Goal: Task Accomplishment & Management: Use online tool/utility

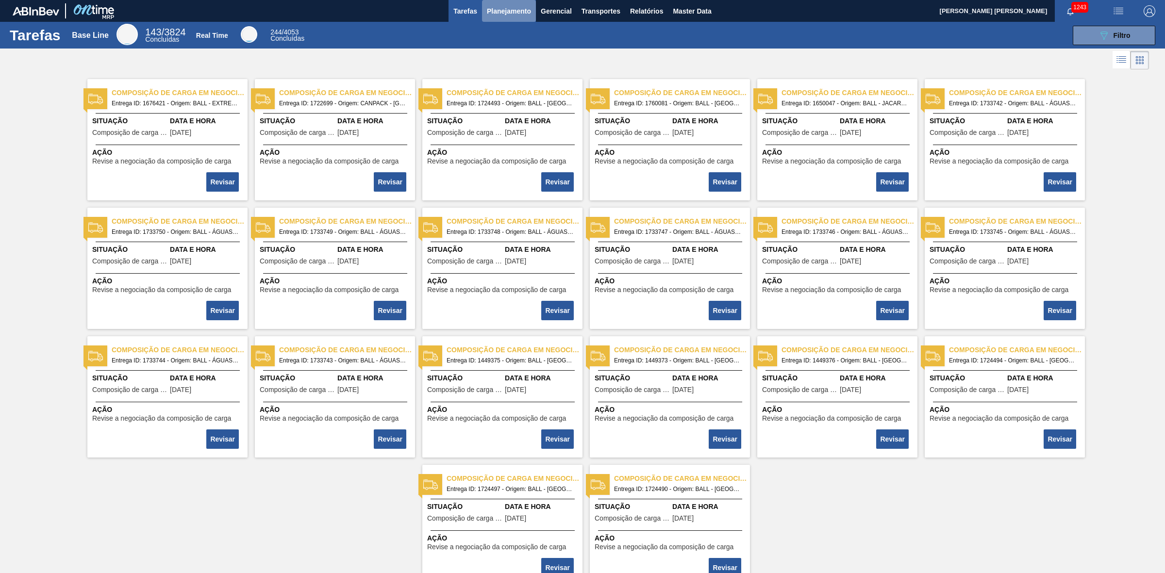
click at [505, 8] on span "Planejamento" at bounding box center [509, 11] width 44 height 12
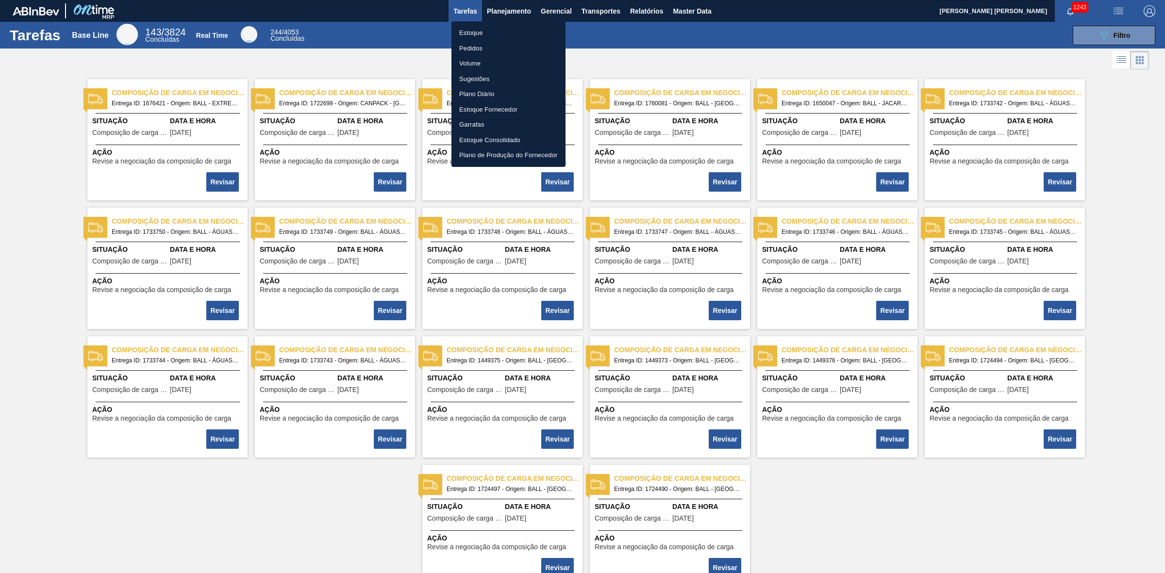
click at [472, 22] on ul "Estoque Pedidos Volume Sugestões Plano Diário Estoque Fornecedor Garrafas Estoq…" at bounding box center [509, 94] width 114 height 146
click at [472, 33] on li "Estoque" at bounding box center [509, 33] width 114 height 16
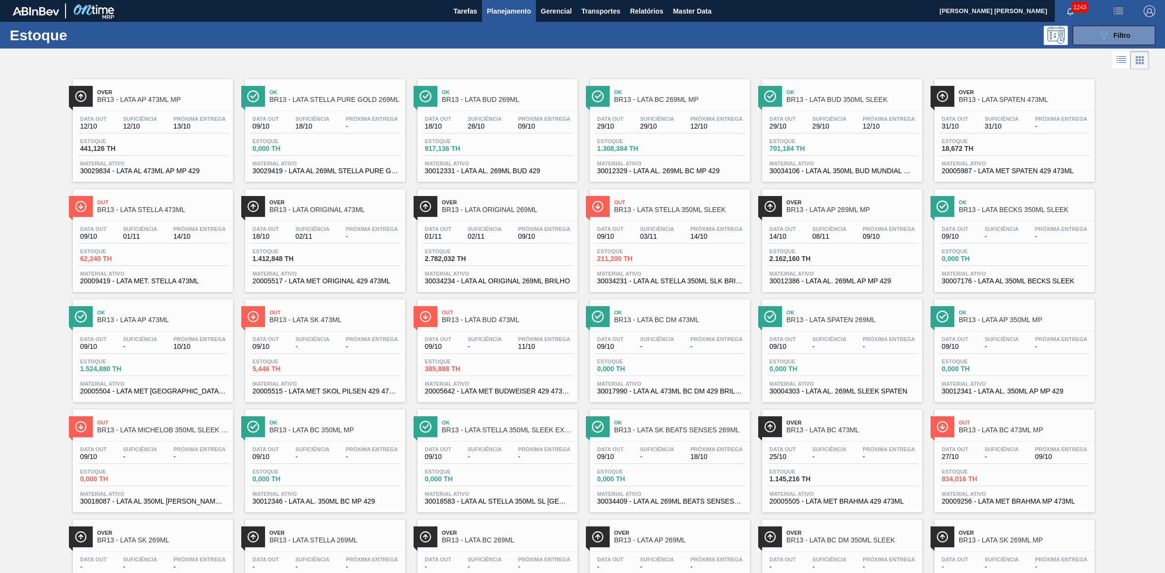
click at [163, 107] on div "Over BR13 - LATA AP 473ML MP" at bounding box center [162, 96] width 131 height 22
click at [1105, 42] on button "089F7B8B-B2A5-4AFE-B5C0-19BA573D28AC Filtro" at bounding box center [1114, 35] width 83 height 19
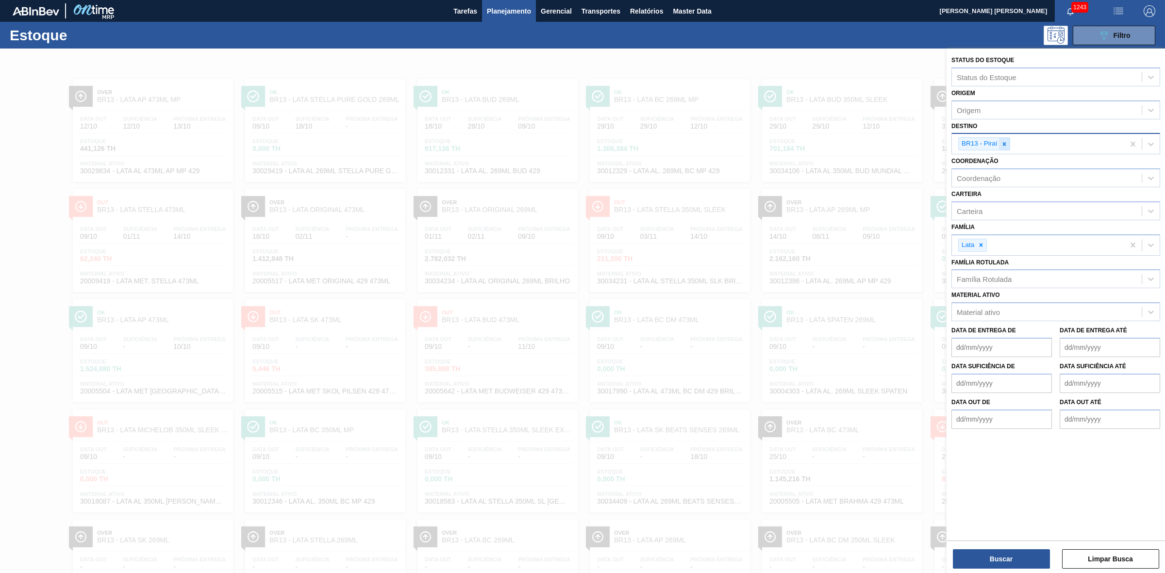
click at [1008, 149] on div at bounding box center [1004, 144] width 11 height 12
type input "19"
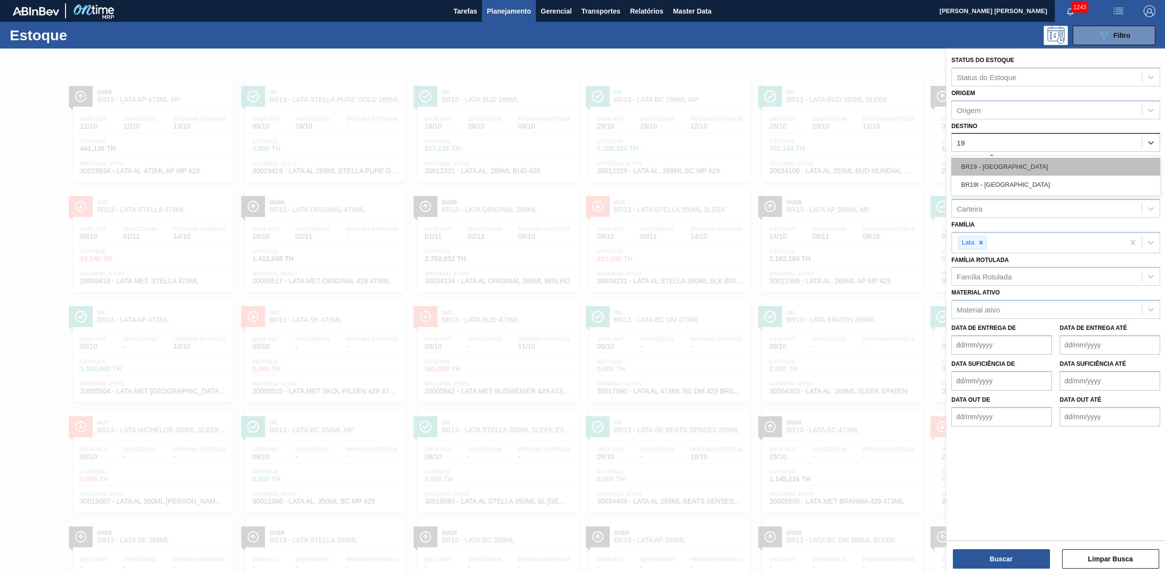
click at [1006, 164] on div "BR19 - [GEOGRAPHIC_DATA]" at bounding box center [1056, 167] width 209 height 18
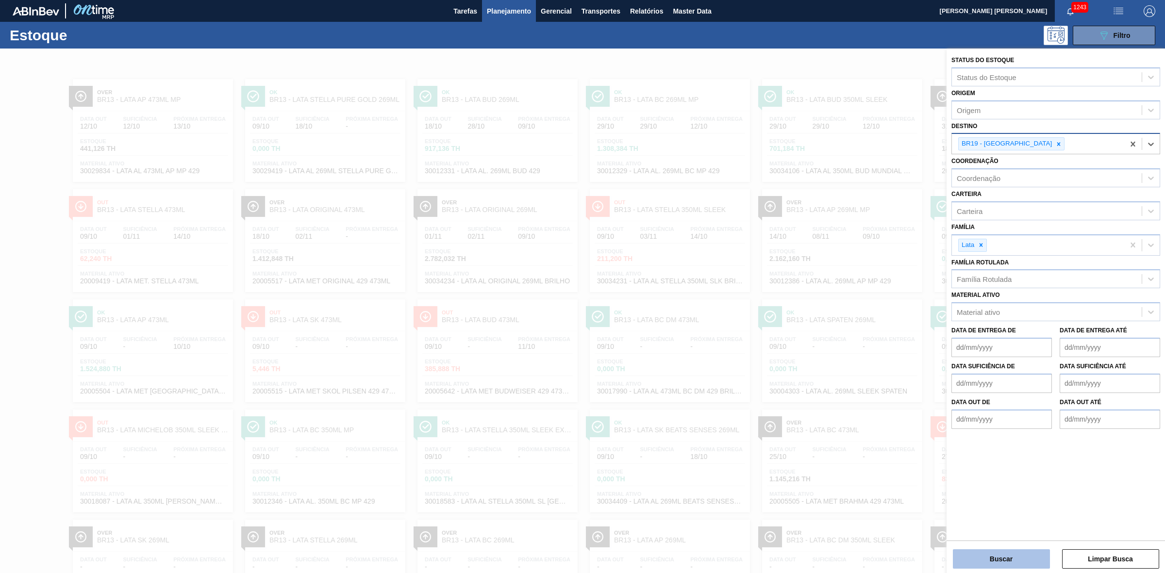
click at [976, 564] on button "Buscar" at bounding box center [1001, 559] width 97 height 19
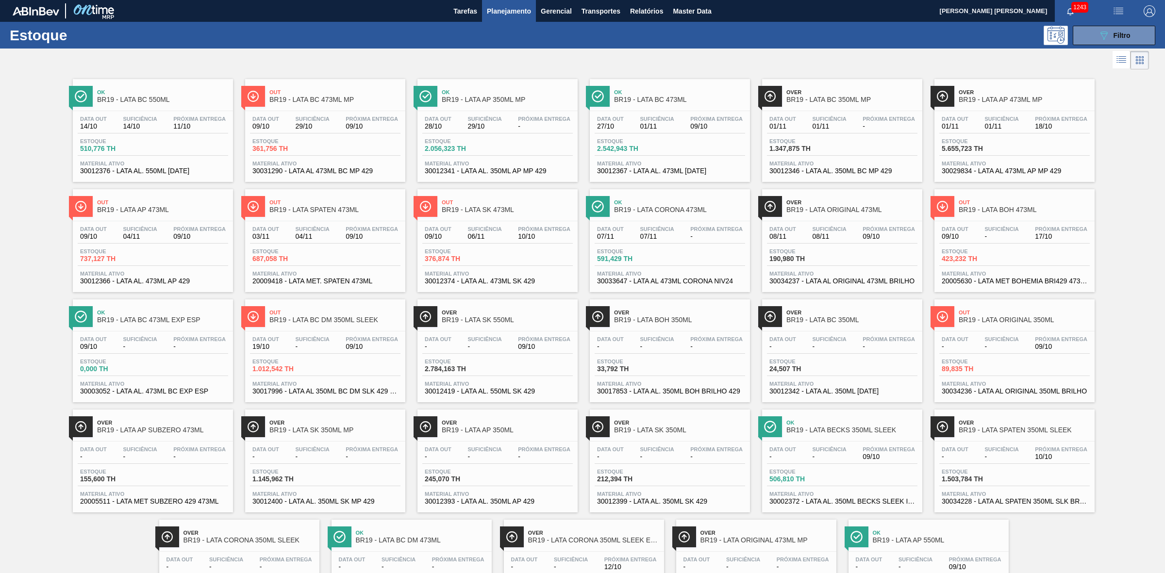
click at [168, 239] on div "Data out 09/10 Suficiência 04/11 Próxima Entrega 09/10" at bounding box center [153, 234] width 151 height 17
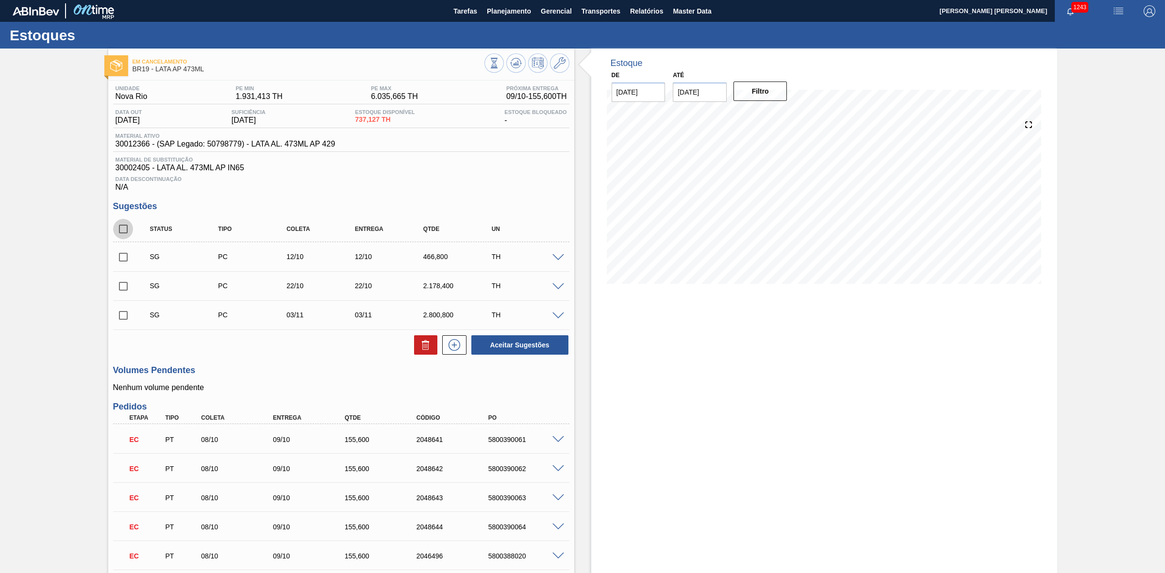
click at [127, 230] on input "checkbox" at bounding box center [123, 229] width 20 height 20
checkbox input "true"
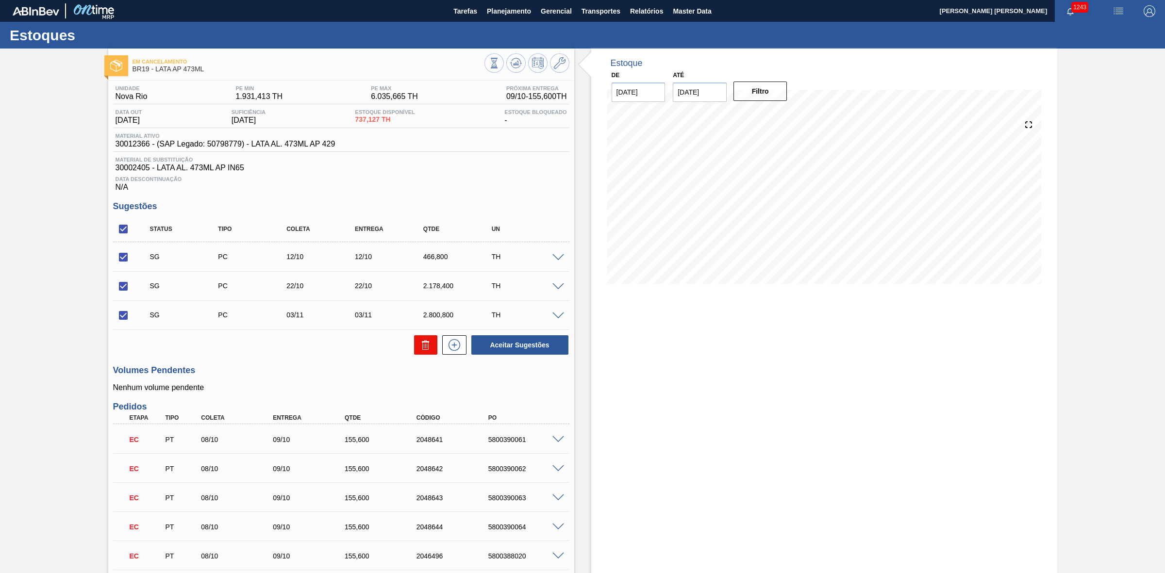
click at [428, 341] on button at bounding box center [425, 344] width 23 height 19
checkbox input "false"
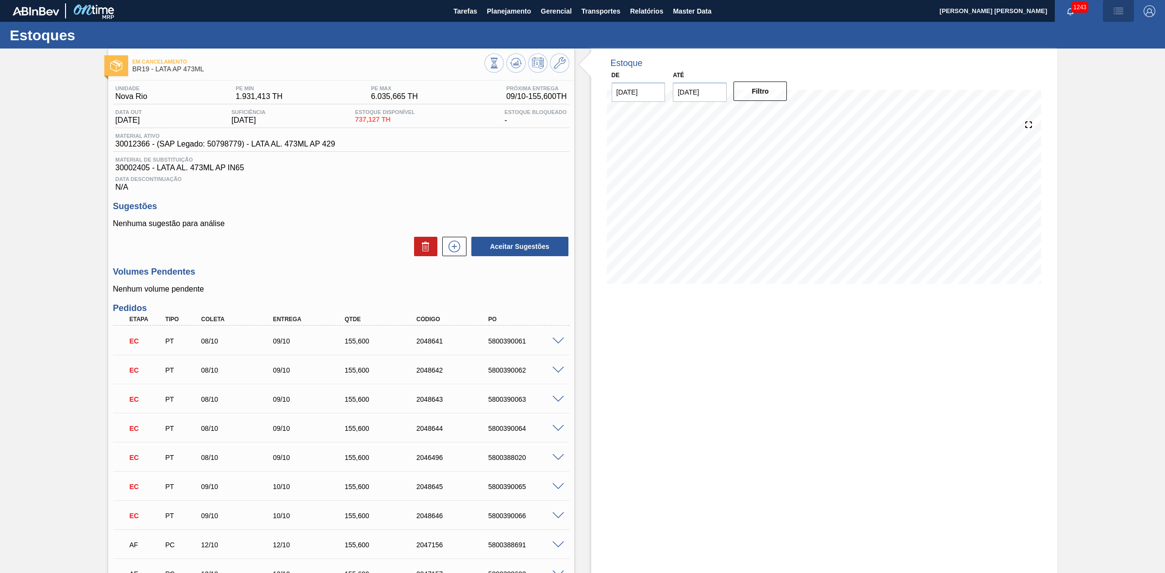
click at [1125, 12] on span "button" at bounding box center [1118, 11] width 23 height 12
click at [1105, 37] on li "Pedido Contingência" at bounding box center [1113, 34] width 89 height 17
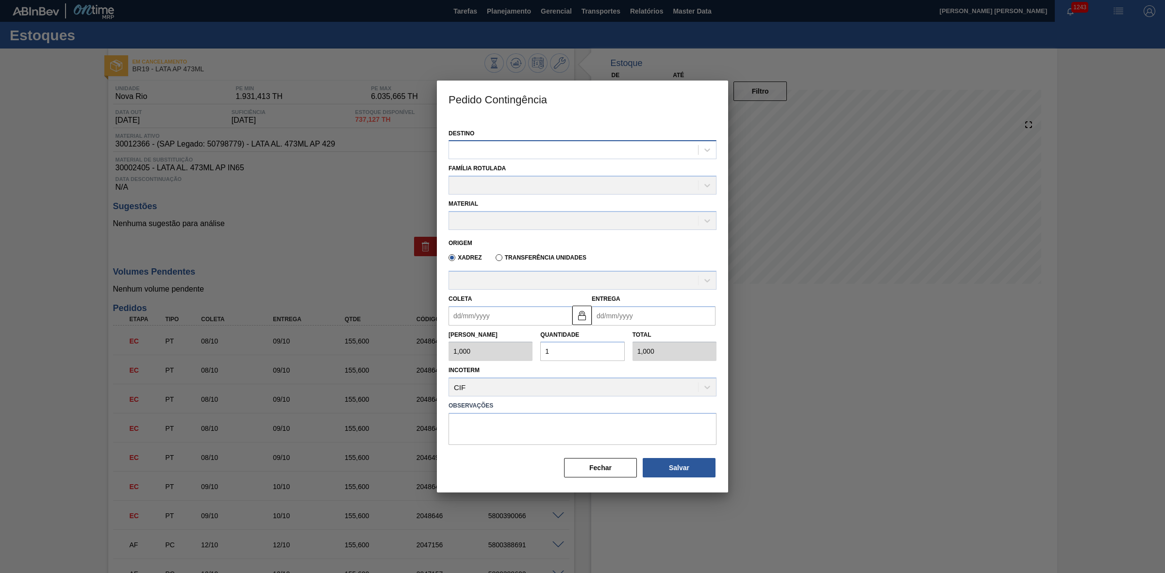
click at [516, 156] on div at bounding box center [573, 150] width 249 height 14
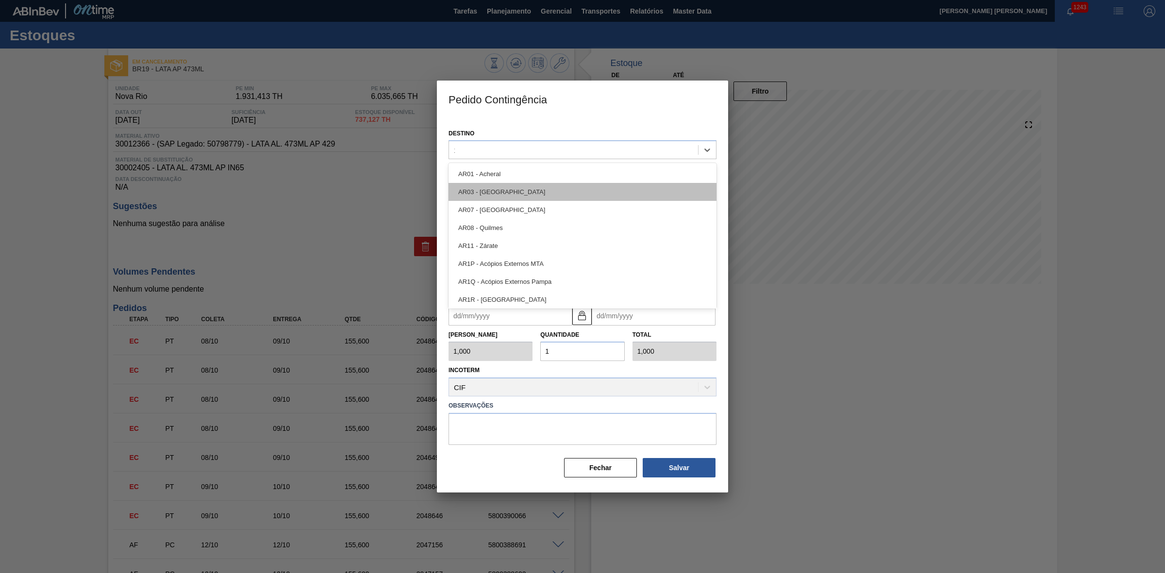
type input "19"
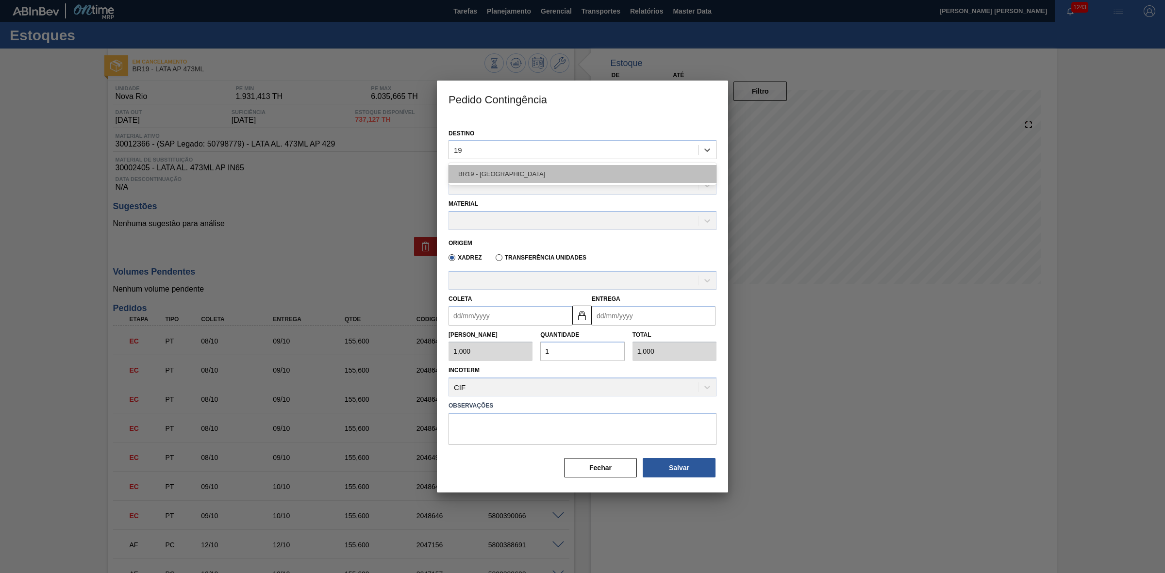
click at [490, 169] on div "BR19 - Nova Rio" at bounding box center [583, 174] width 268 height 18
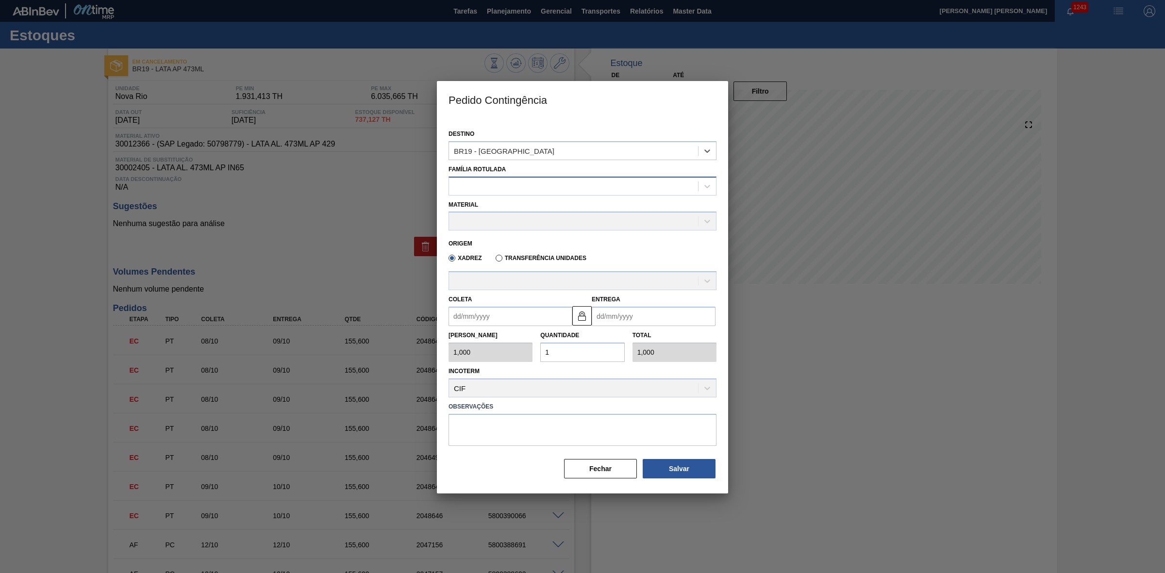
click at [491, 190] on div at bounding box center [573, 186] width 249 height 14
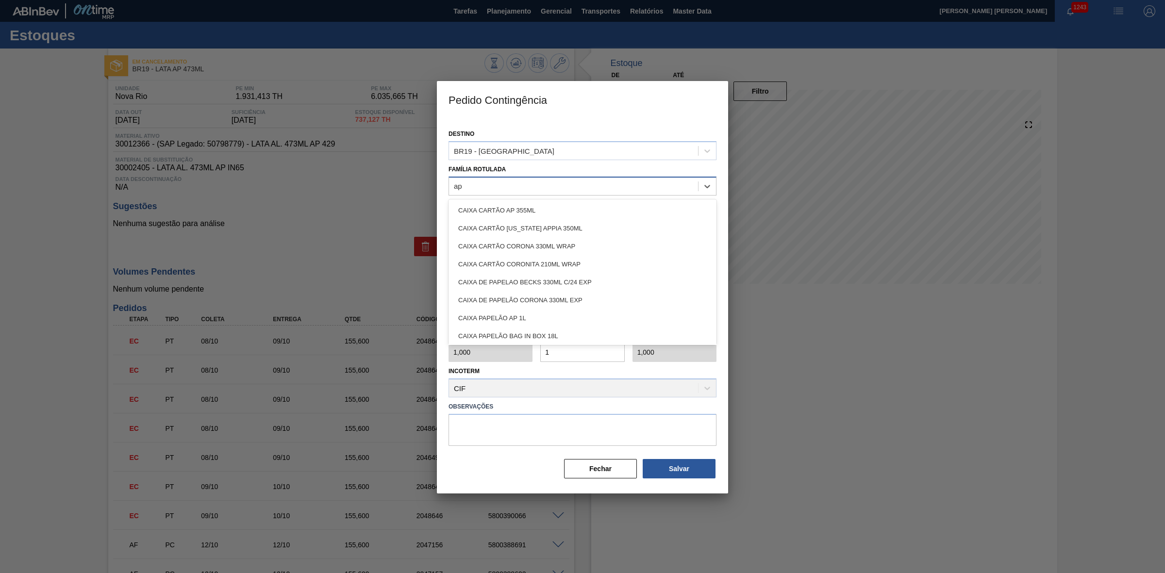
type Rotulada "a"
type Rotulada "lata ap"
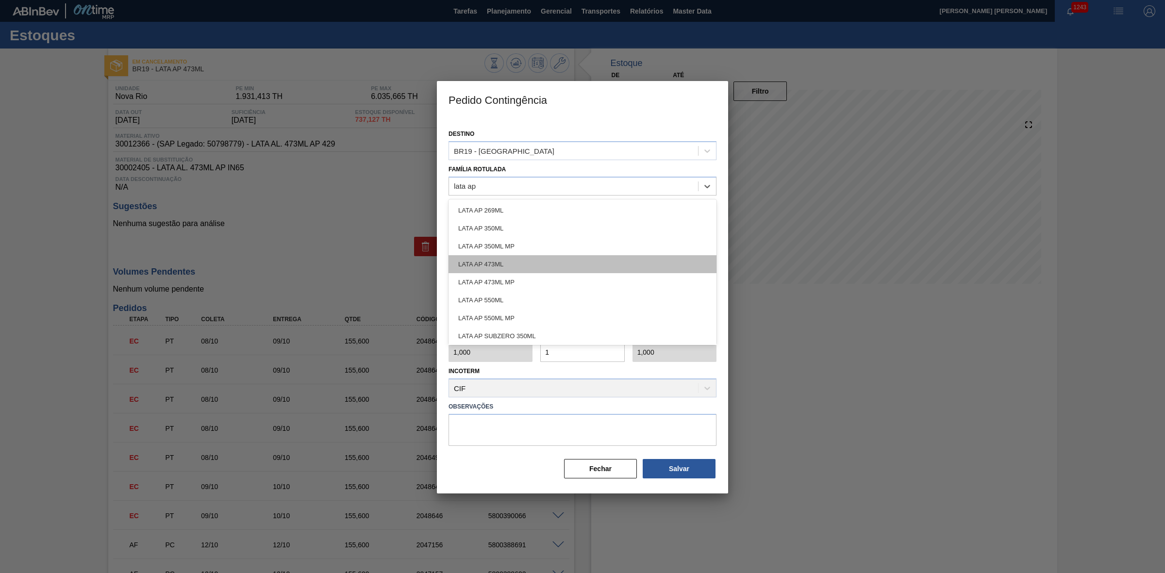
click at [484, 261] on div "LATA AP 473ML" at bounding box center [583, 264] width 268 height 18
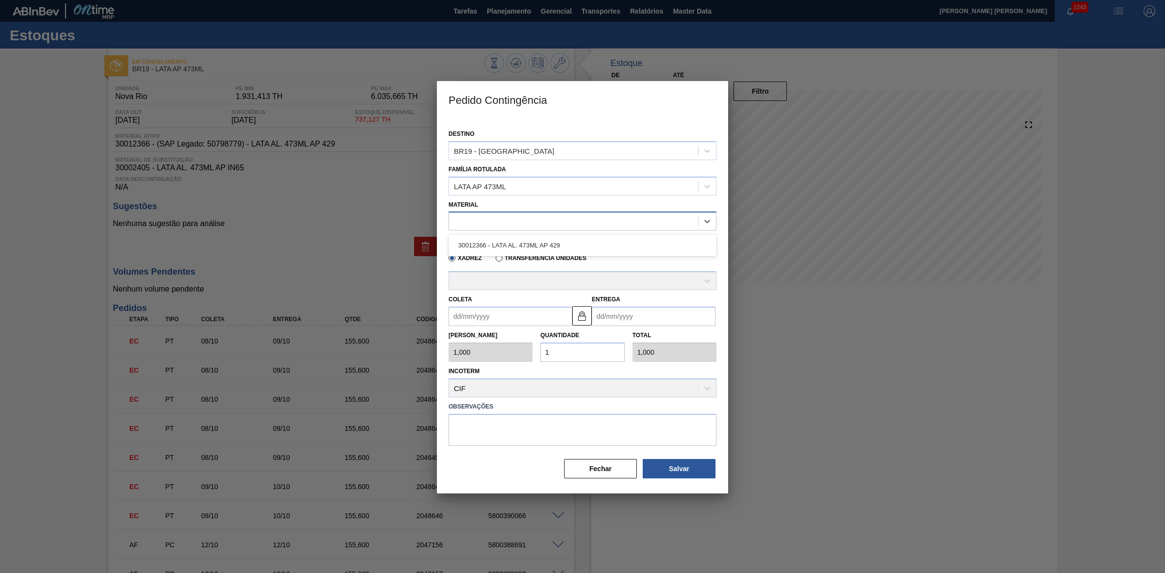
click at [476, 224] on div at bounding box center [573, 222] width 249 height 14
click at [486, 241] on div "30012366 - LATA AL. 473ML AP 429" at bounding box center [583, 245] width 268 height 18
type input "6,224"
click at [495, 283] on div "A - BALL - TRÊS RIOS (RJ)" at bounding box center [553, 281] width 199 height 8
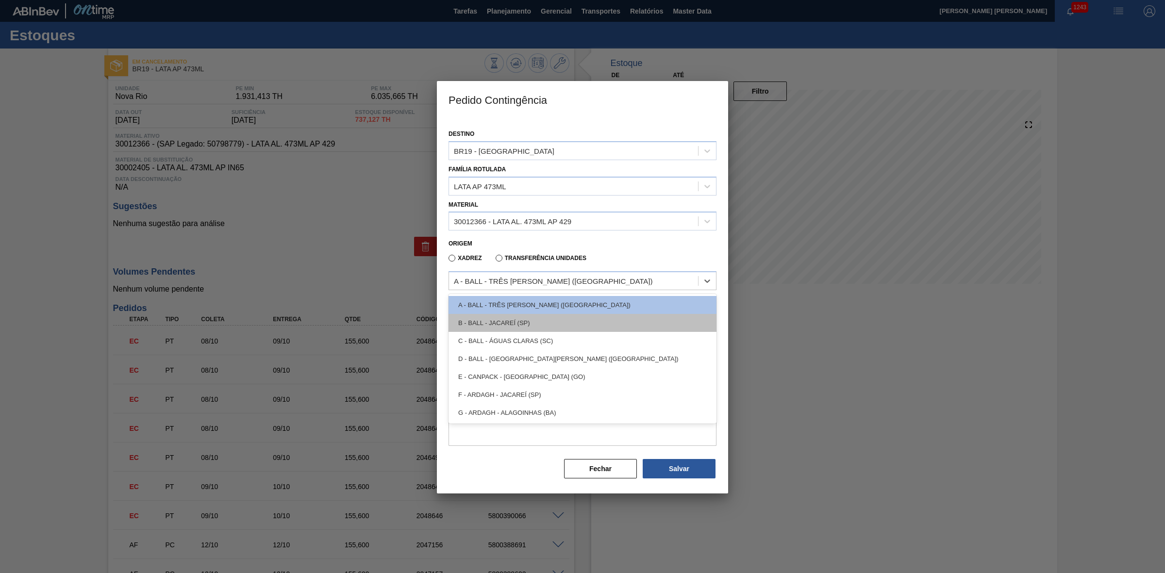
click at [511, 323] on div "B - BALL - JACAREÍ (SP)" at bounding box center [583, 323] width 268 height 18
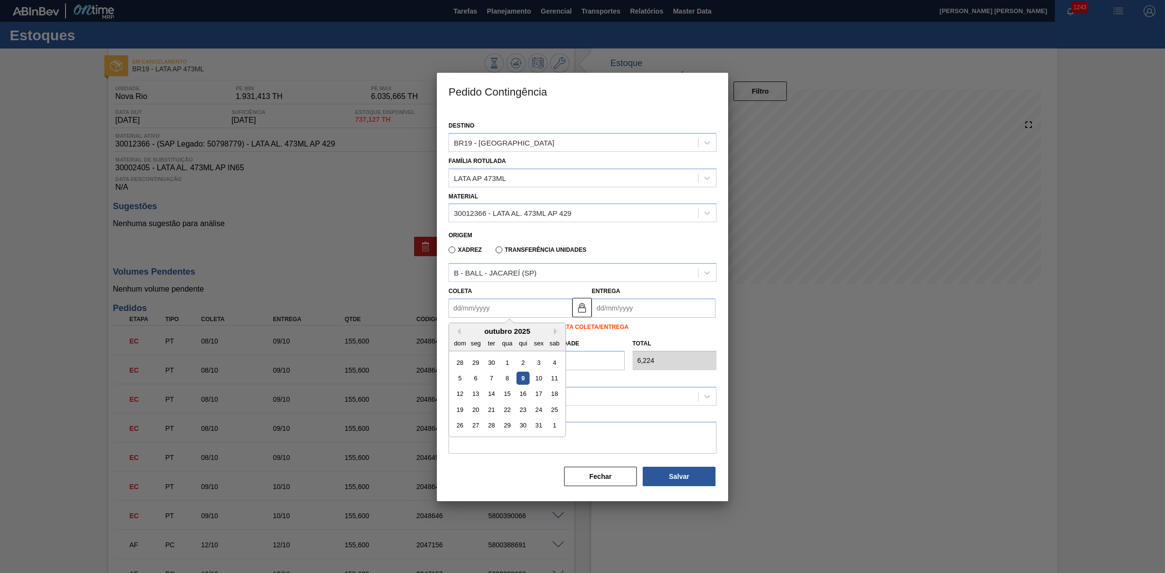
click at [501, 309] on input "Coleta" at bounding box center [511, 308] width 124 height 19
click at [521, 378] on div "9" at bounding box center [523, 378] width 13 height 13
type input "[DATE]"
type input "10/10/2025"
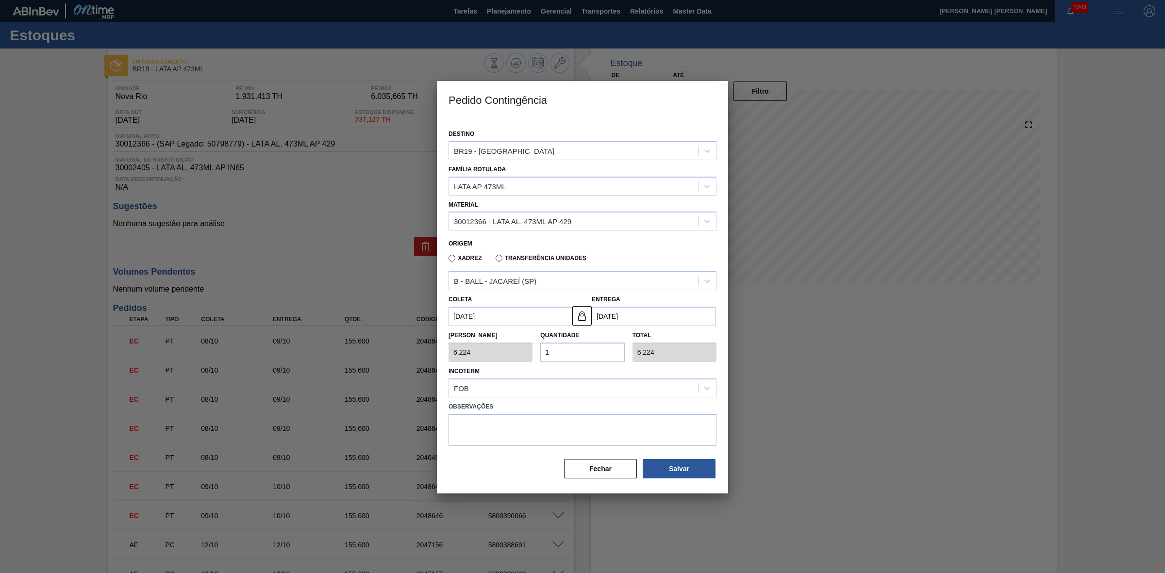
click at [578, 349] on input "1" at bounding box center [582, 352] width 84 height 19
type input "15"
type input "93,360"
type input "15"
click at [595, 419] on textarea at bounding box center [583, 430] width 268 height 32
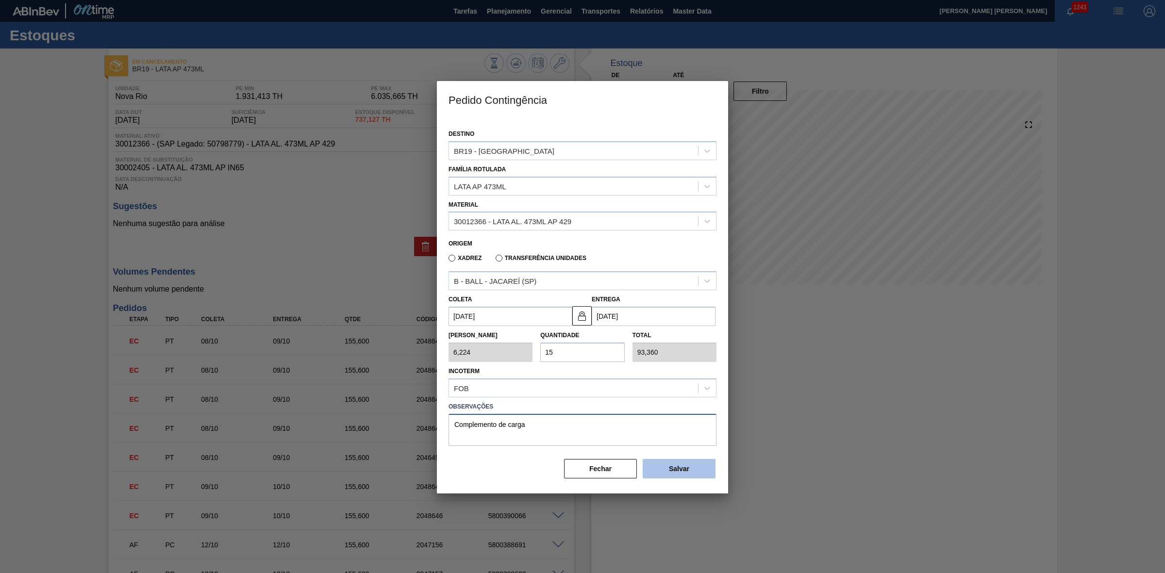
type textarea "Complemento de carga"
click at [653, 470] on button "Salvar" at bounding box center [679, 468] width 73 height 19
type input "1,000"
type input "1"
type input "1,000"
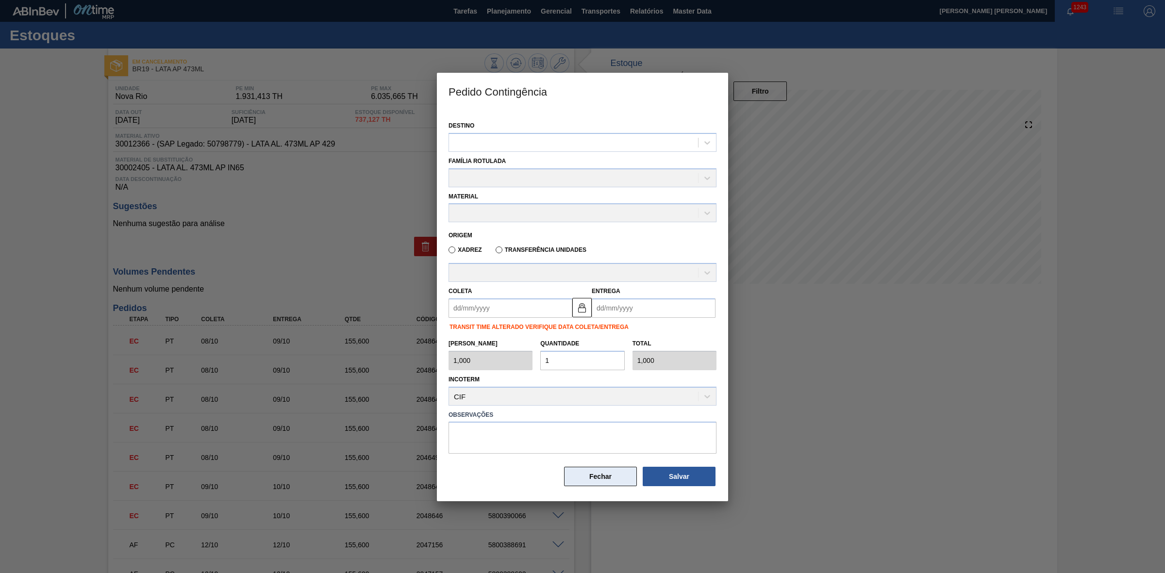
click at [618, 476] on button "Fechar" at bounding box center [600, 476] width 73 height 19
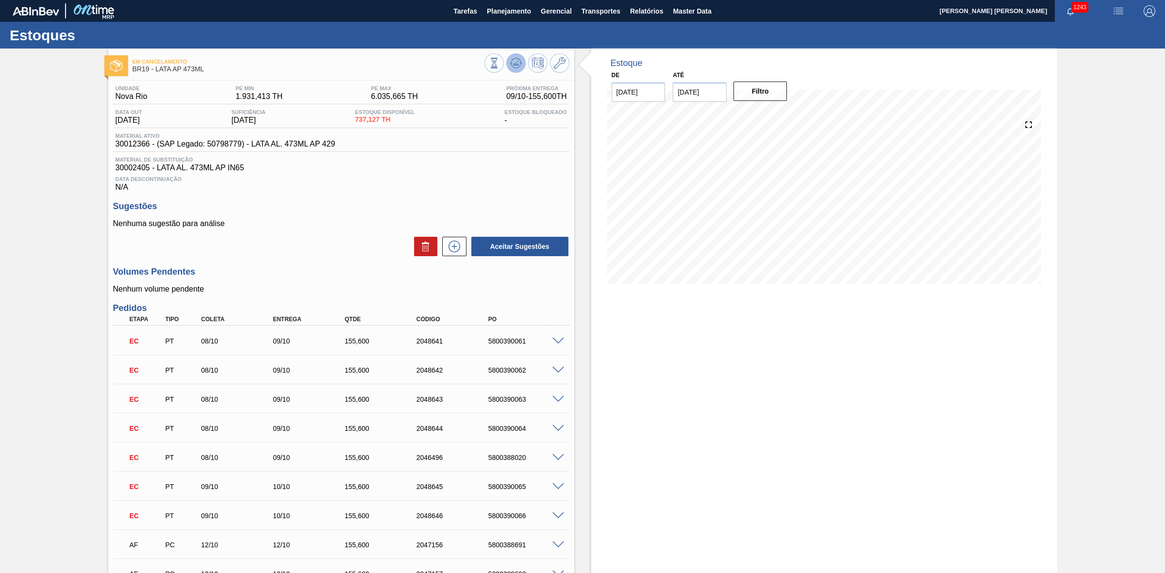
click at [510, 65] on icon at bounding box center [516, 63] width 12 height 12
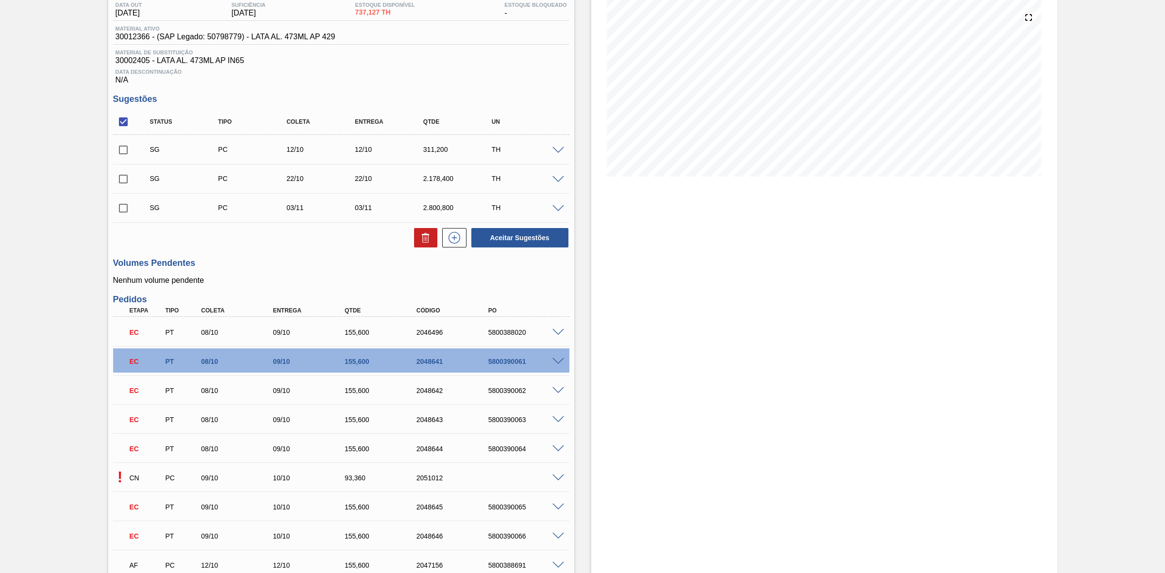
scroll to position [243, 0]
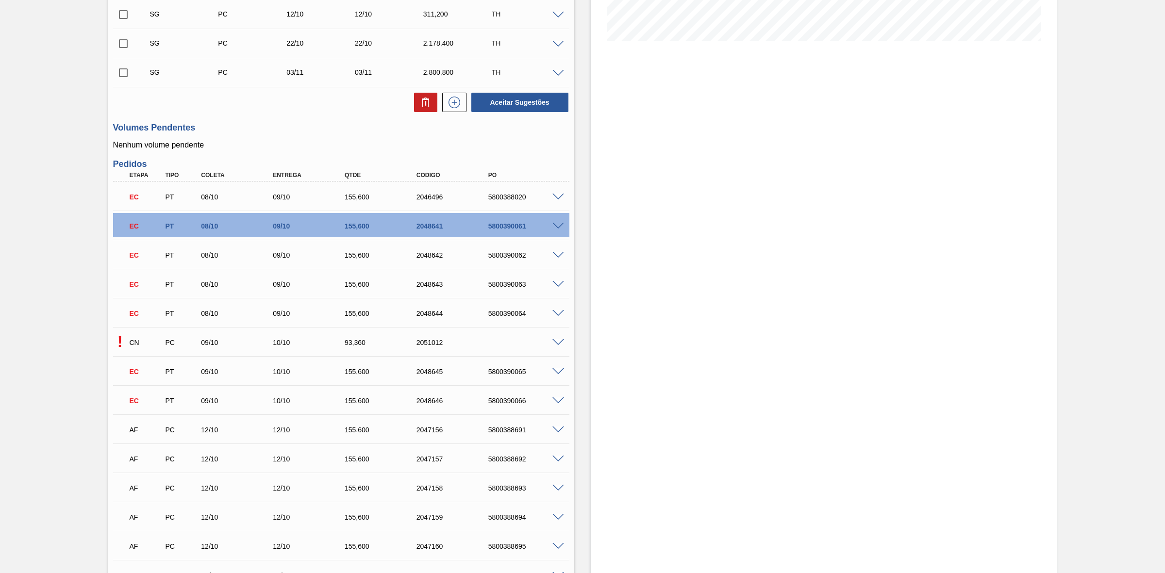
click at [556, 344] on span at bounding box center [558, 342] width 12 height 7
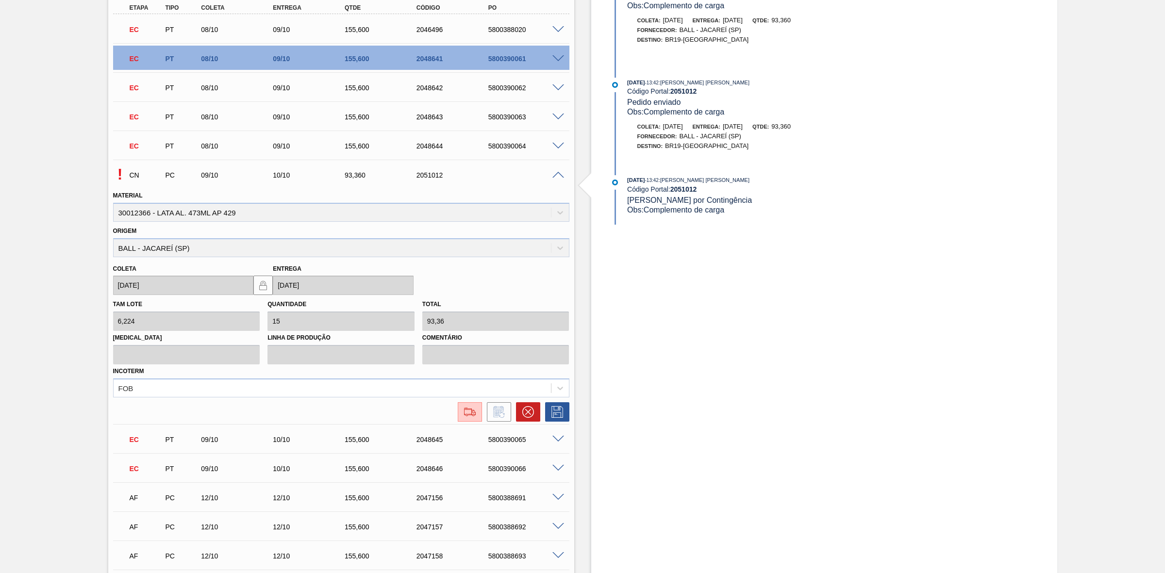
scroll to position [425, 0]
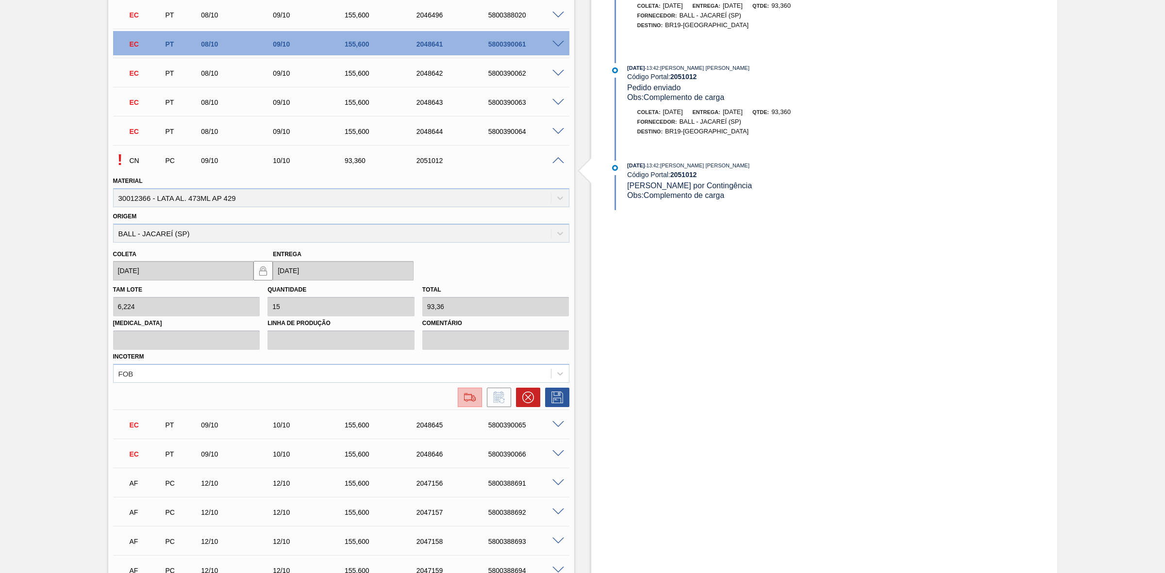
click at [475, 402] on img at bounding box center [470, 398] width 16 height 12
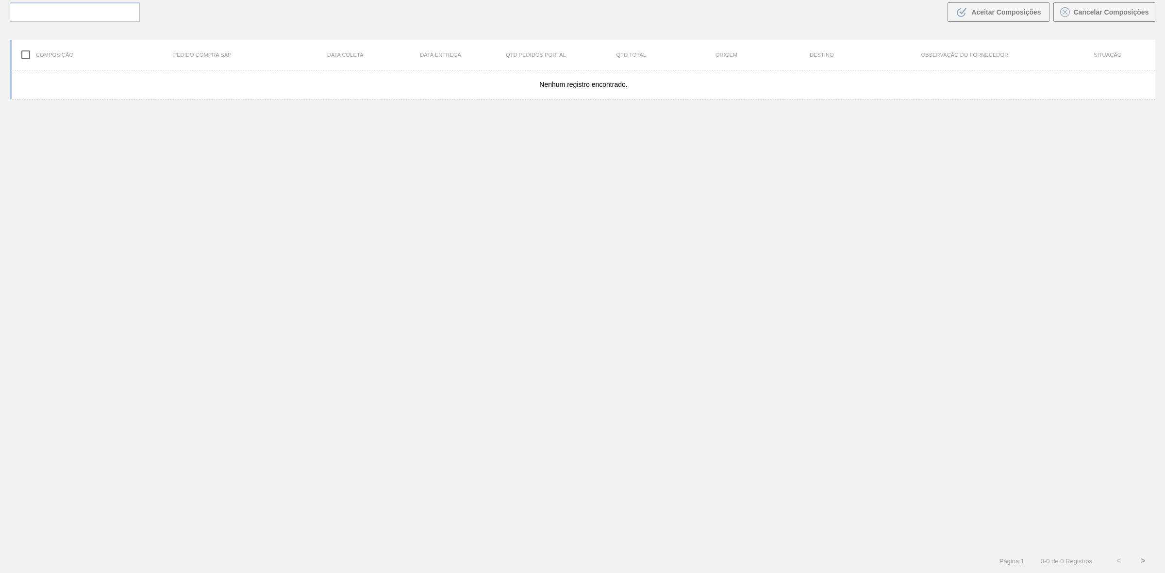
scroll to position [69, 0]
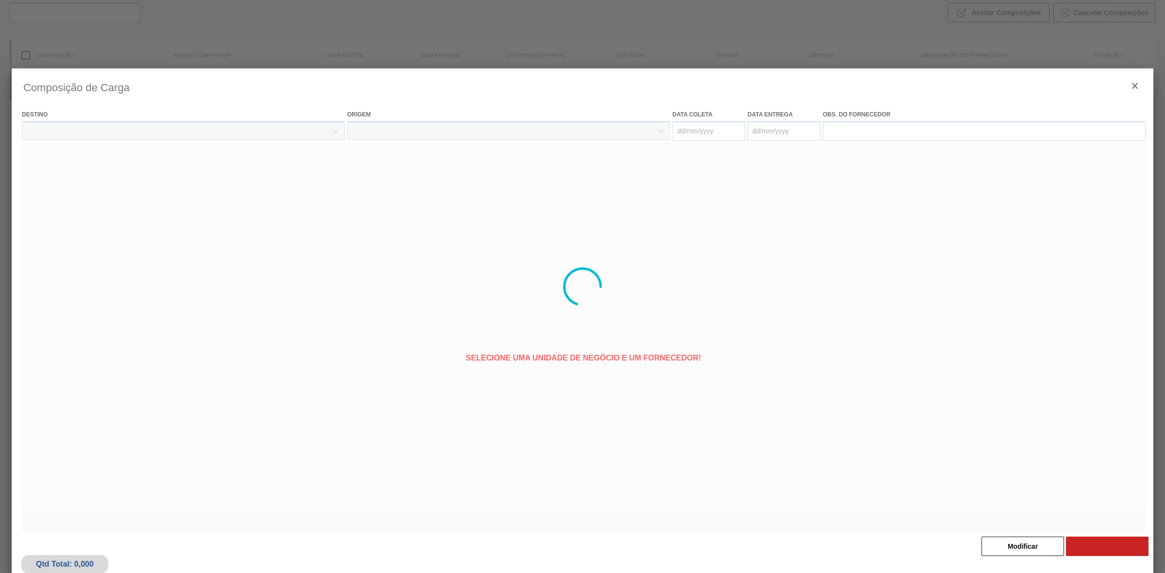
type coleta "09/10/2025"
type Entrega "10/10/2025"
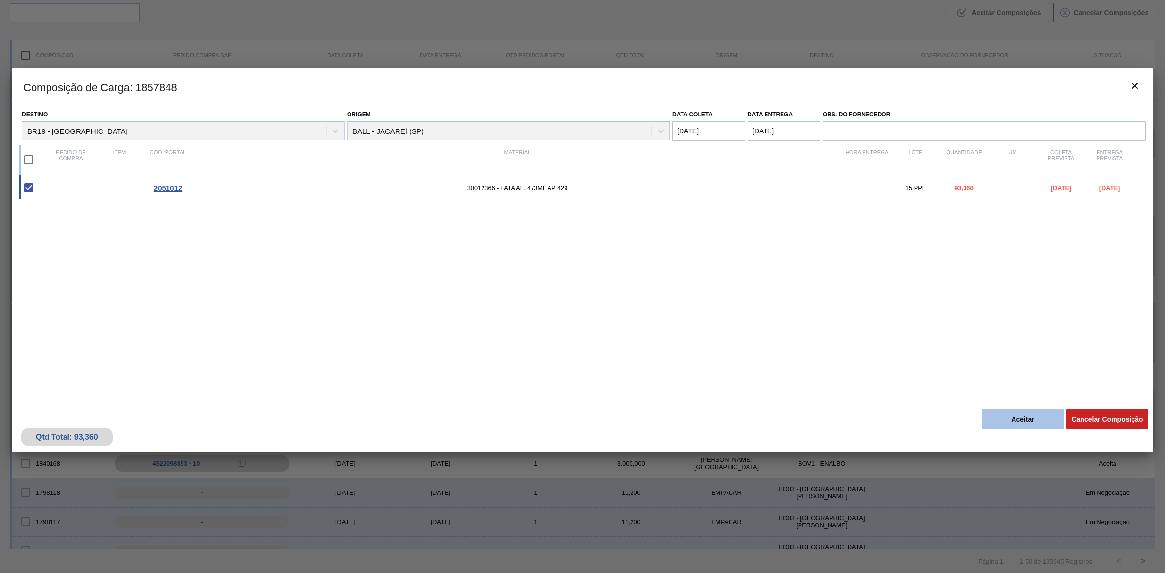
click at [994, 419] on button "Aceitar" at bounding box center [1023, 419] width 83 height 19
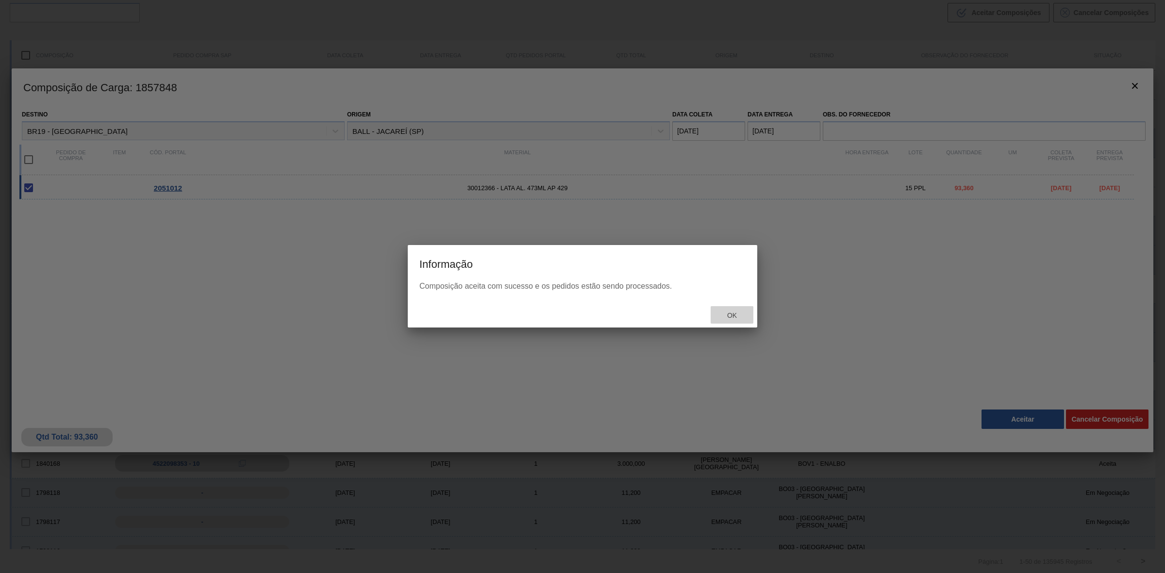
click at [727, 313] on span "Ok" at bounding box center [731, 316] width 25 height 8
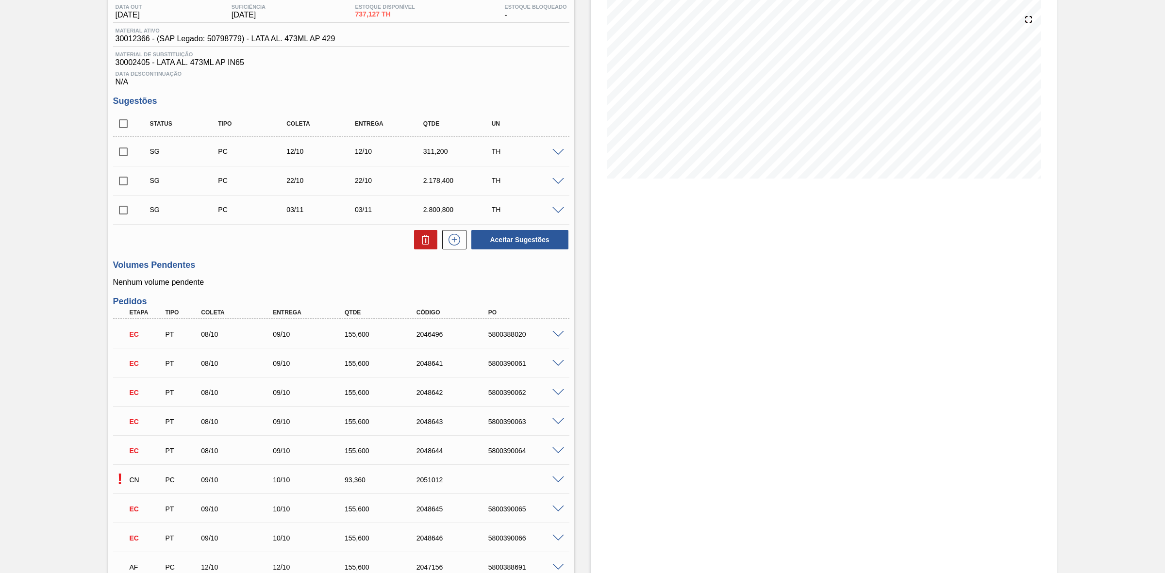
scroll to position [303, 0]
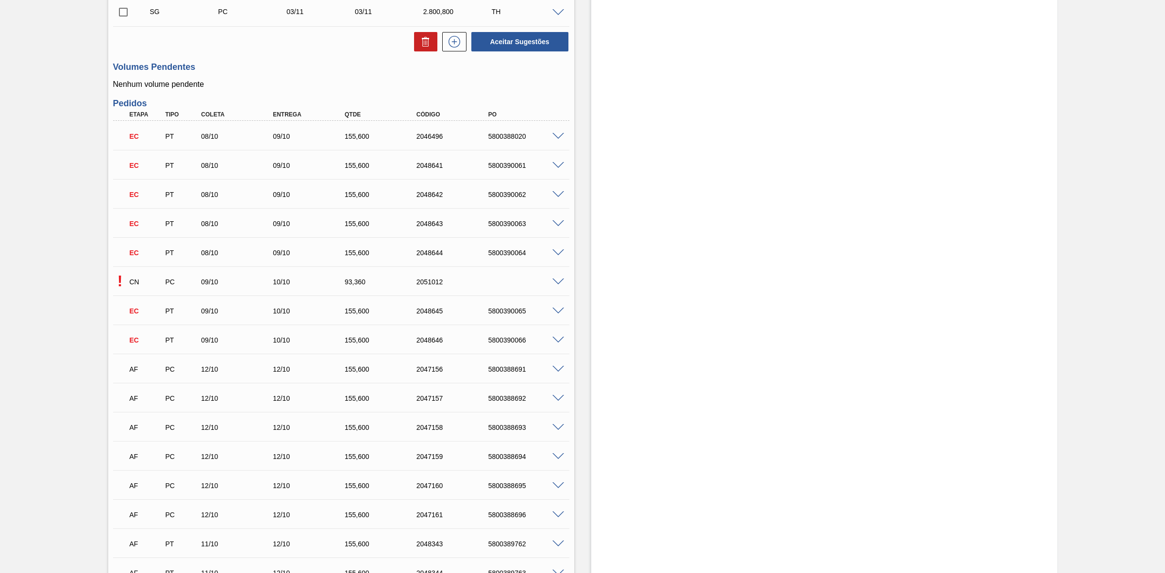
click at [553, 281] on span at bounding box center [558, 282] width 12 height 7
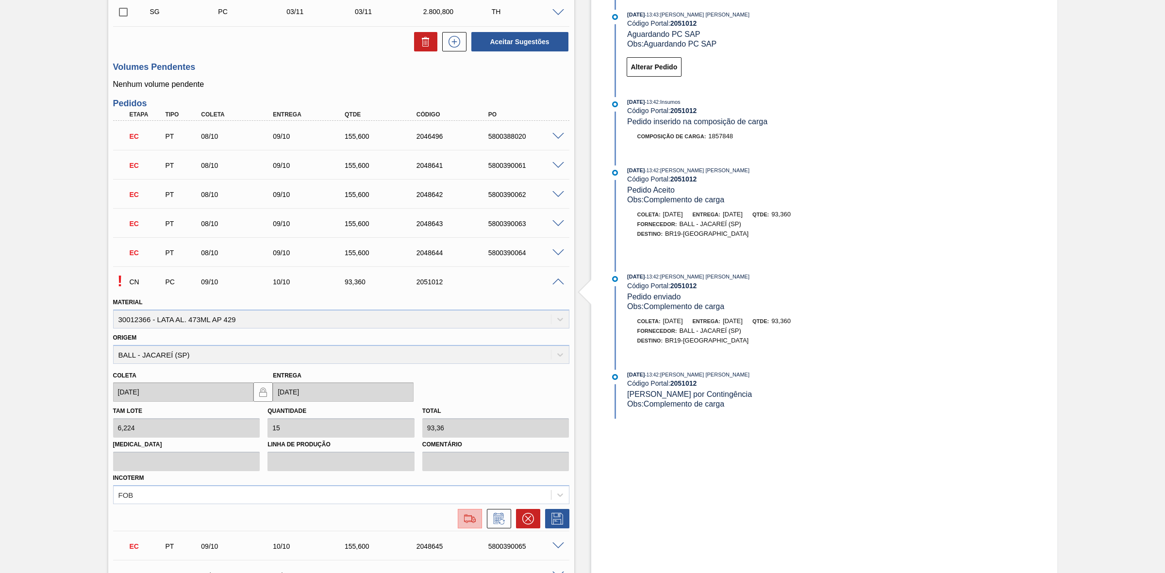
click at [464, 523] on img at bounding box center [470, 519] width 16 height 12
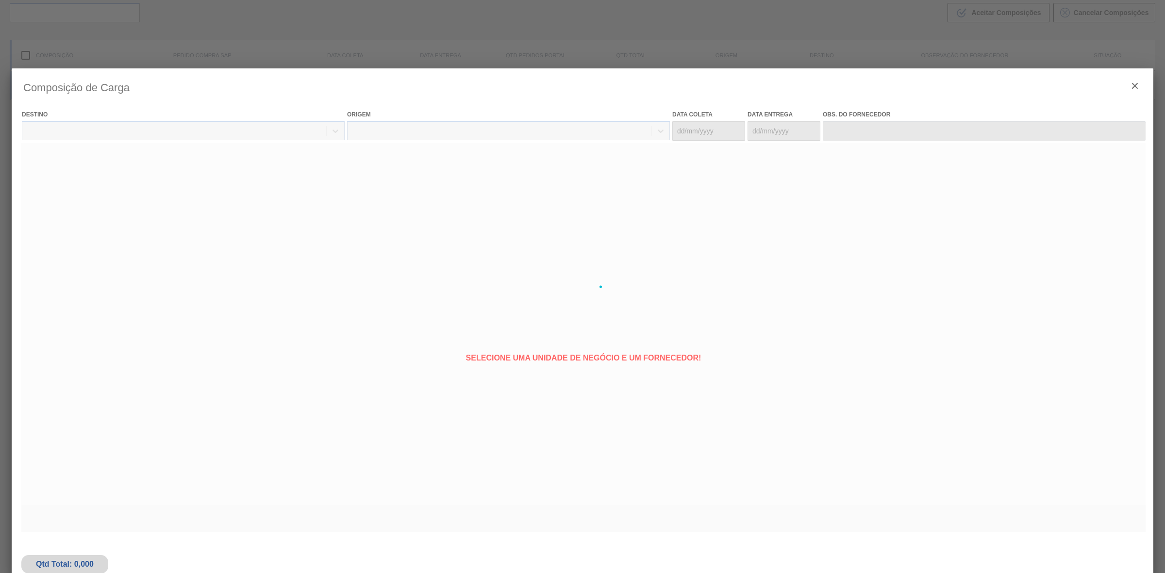
type coleta "09/10/2025"
type Entrega "10/10/2025"
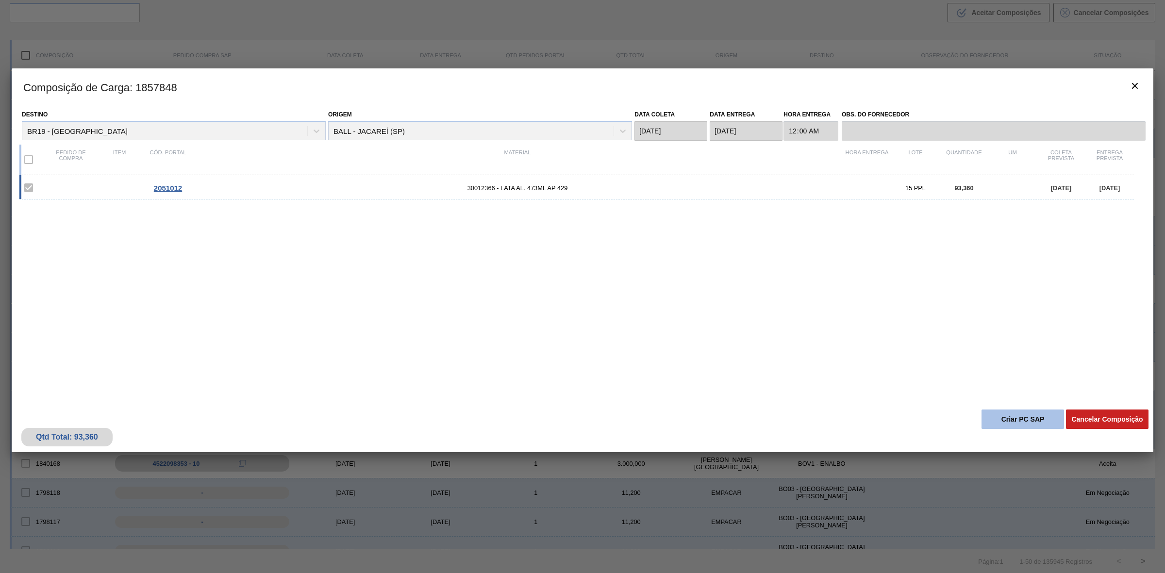
click at [996, 415] on button "Criar PC SAP" at bounding box center [1023, 419] width 83 height 19
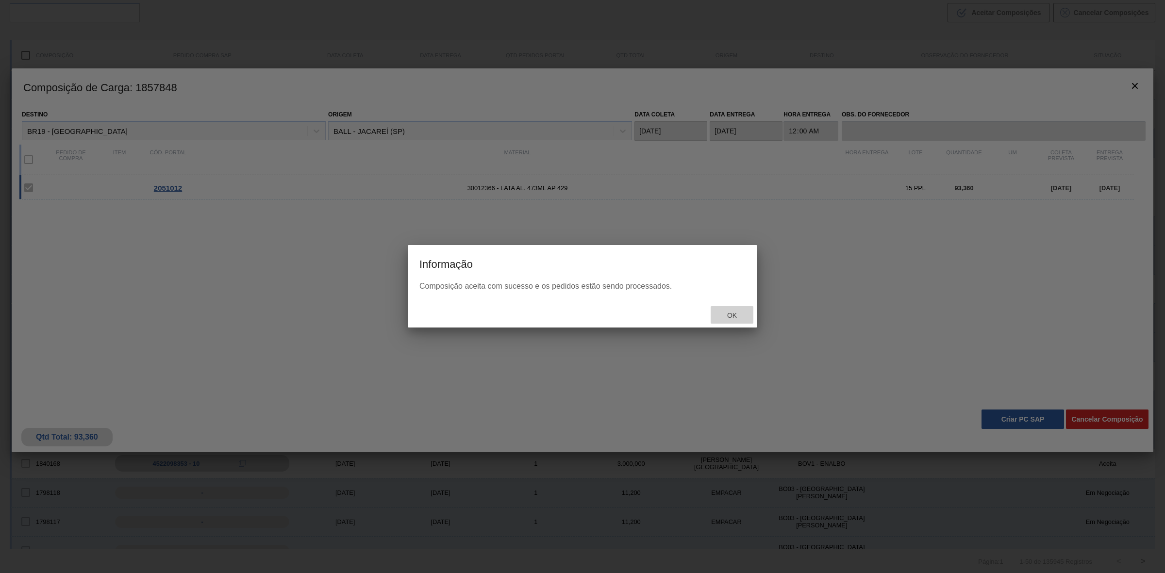
click at [739, 317] on span "Ok" at bounding box center [731, 316] width 25 height 8
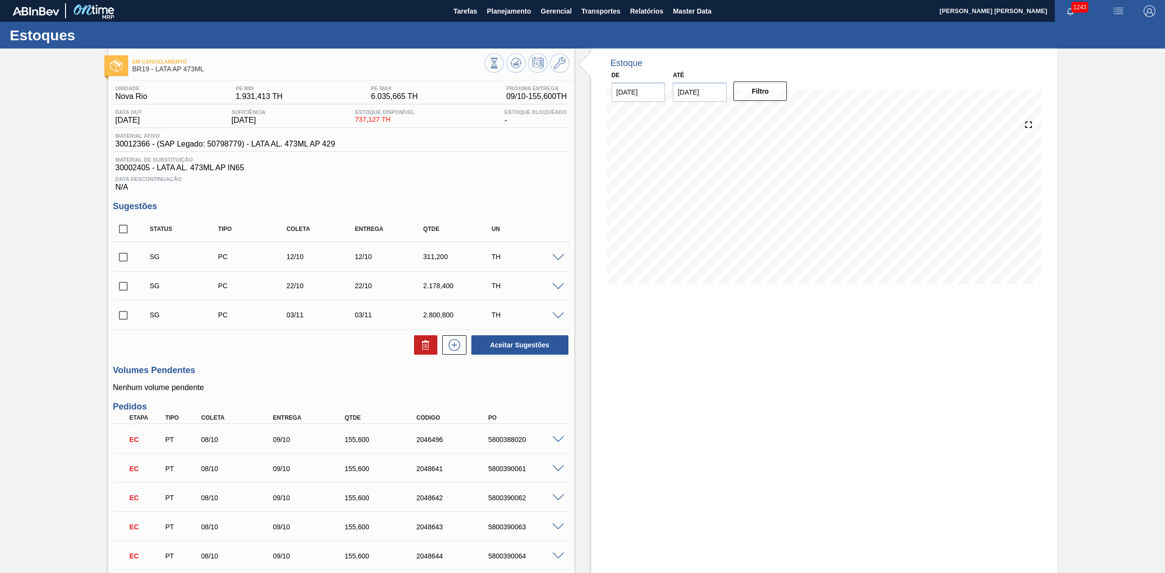
click at [511, 73] on div at bounding box center [527, 64] width 85 height 22
click at [516, 64] on icon at bounding box center [516, 63] width 12 height 12
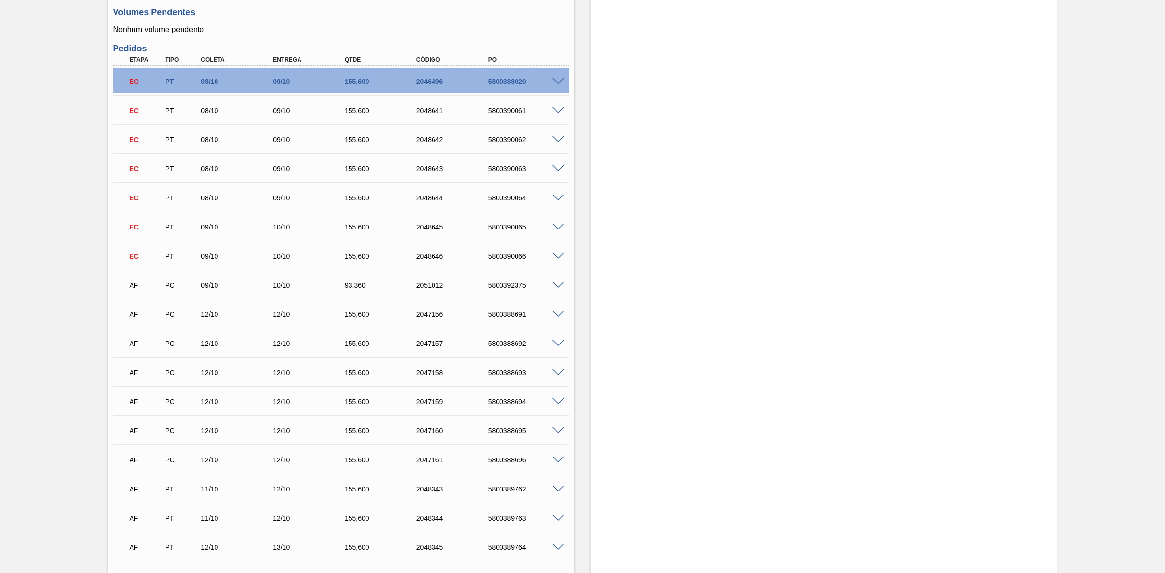
scroll to position [364, 0]
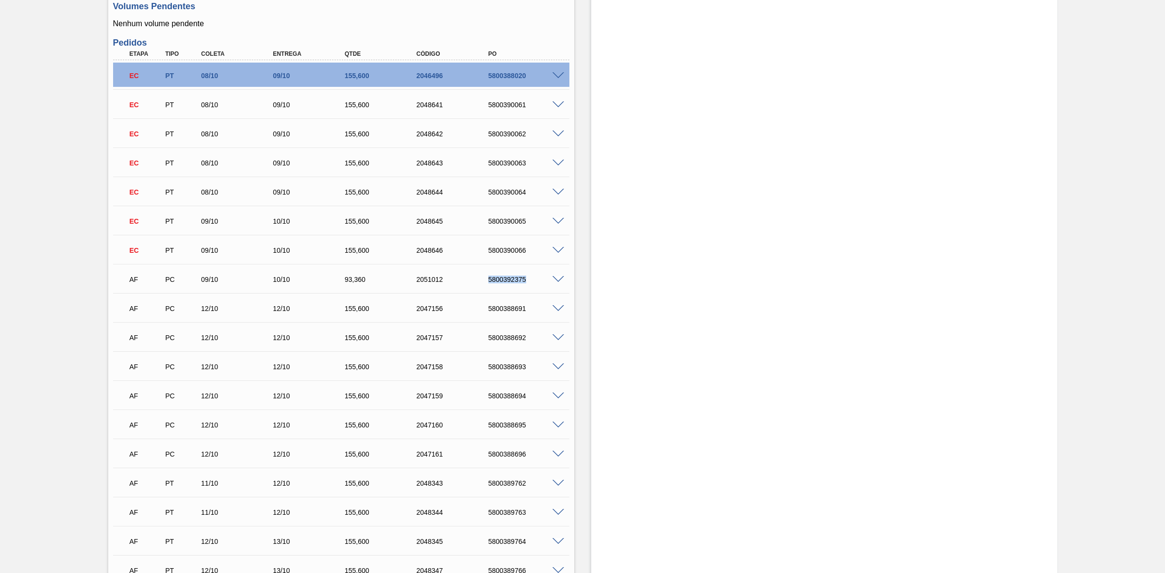
drag, startPoint x: 487, startPoint y: 283, endPoint x: 529, endPoint y: 280, distance: 42.3
click at [529, 280] on div "5800392375" at bounding box center [527, 280] width 82 height 8
copy div "5800392375"
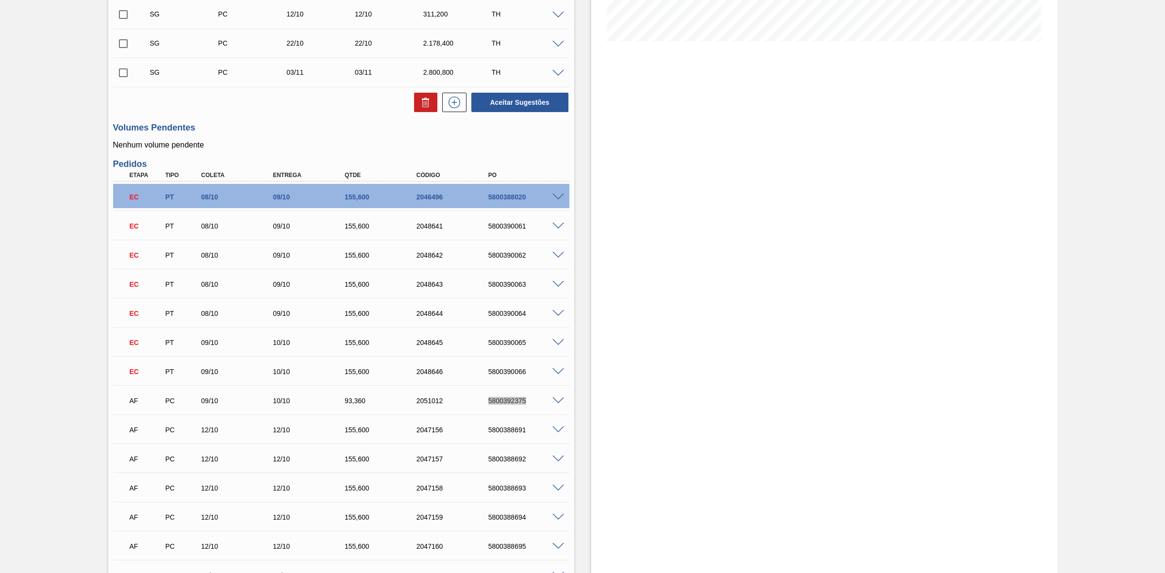
scroll to position [0, 0]
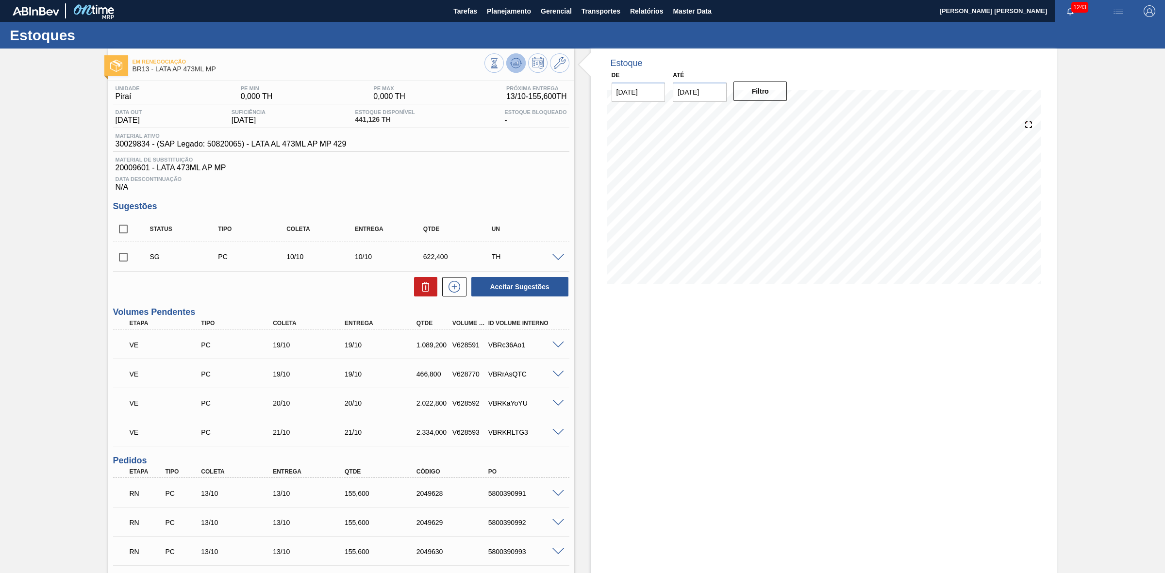
click at [518, 66] on icon at bounding box center [516, 63] width 12 height 12
click at [505, 9] on span "Planejamento" at bounding box center [509, 11] width 44 height 12
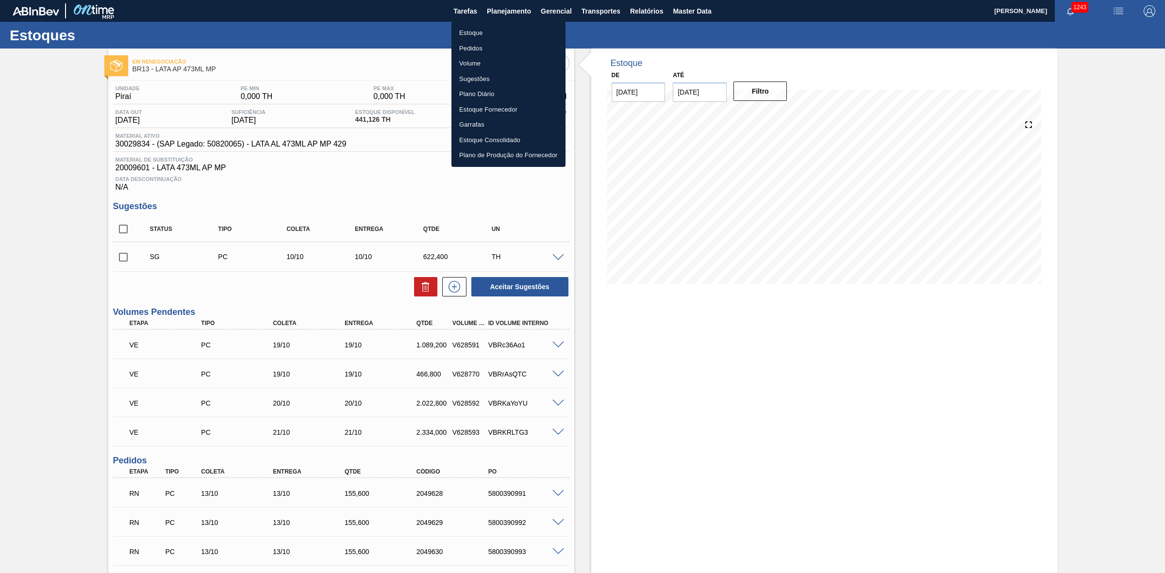
click at [483, 29] on li "Estoque" at bounding box center [509, 33] width 114 height 16
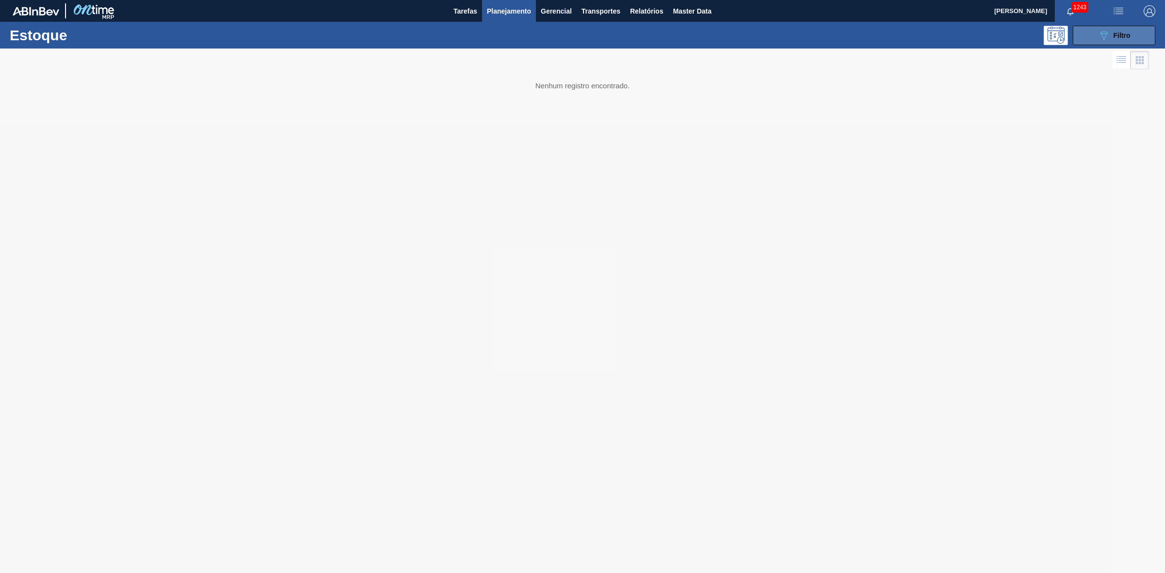
click at [1100, 37] on icon "089F7B8B-B2A5-4AFE-B5C0-19BA573D28AC" at bounding box center [1104, 36] width 12 height 12
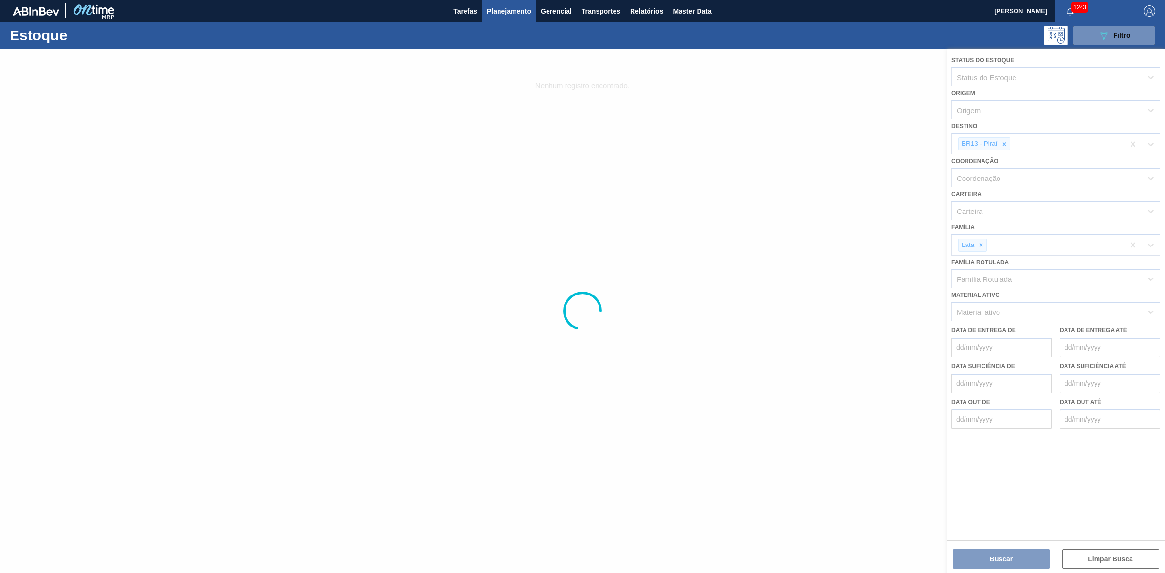
click at [1022, 566] on div at bounding box center [582, 311] width 1165 height 525
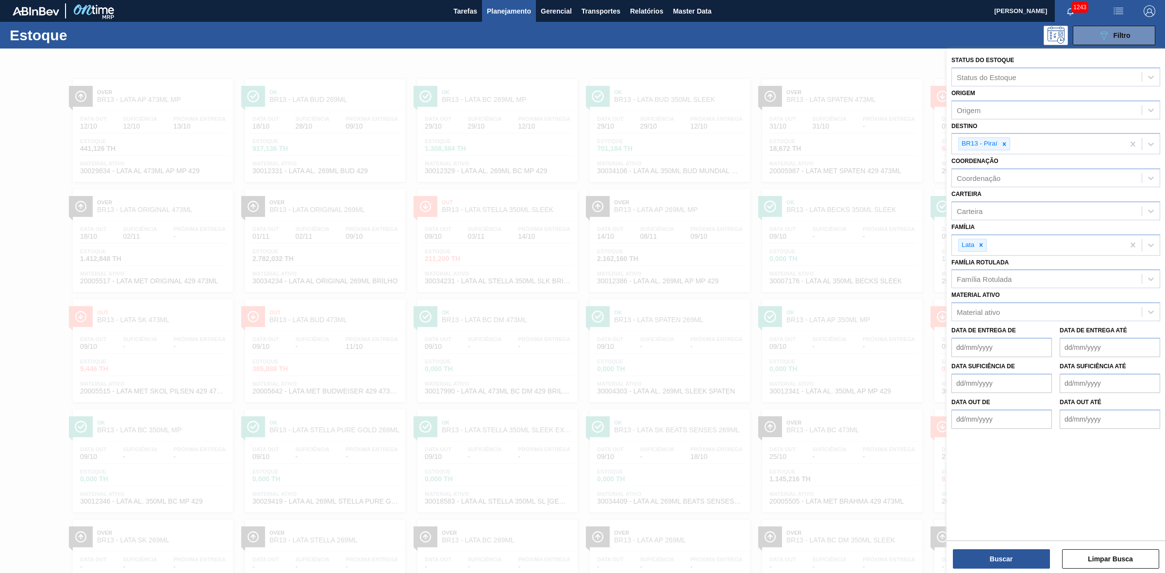
click at [299, 125] on div at bounding box center [582, 335] width 1165 height 573
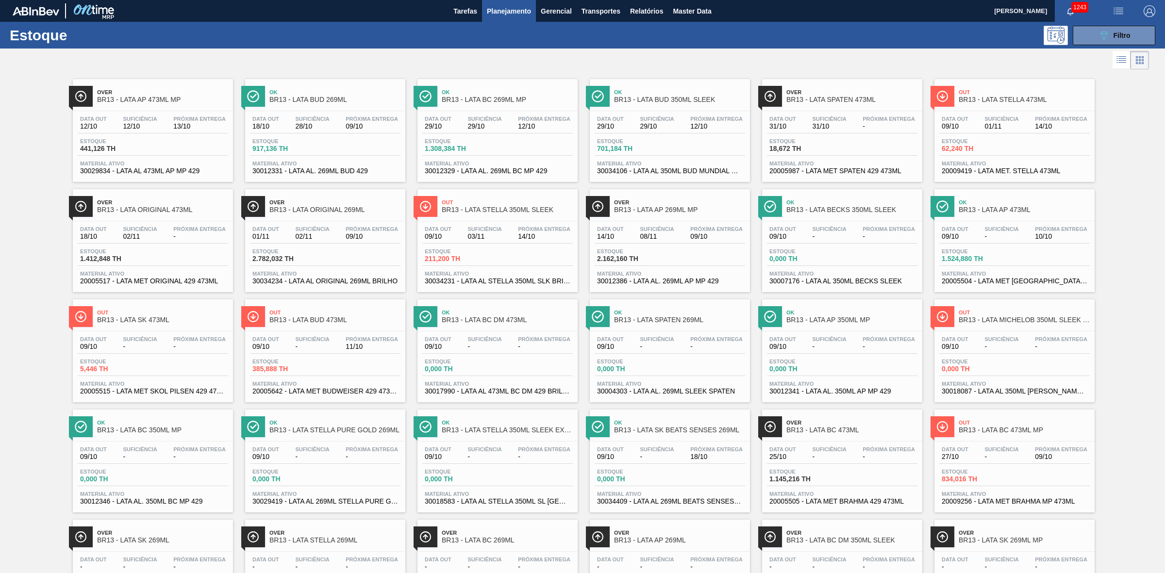
click at [139, 138] on span "Estoque" at bounding box center [114, 141] width 68 height 6
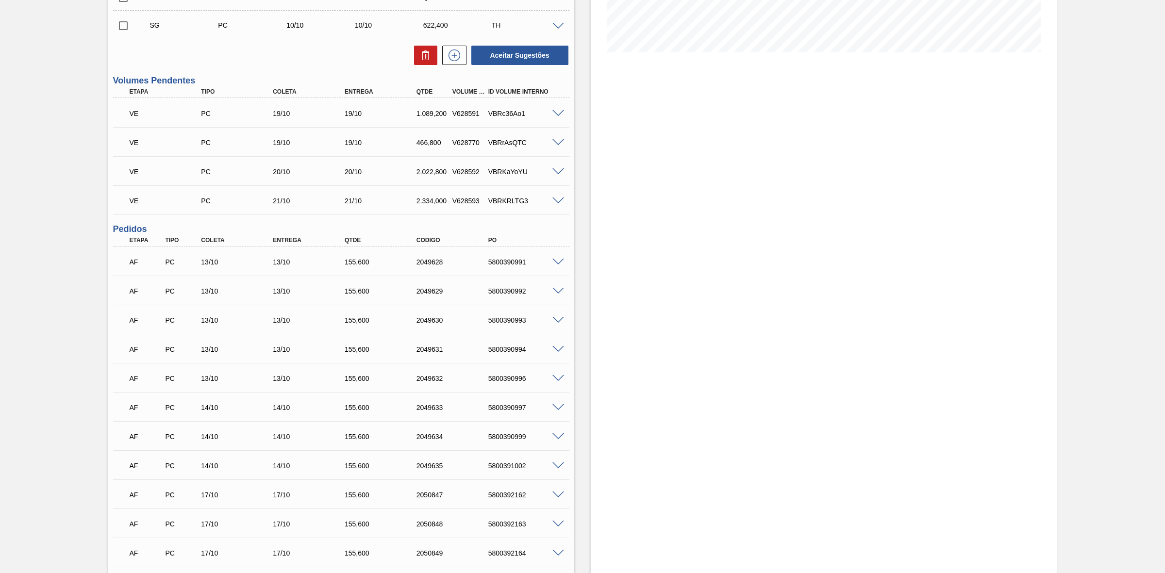
scroll to position [243, 0]
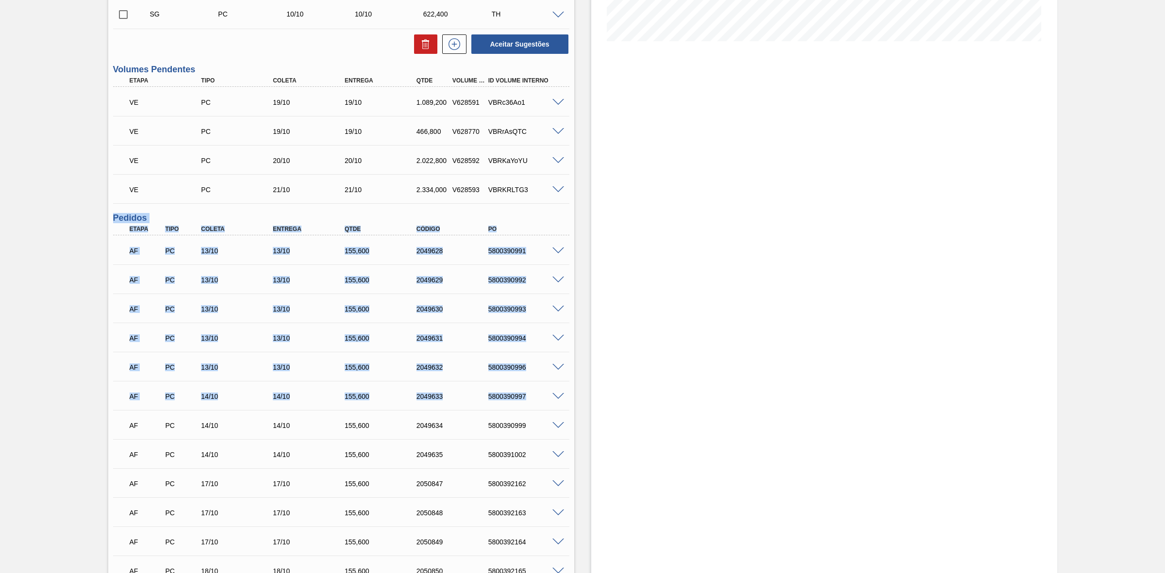
drag, startPoint x: 109, startPoint y: 221, endPoint x: 552, endPoint y: 409, distance: 481.2
click at [552, 409] on div "Unidade Piraí PE MIN 0,000 TH PE MAX 0,000 TH Próxima Entrega 13/10 - 155,600 T…" at bounding box center [341, 380] width 466 height 1084
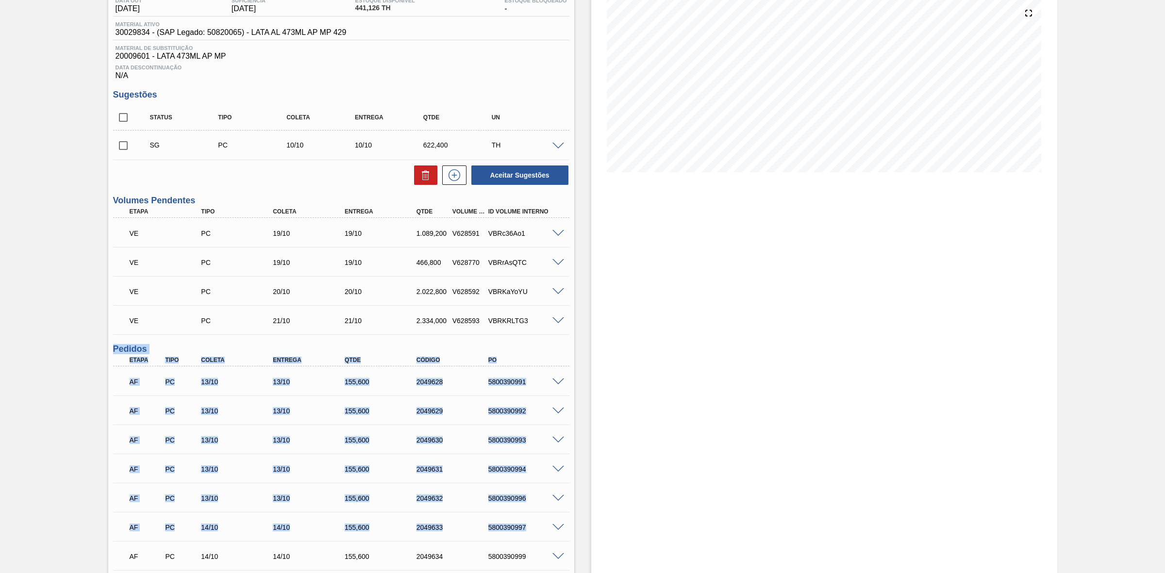
scroll to position [0, 0]
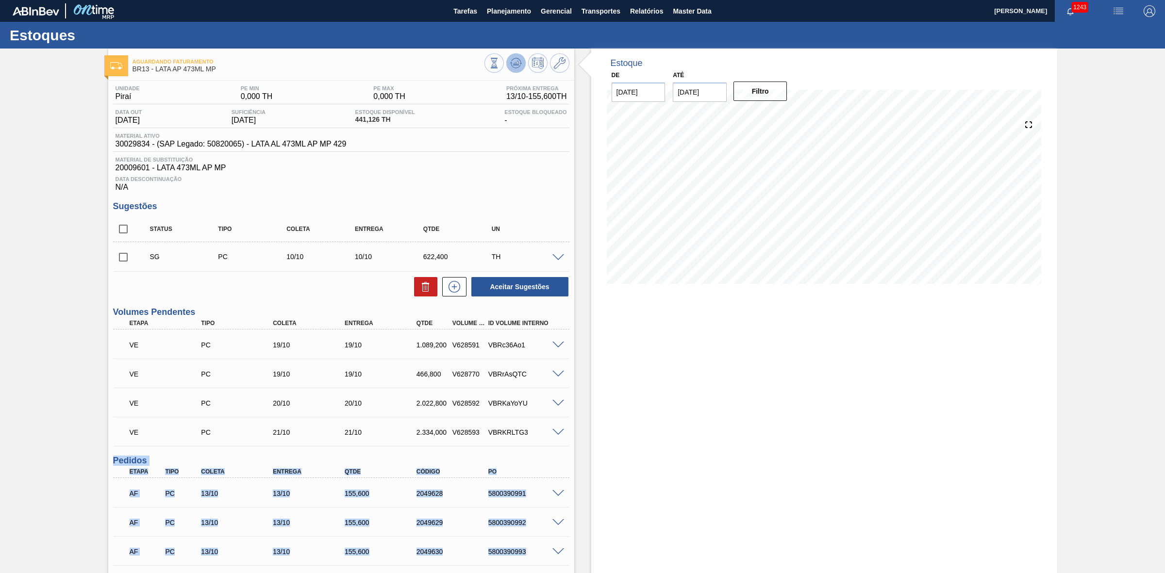
click at [515, 60] on icon at bounding box center [516, 63] width 12 height 12
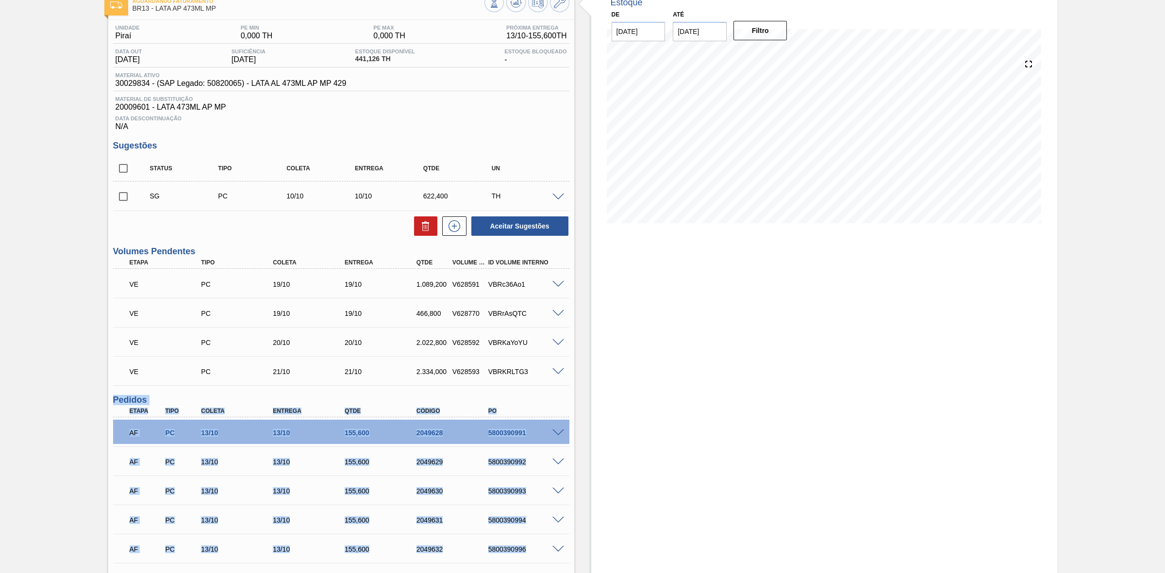
scroll to position [121, 0]
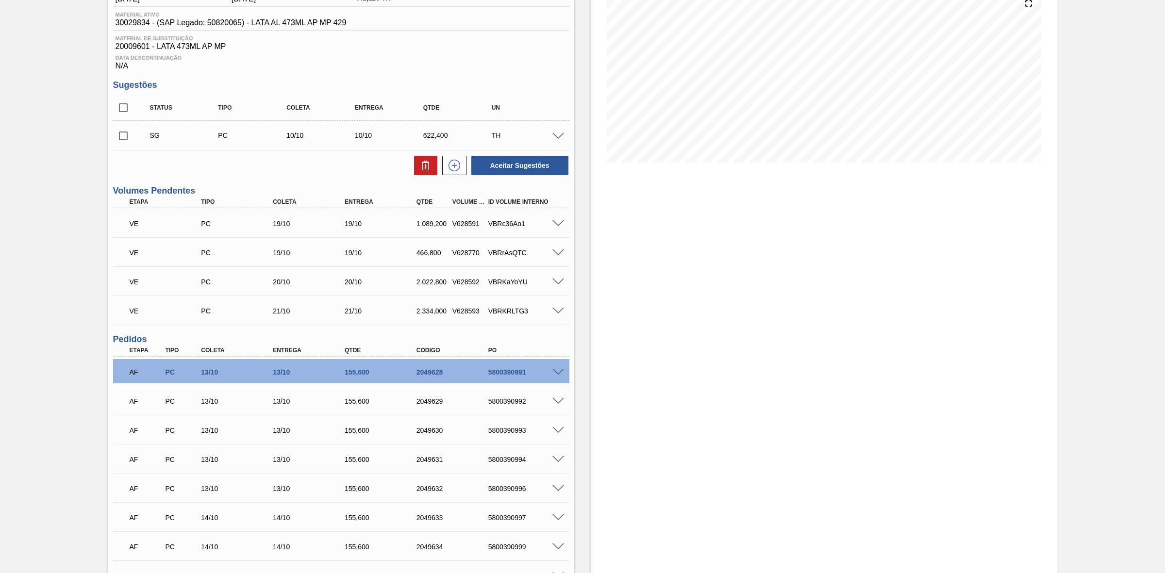
click at [620, 414] on div "Estoque De 09/10/2025 Até 06/12/2025 Filtro" at bounding box center [824, 487] width 466 height 1121
click at [556, 374] on span at bounding box center [558, 372] width 12 height 7
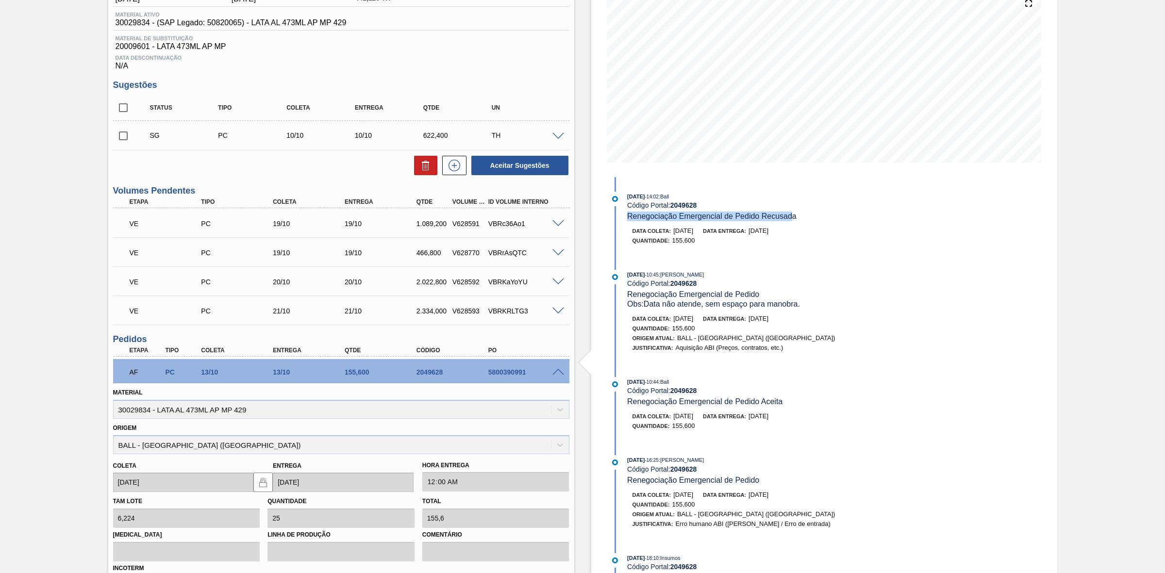
drag, startPoint x: 625, startPoint y: 217, endPoint x: 790, endPoint y: 219, distance: 165.1
click at [790, 219] on div "09/10/2025 - 14:02 : Ball Código Portal: 2049628 Renegociação Emergencial de Pe…" at bounding box center [733, 207] width 250 height 30
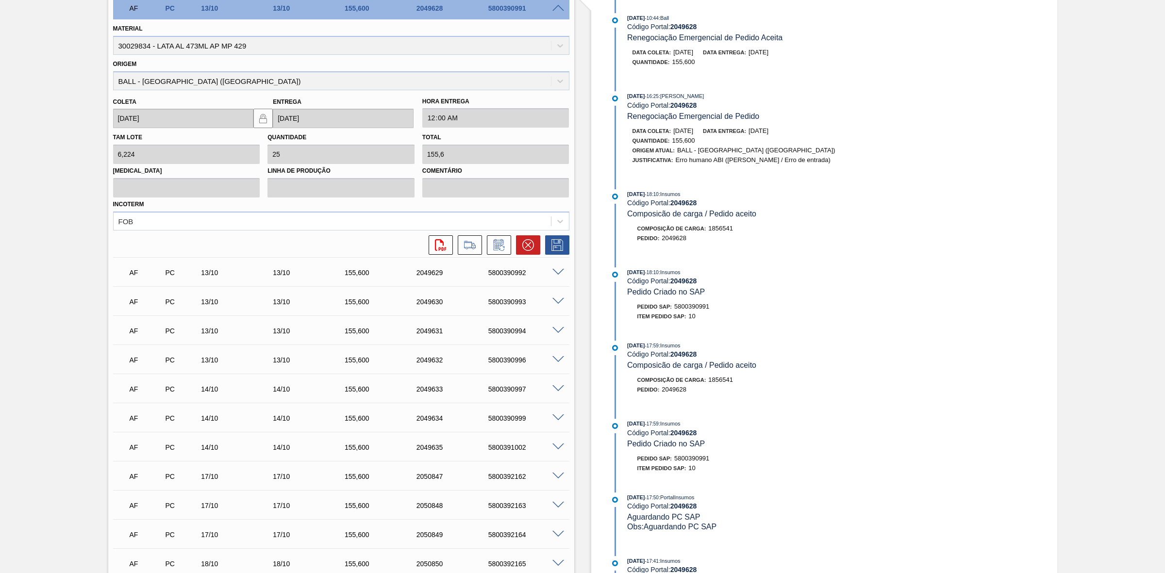
scroll to position [303, 0]
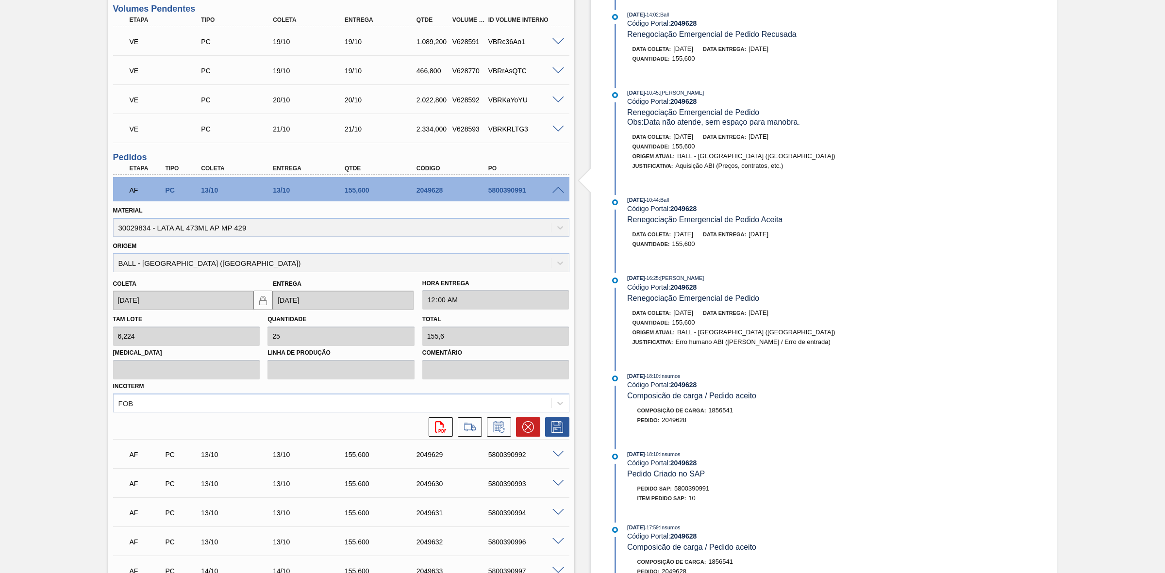
click at [558, 192] on span at bounding box center [558, 190] width 12 height 7
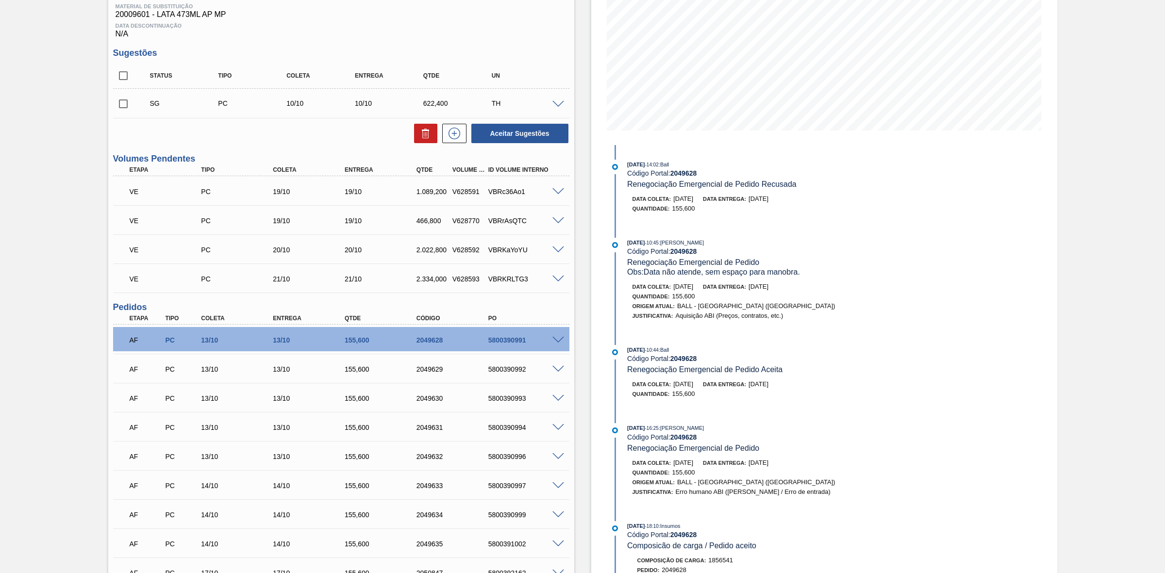
scroll to position [121, 0]
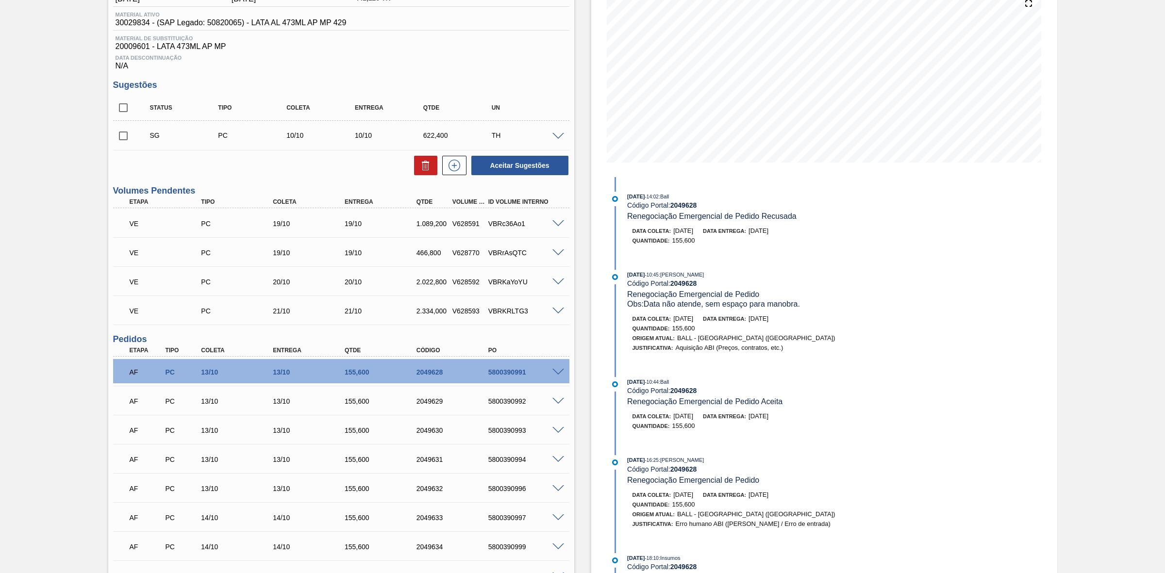
click at [122, 113] on input "checkbox" at bounding box center [123, 108] width 20 height 20
checkbox input "true"
click at [428, 168] on icon at bounding box center [425, 166] width 6 height 7
checkbox input "false"
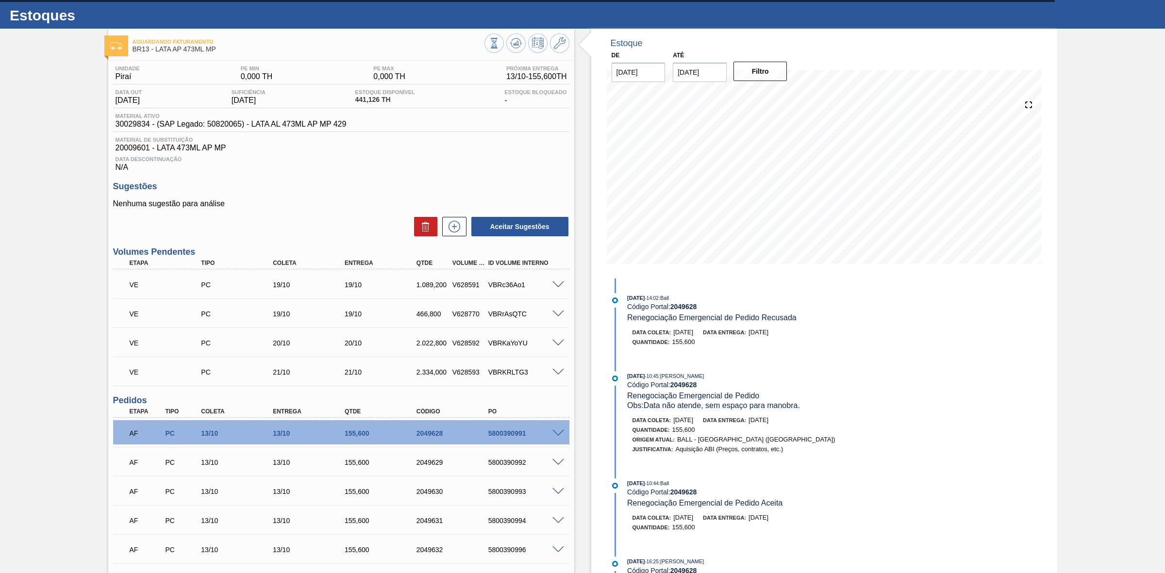
scroll to position [0, 0]
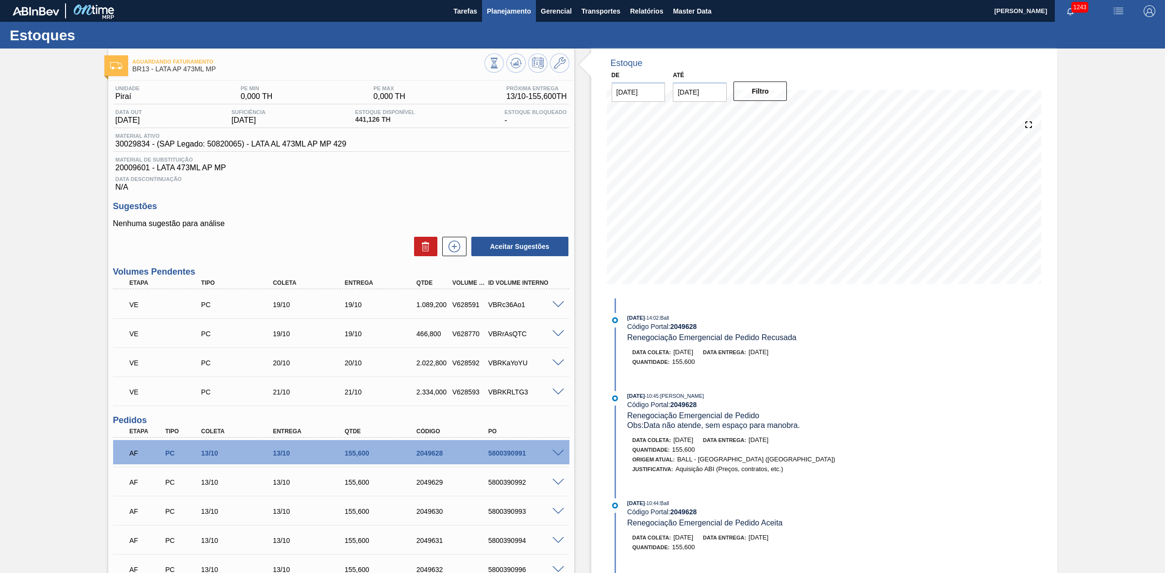
click at [499, 9] on span "Planejamento" at bounding box center [509, 11] width 44 height 12
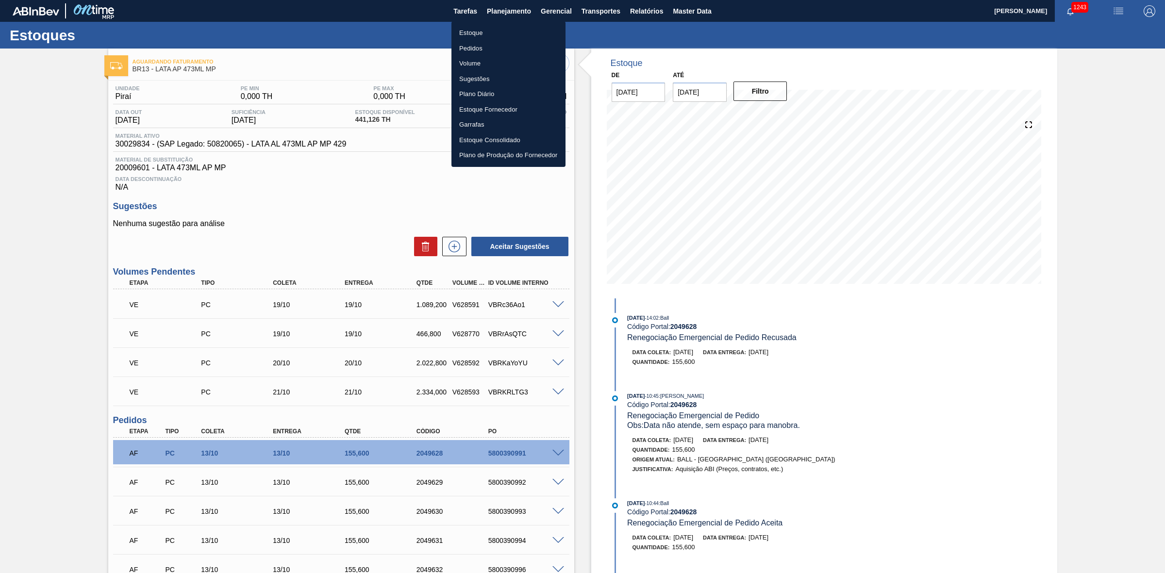
click at [482, 28] on li "Estoque" at bounding box center [509, 33] width 114 height 16
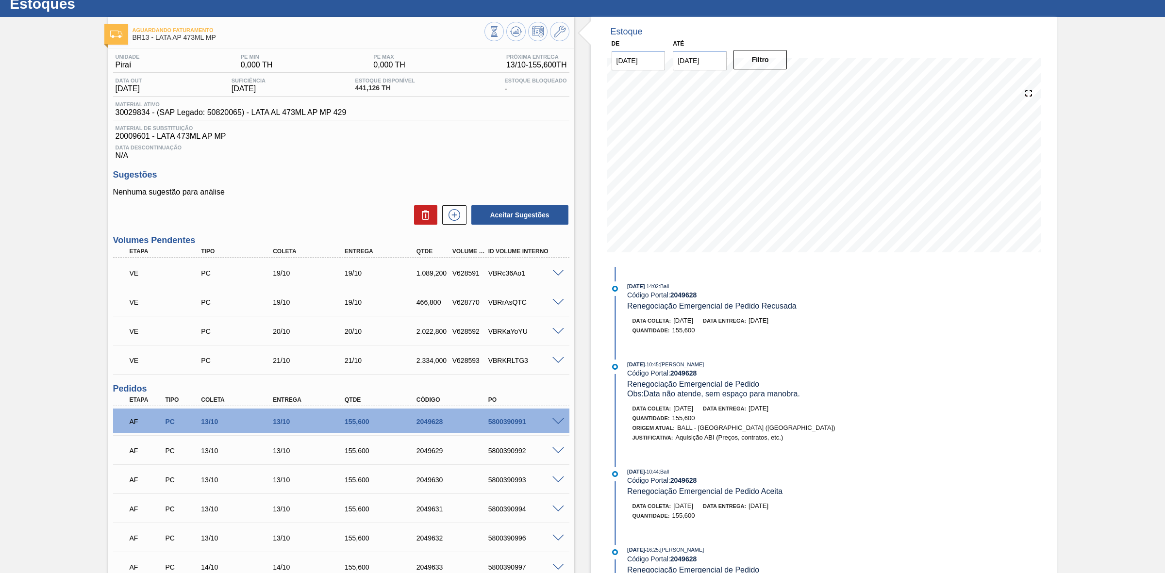
scroll to position [61, 0]
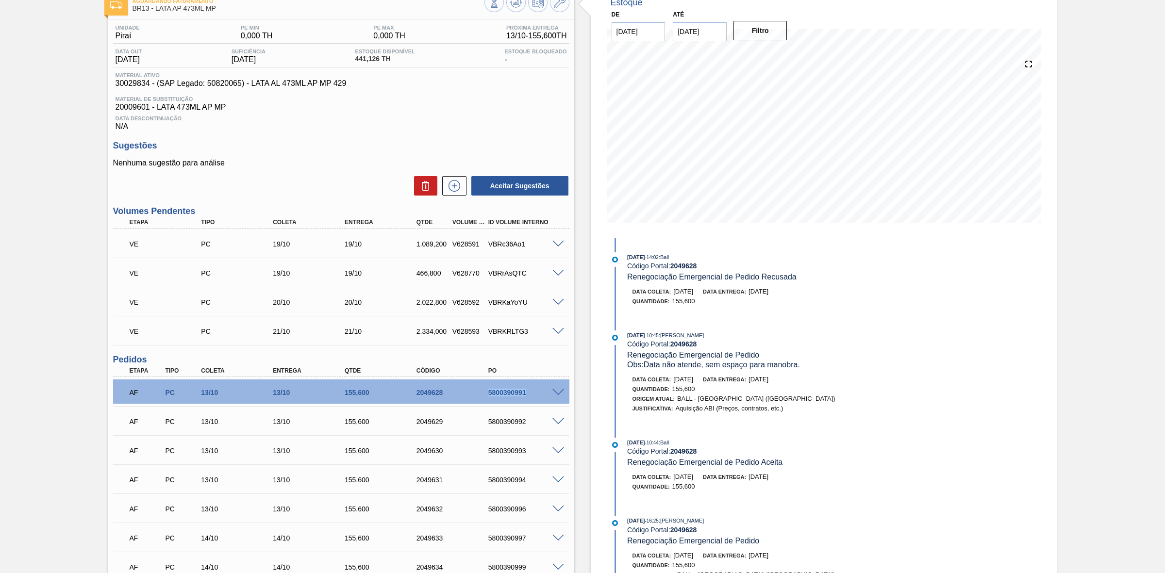
drag, startPoint x: 481, startPoint y: 395, endPoint x: 528, endPoint y: 392, distance: 46.7
click at [528, 392] on div "5800390991" at bounding box center [518, 393] width 72 height 8
copy div "5800390991"
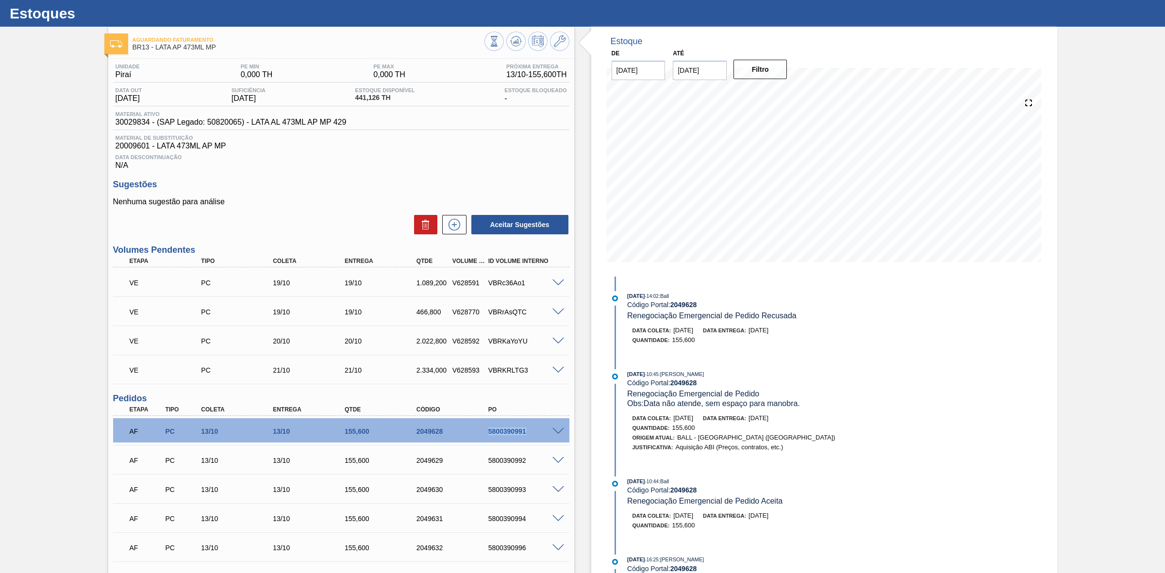
scroll to position [0, 0]
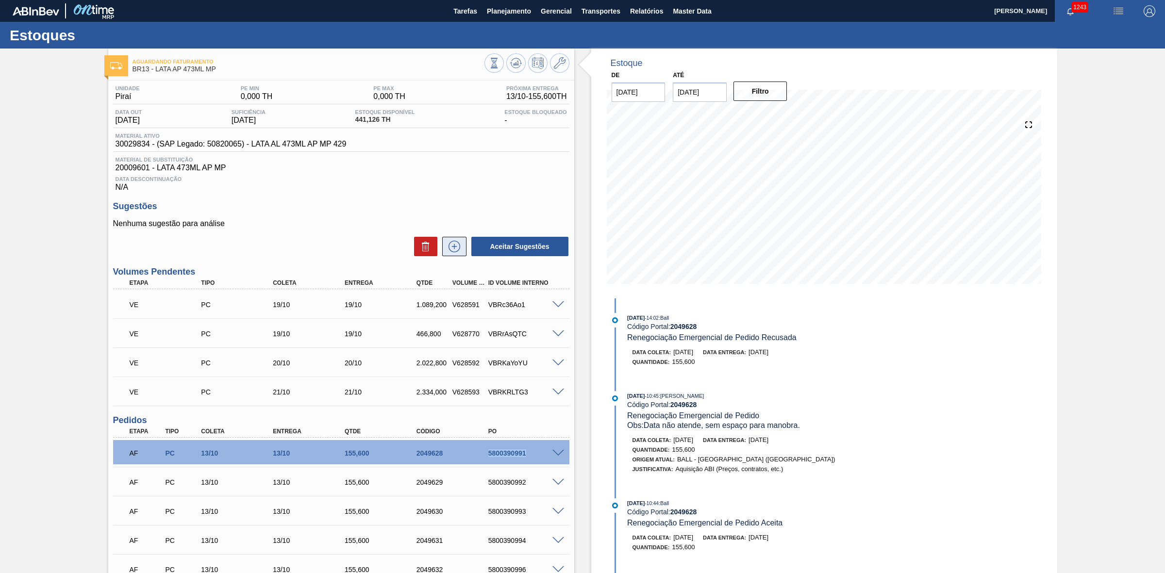
click at [451, 252] on icon at bounding box center [455, 247] width 16 height 12
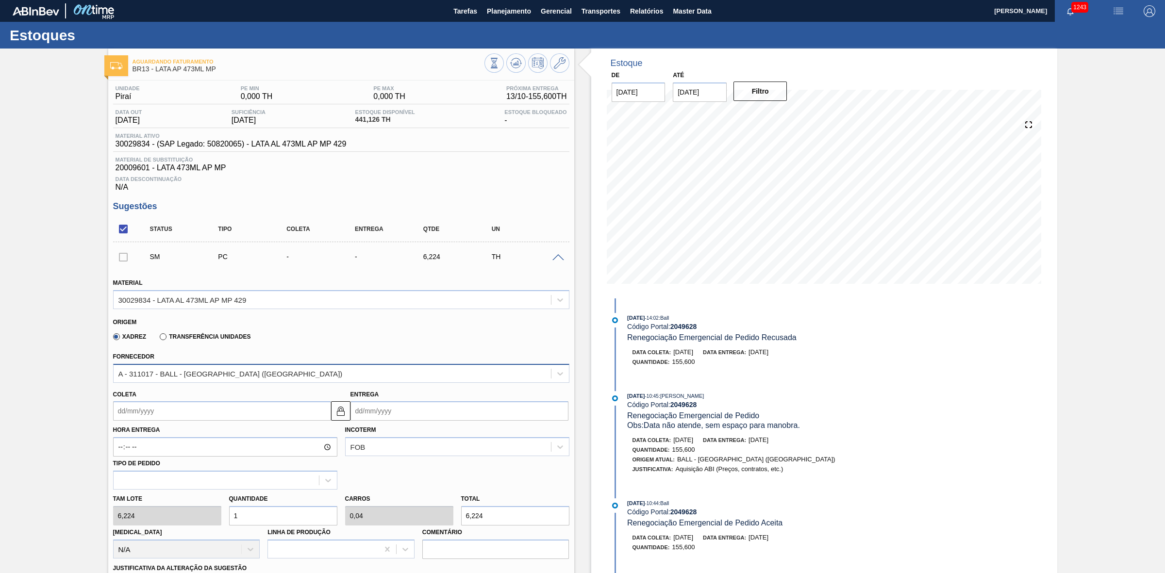
click at [221, 383] on div "A - 311017 - BALL - [GEOGRAPHIC_DATA][PERSON_NAME] ([GEOGRAPHIC_DATA])" at bounding box center [341, 373] width 456 height 19
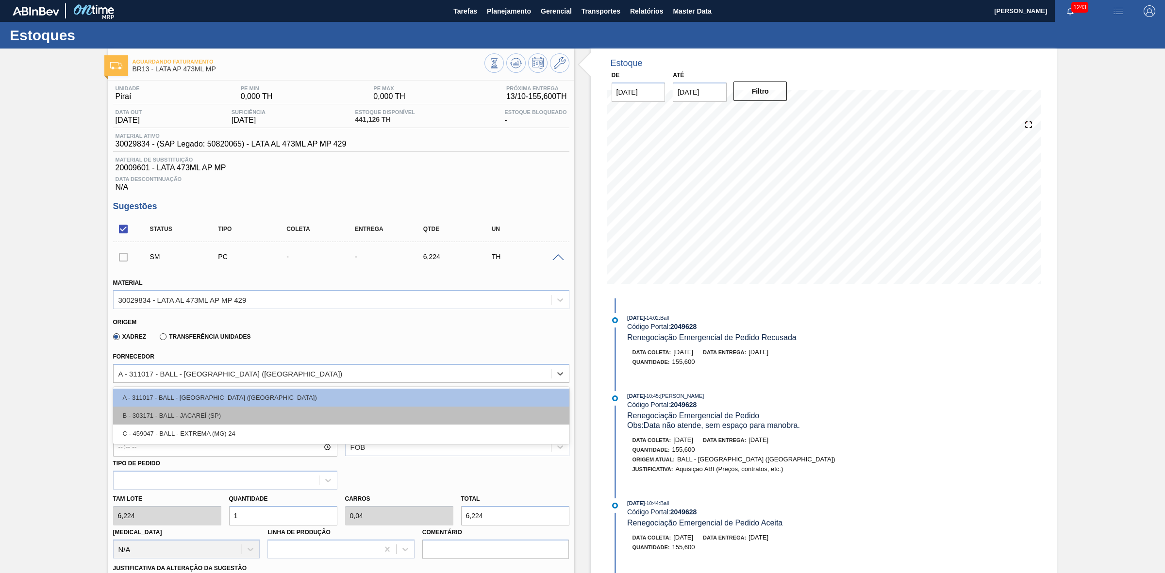
click at [228, 425] on div "B - 303171 - BALL - JACAREÍ (SP)" at bounding box center [341, 416] width 456 height 18
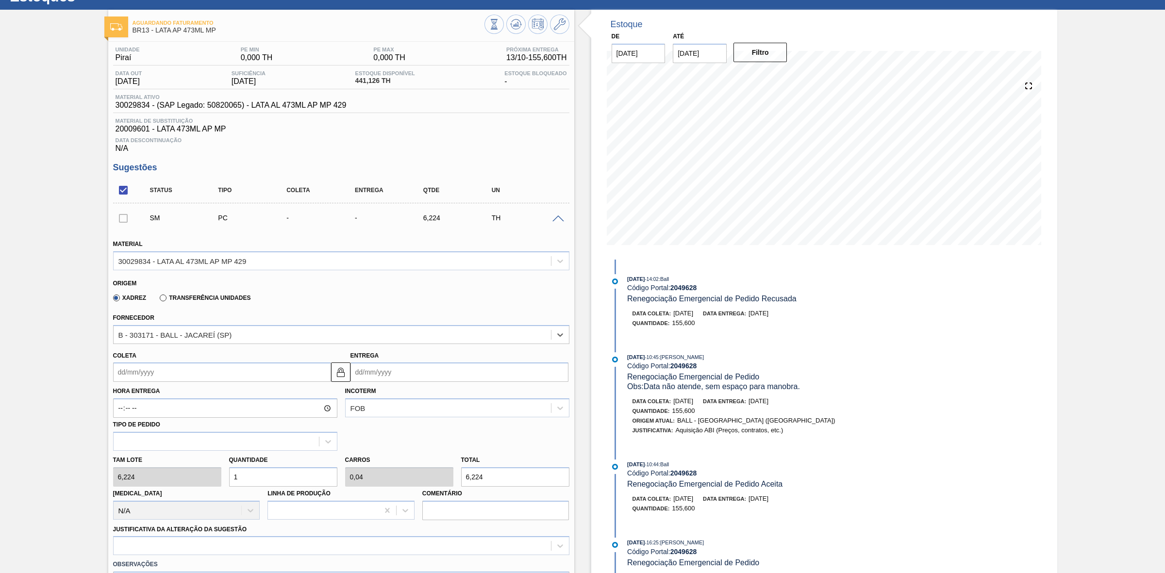
scroll to position [61, 0]
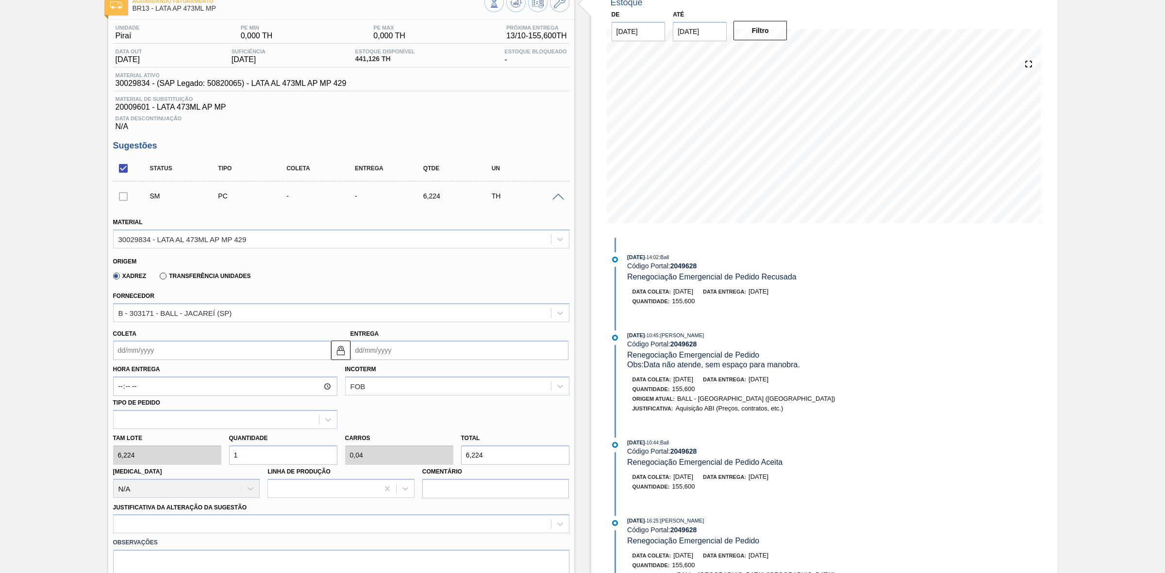
drag, startPoint x: 263, startPoint y: 460, endPoint x: 222, endPoint y: 457, distance: 41.3
click at [222, 457] on div "Tam lote 6,224 Quantidade 1 Carros 0,04 Total 6,224 Doca N/A Linha de Produção …" at bounding box center [341, 463] width 464 height 69
type input "16"
type input "0,64"
type input "99,584"
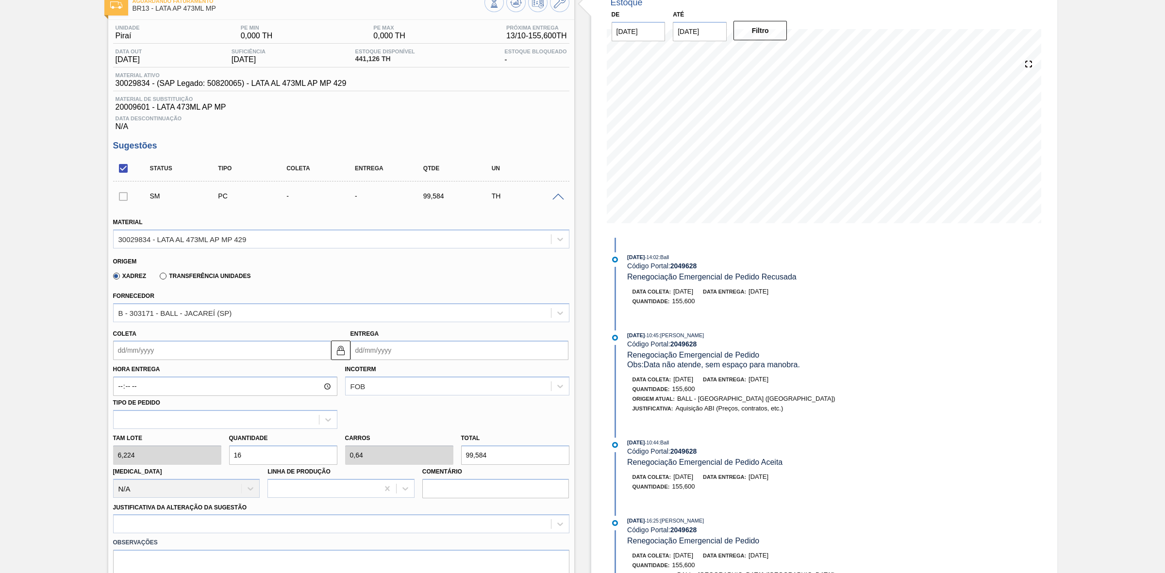
type input "160"
type input "6,4"
type input "995,84"
type input "160"
click at [229, 353] on input "Coleta" at bounding box center [222, 350] width 218 height 19
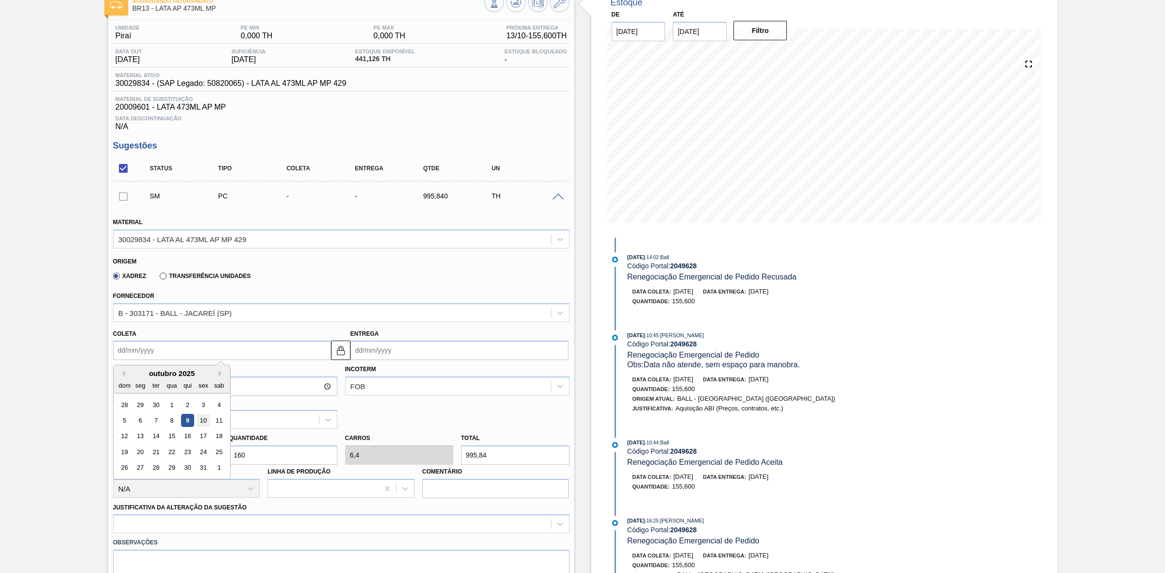
click at [198, 422] on div "10" at bounding box center [203, 420] width 13 height 13
type input "10/10/2025"
type input "11/10/2025"
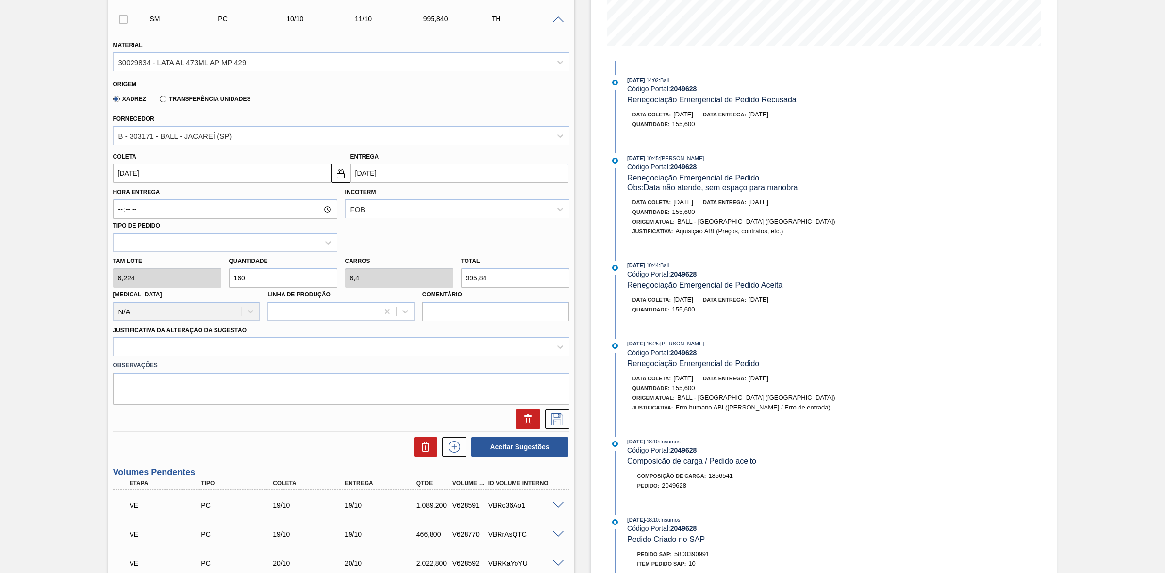
scroll to position [243, 0]
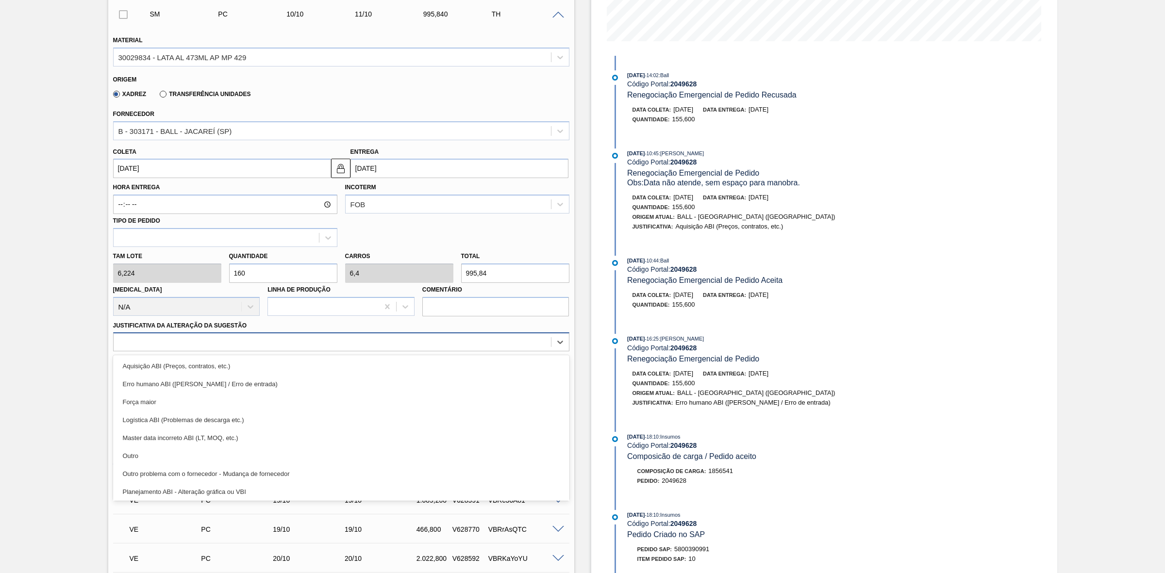
click at [241, 344] on div at bounding box center [332, 342] width 437 height 14
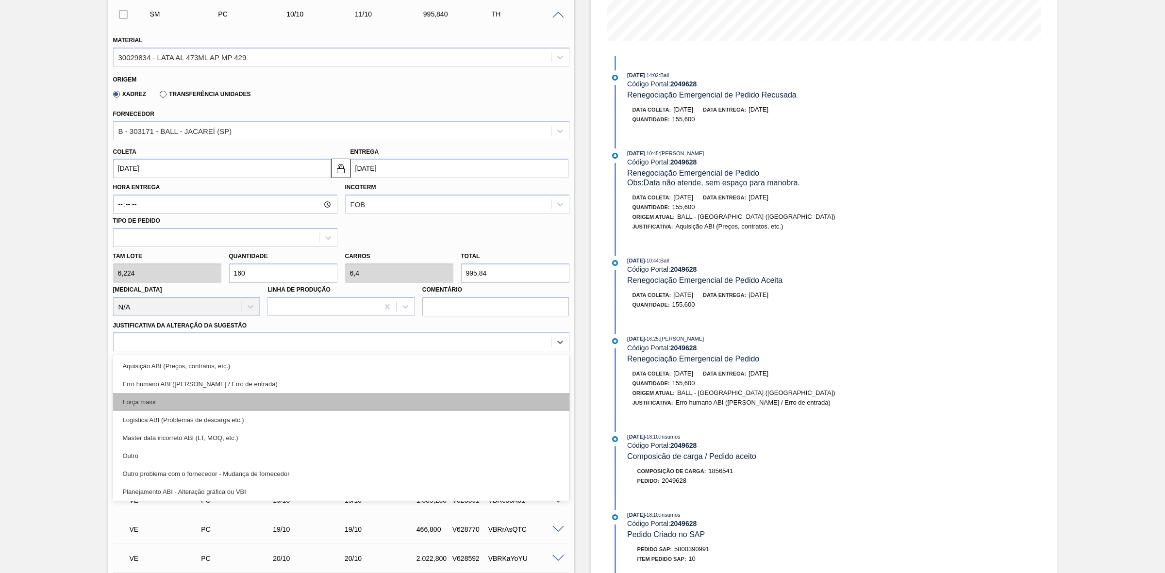
click at [172, 408] on div "Força maior" at bounding box center [341, 402] width 456 height 18
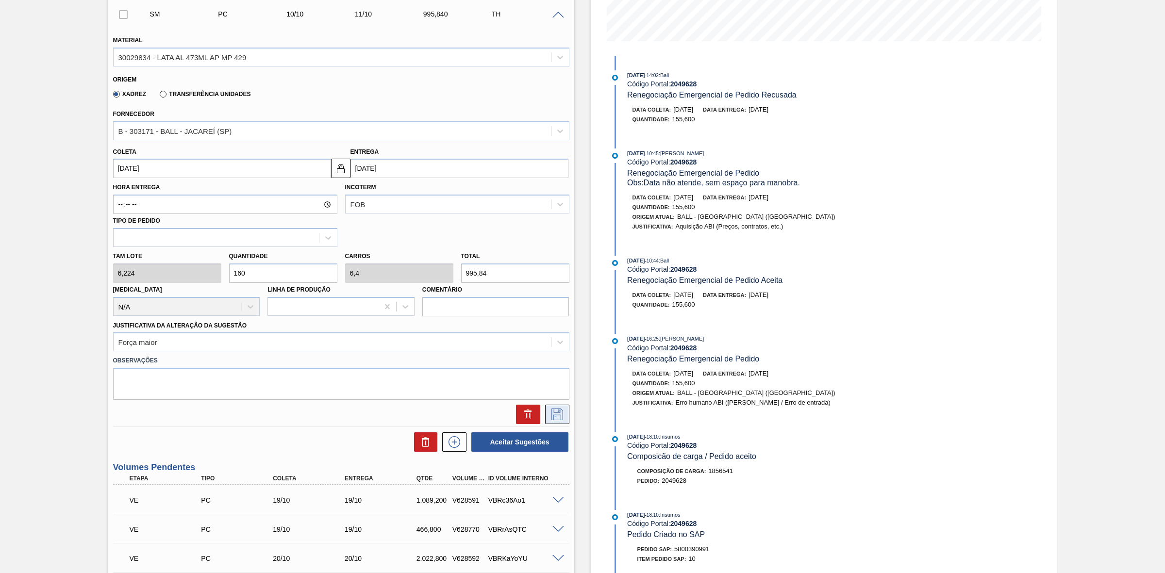
click at [561, 417] on icon at bounding box center [558, 415] width 16 height 12
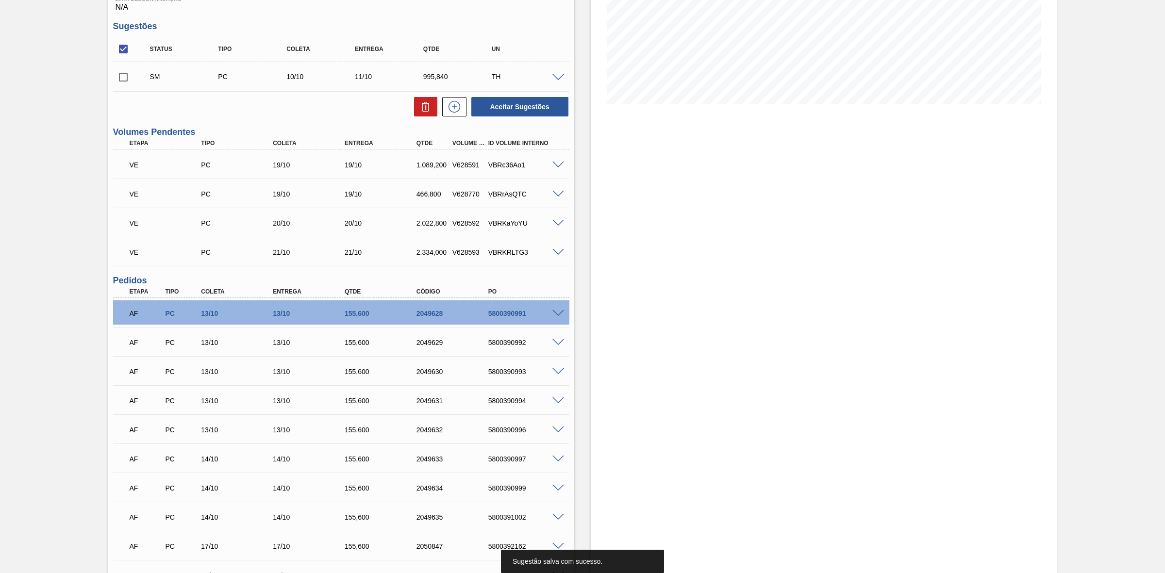
scroll to position [0, 0]
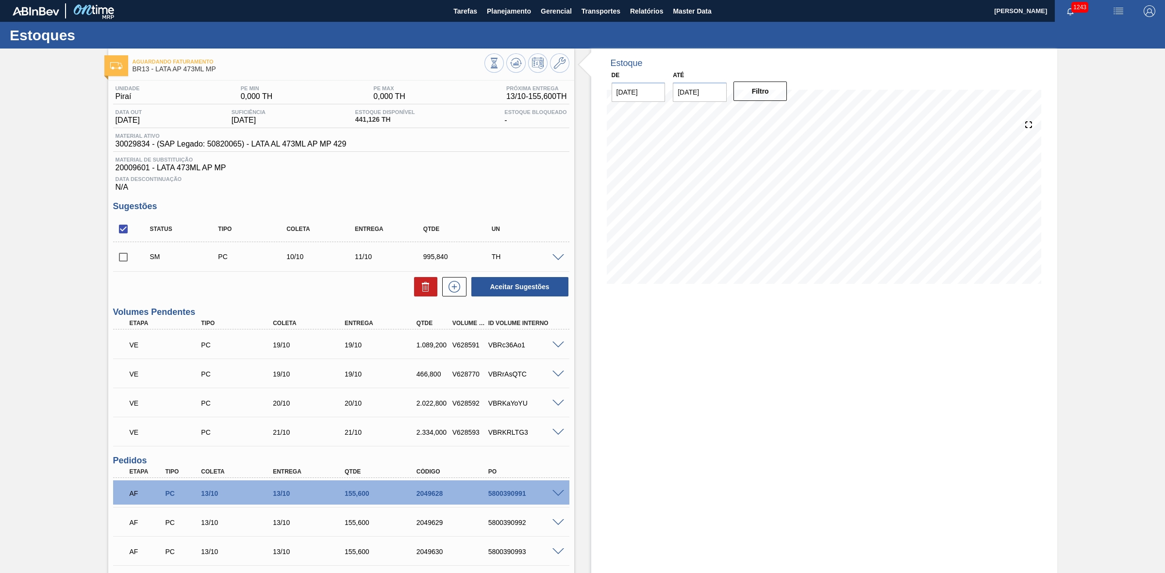
click at [129, 260] on input "checkbox" at bounding box center [123, 257] width 20 height 20
checkbox input "true"
click at [539, 294] on button "Aceitar Sugestões" at bounding box center [519, 286] width 97 height 19
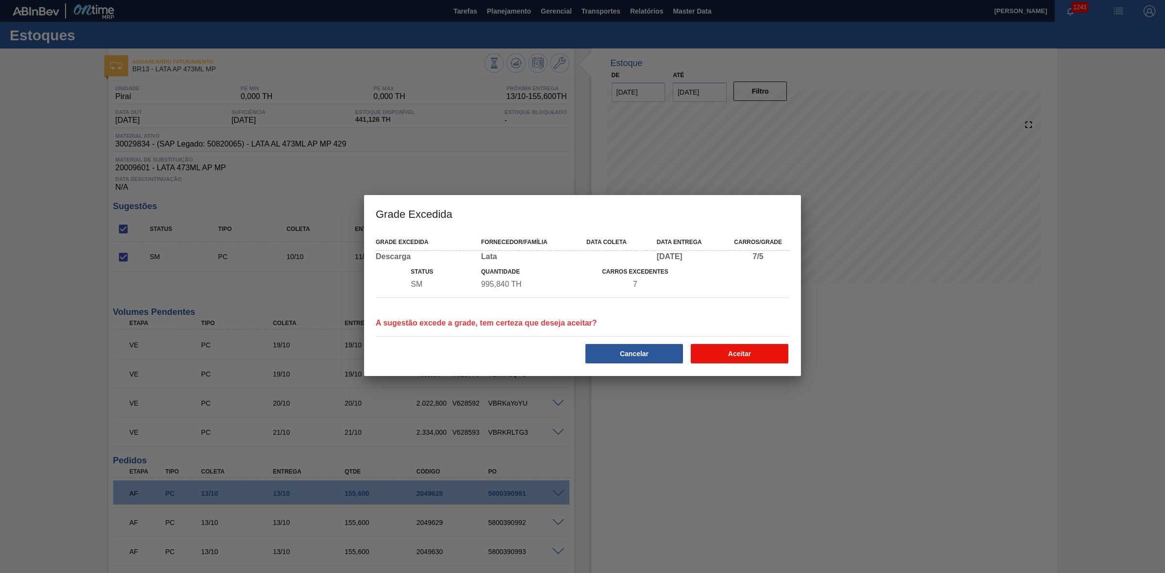
click at [739, 351] on button "Aceitar" at bounding box center [740, 353] width 98 height 19
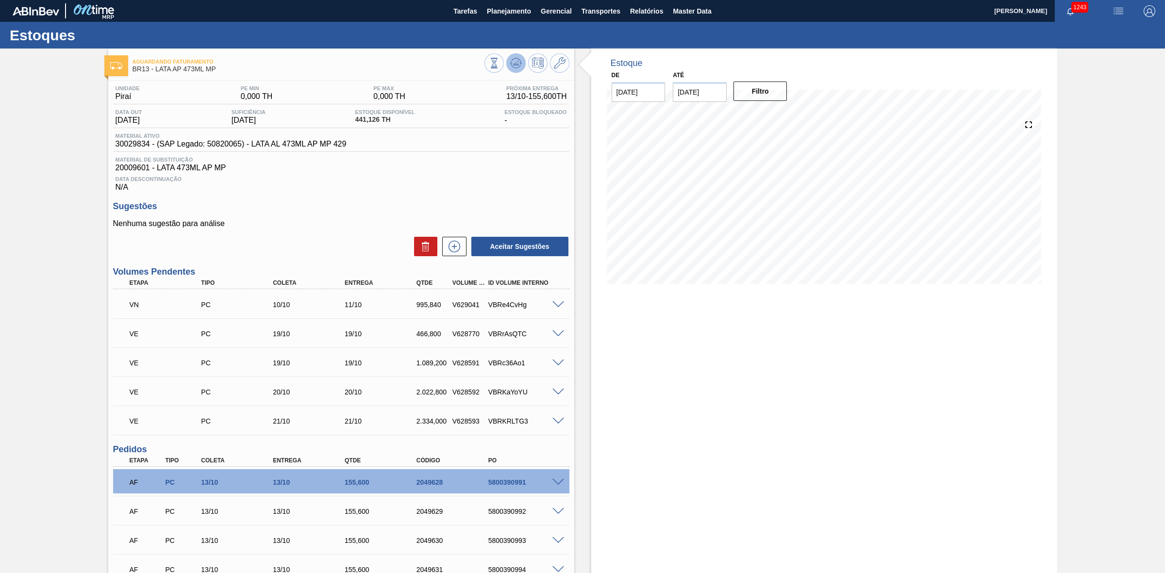
click at [515, 66] on icon at bounding box center [516, 63] width 12 height 12
click at [510, 72] on div at bounding box center [527, 64] width 85 height 22
click at [518, 56] on button at bounding box center [515, 62] width 19 height 19
drag, startPoint x: 451, startPoint y: 306, endPoint x: 483, endPoint y: 308, distance: 32.6
click at [483, 308] on div "VN PC 10/10 11/10 995,840 V629041 VBRe4CvHg" at bounding box center [338, 303] width 431 height 19
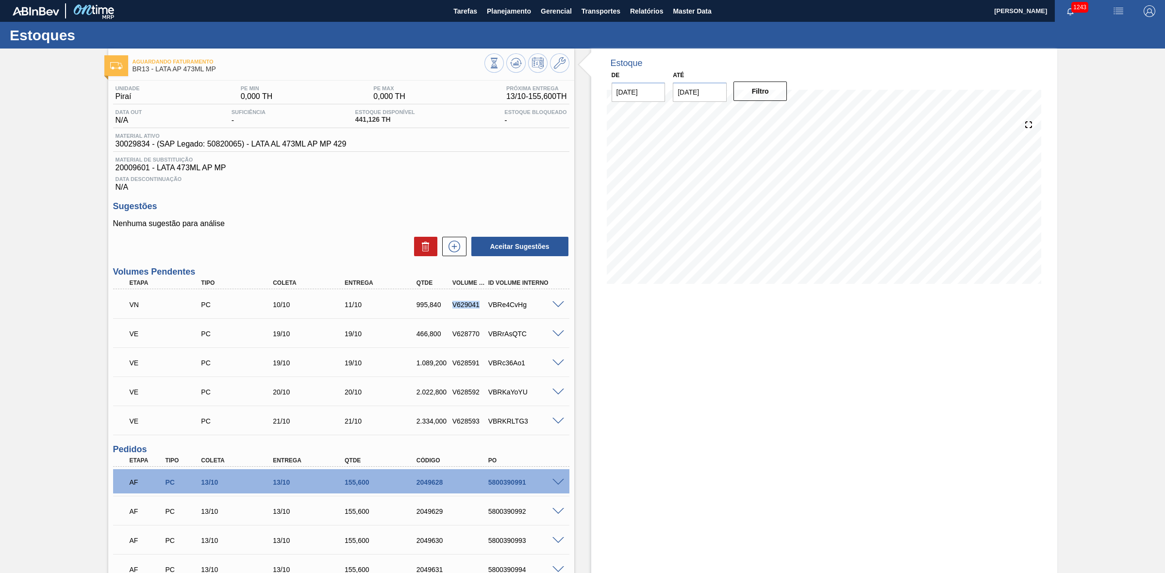
copy div "V629041"
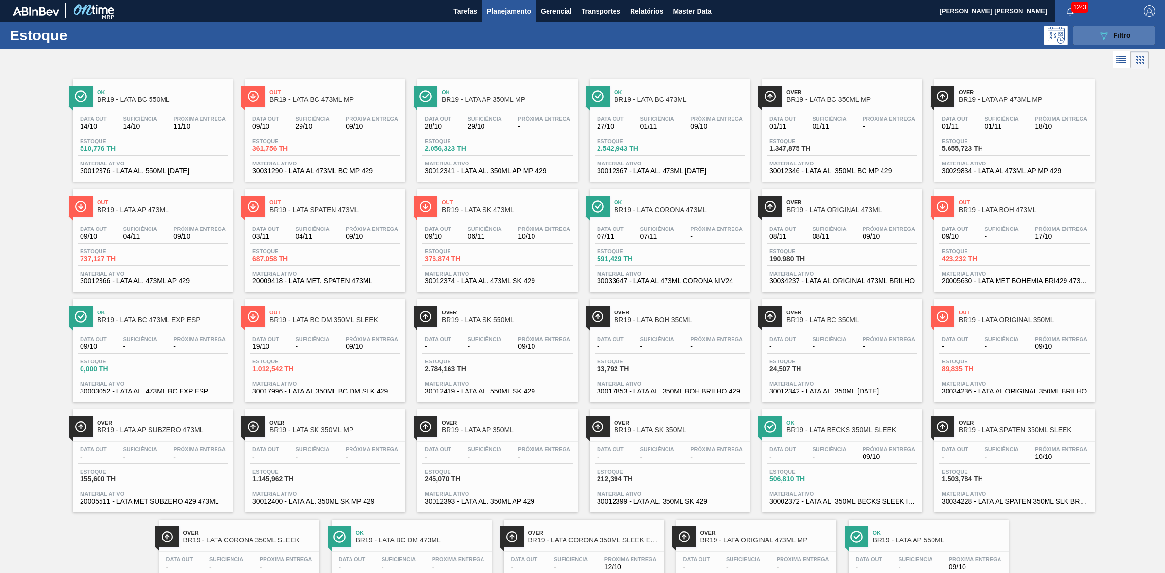
click at [1113, 30] on div "089F7B8B-B2A5-4AFE-B5C0-19BA573D28AC Filtro" at bounding box center [1114, 36] width 33 height 12
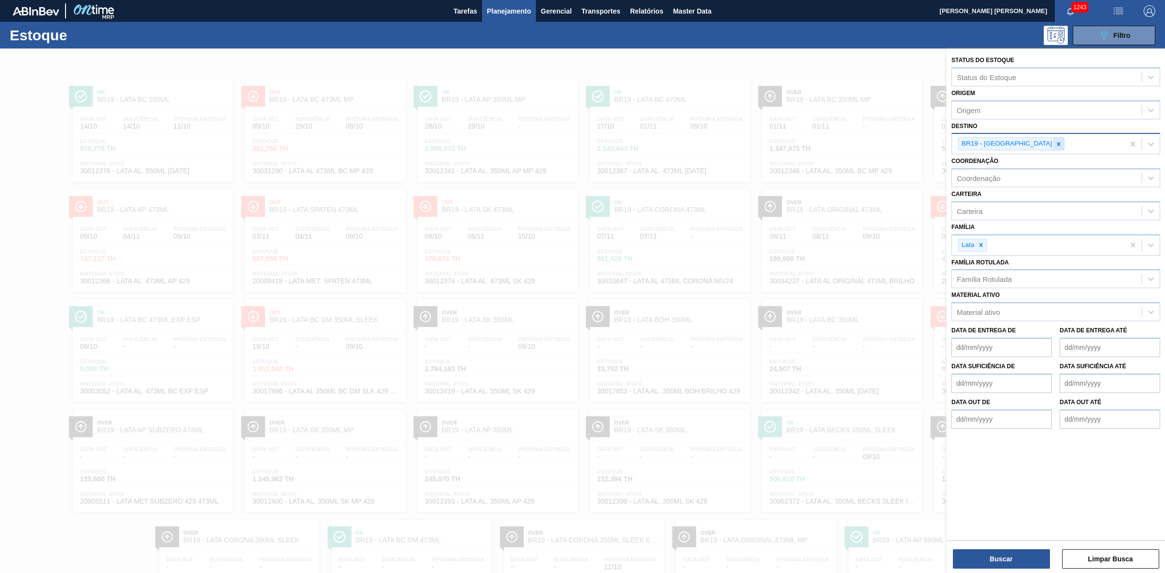
click at [1057, 144] on icon at bounding box center [1058, 143] width 3 height 3
type input "13"
click at [1037, 167] on div "BR13 - Piraí" at bounding box center [1056, 167] width 209 height 18
click at [986, 566] on button "Buscar" at bounding box center [1001, 559] width 97 height 19
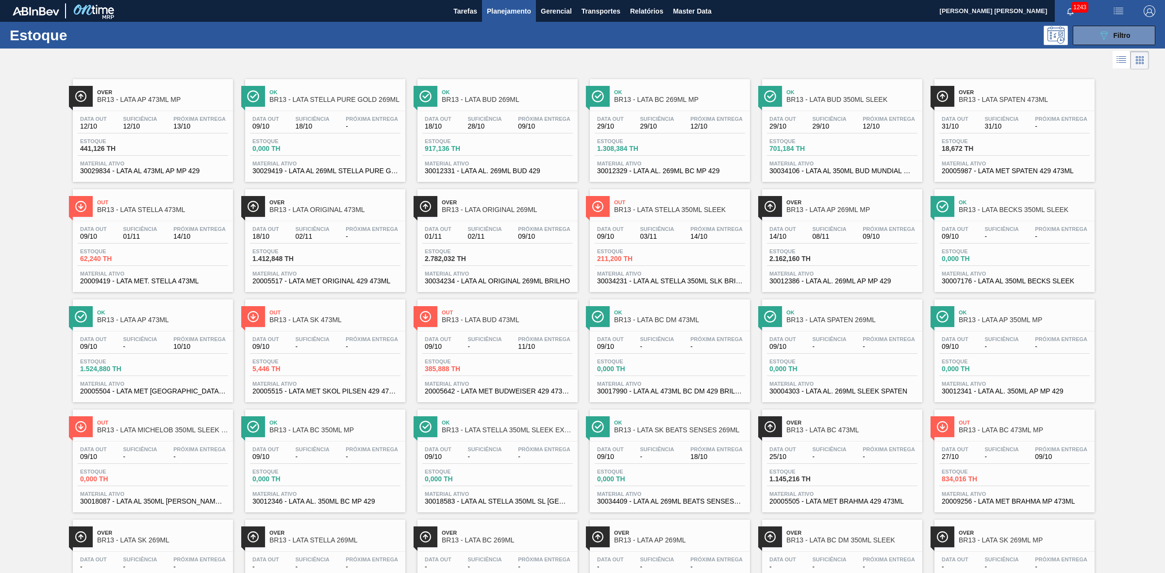
click at [341, 124] on div "Data out 09/10 Suficiência 18/10 Próxima Entrega -" at bounding box center [325, 124] width 151 height 17
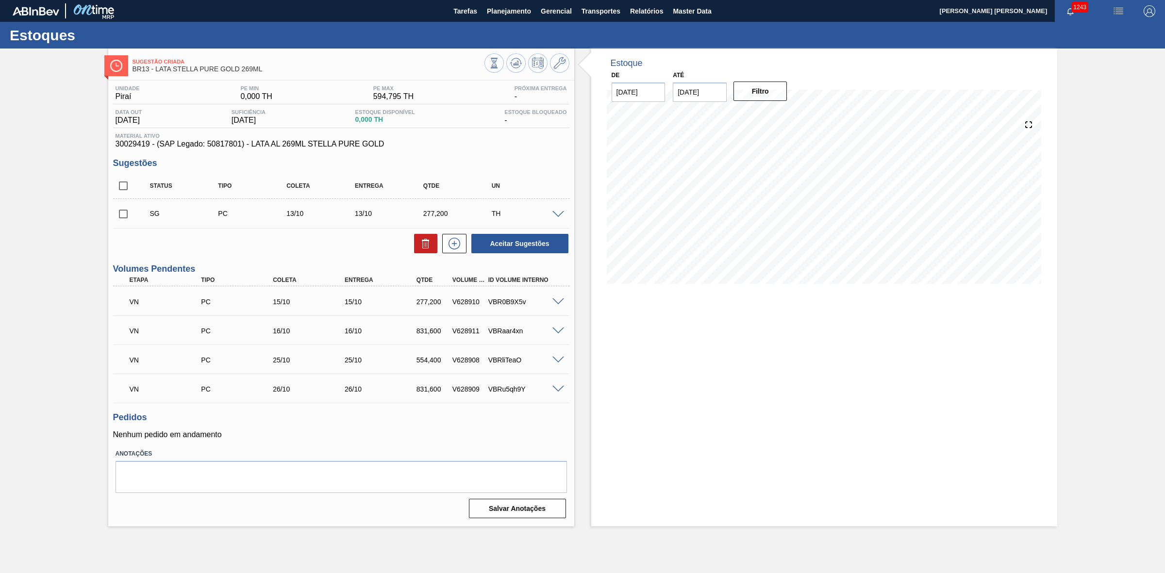
click at [119, 194] on input "checkbox" at bounding box center [123, 186] width 20 height 20
checkbox input "true"
click at [496, 241] on button "Aceitar Sugestões" at bounding box center [519, 243] width 97 height 19
checkbox input "false"
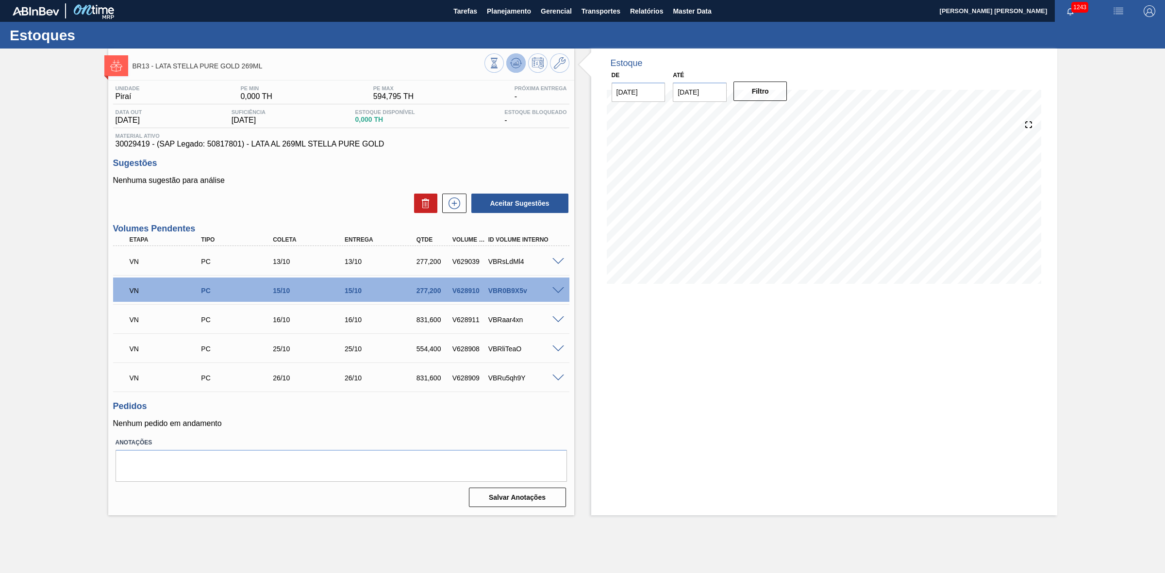
click at [515, 61] on icon at bounding box center [516, 63] width 12 height 12
click at [417, 176] on div "Sugestões Nenhuma sugestão para análise Aceitar Sugestões" at bounding box center [341, 186] width 456 height 56
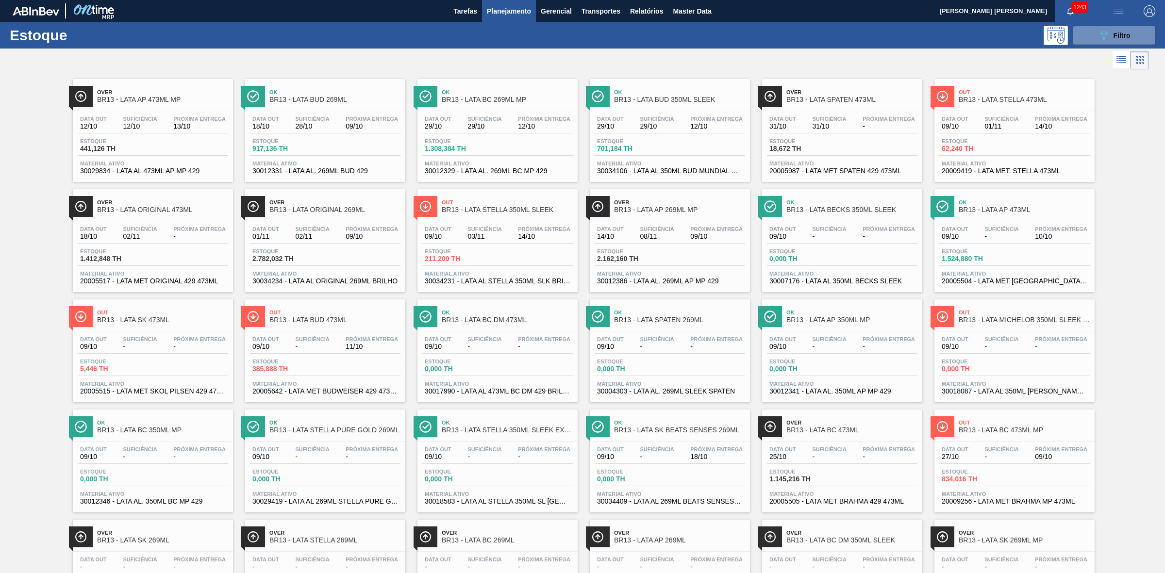
click at [664, 244] on div "Data out 14/10 Suficiência 08/11 Próxima Entrega 09/10" at bounding box center [670, 234] width 151 height 17
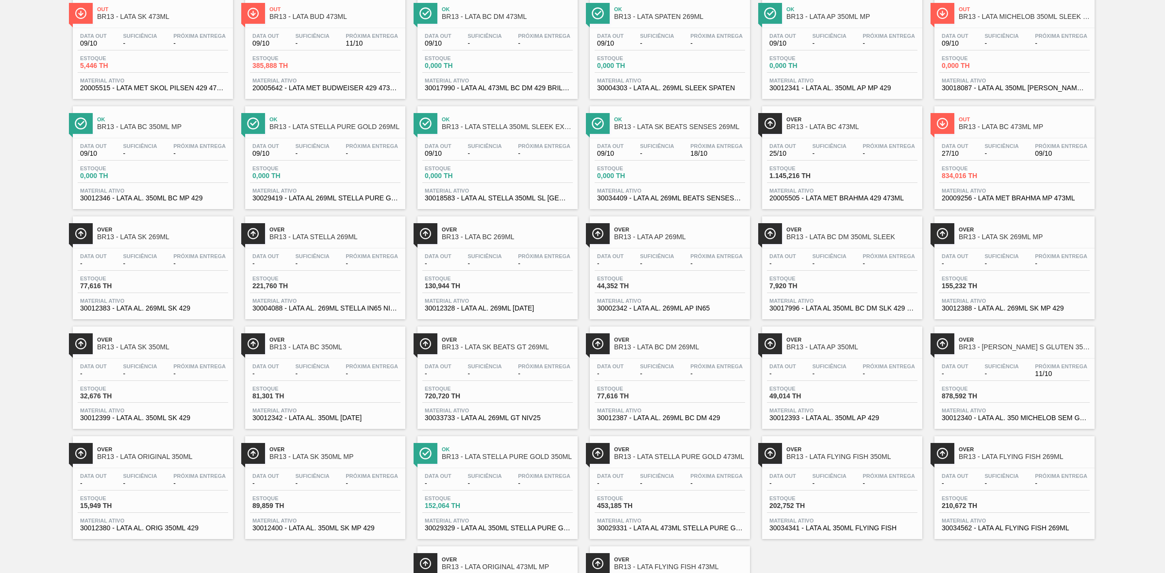
scroll to position [243, 0]
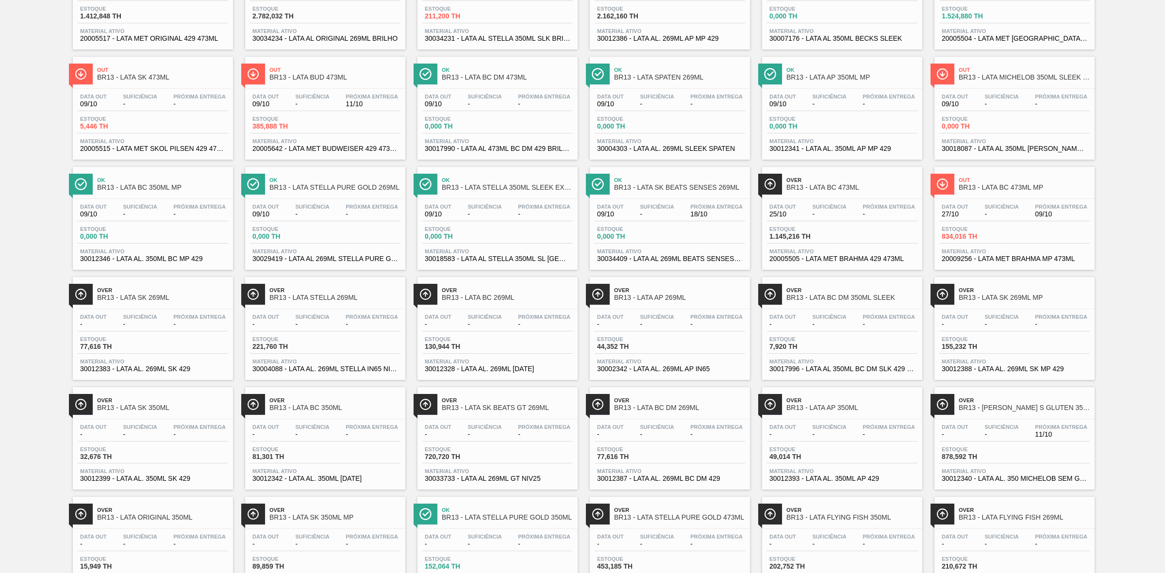
click at [355, 236] on div "Estoque 0,000 TH" at bounding box center [325, 234] width 151 height 17
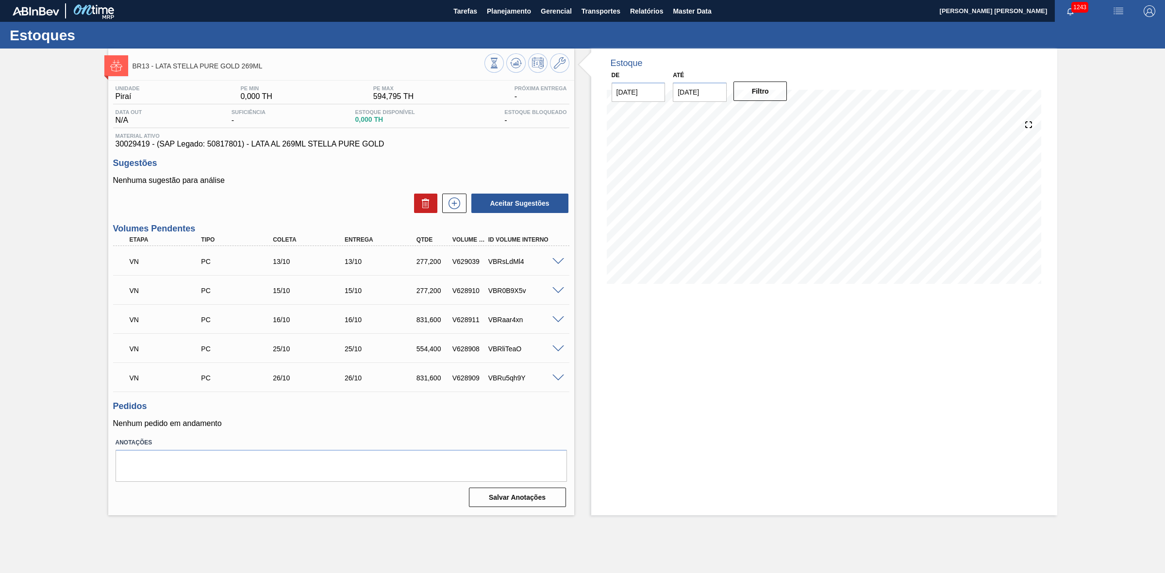
click at [556, 323] on span at bounding box center [558, 320] width 12 height 7
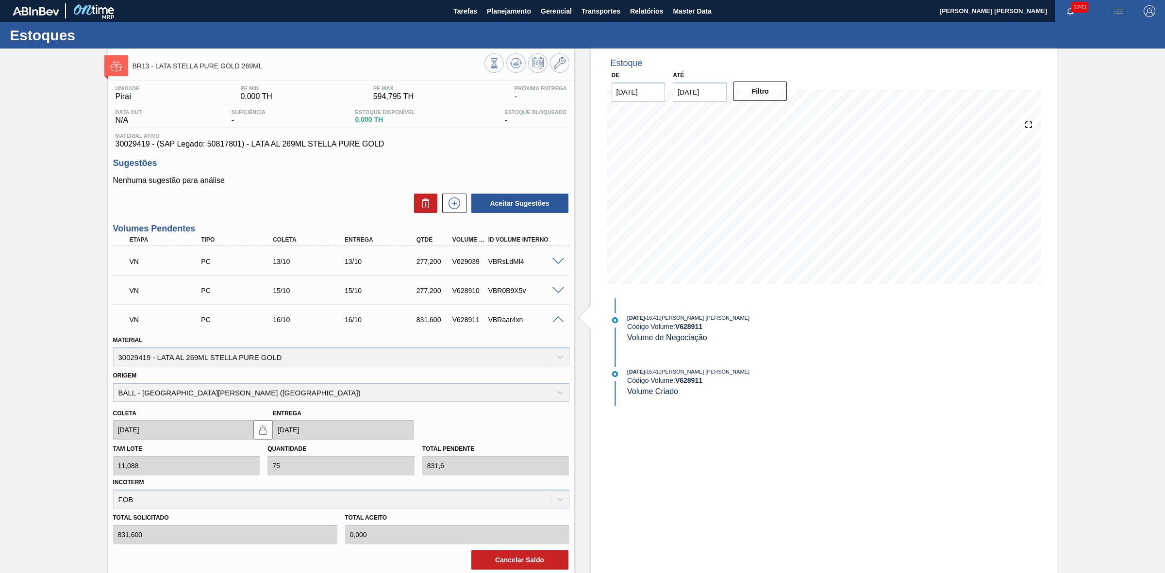
click at [556, 323] on span at bounding box center [558, 320] width 12 height 7
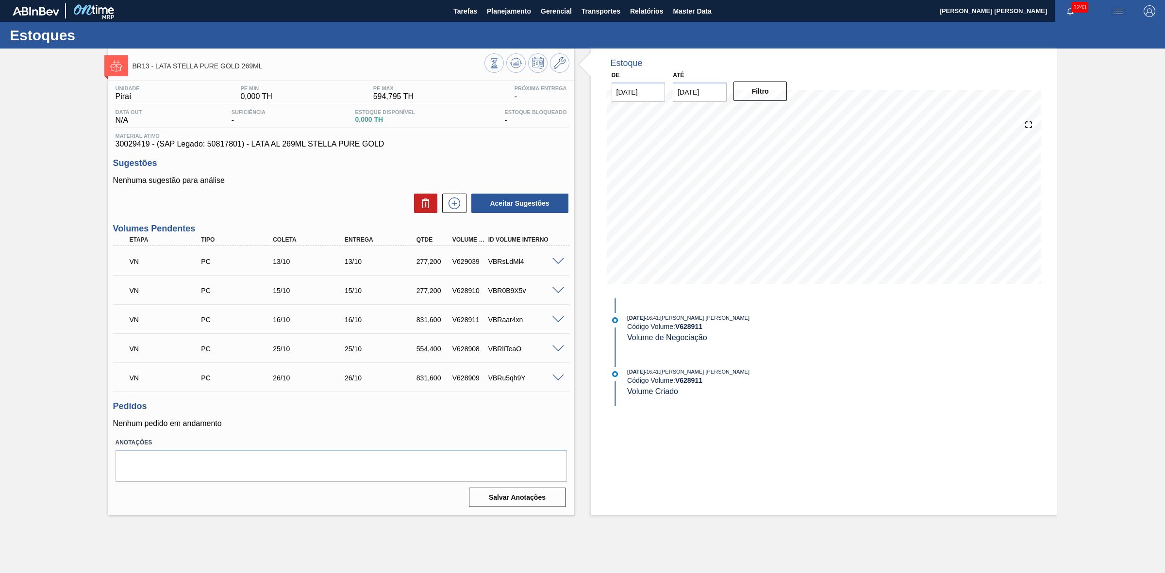
click at [556, 260] on span at bounding box center [558, 261] width 12 height 7
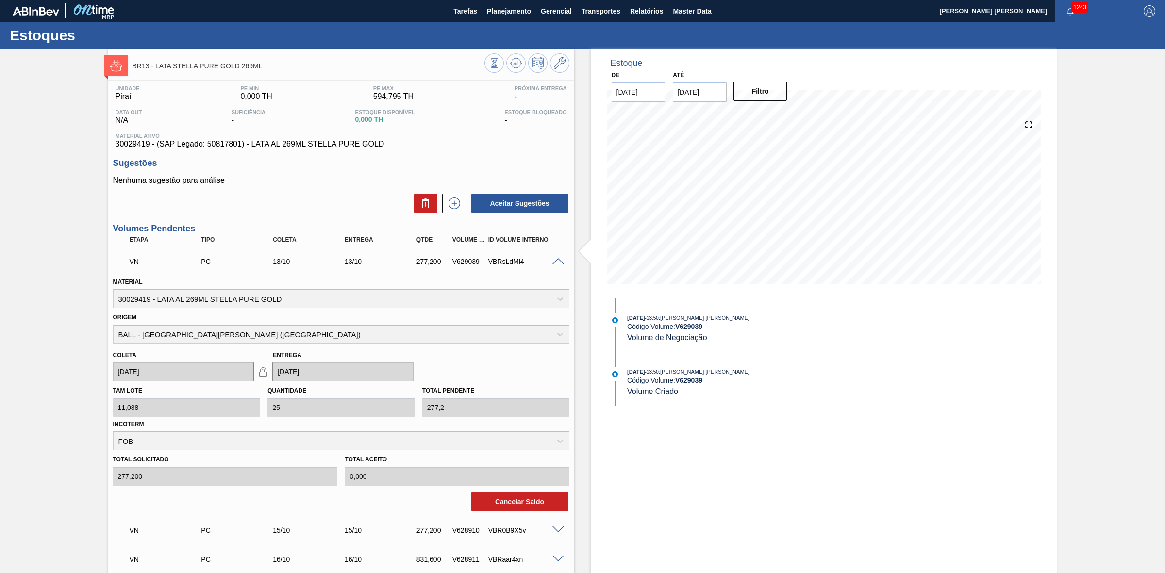
click at [556, 260] on span at bounding box center [558, 261] width 12 height 7
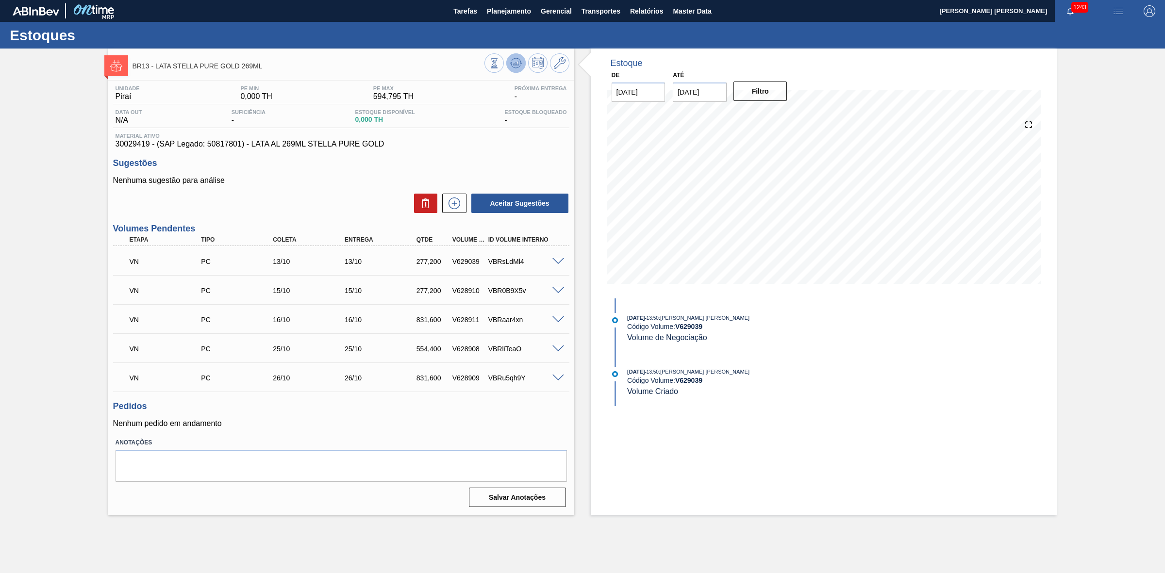
click at [520, 68] on icon at bounding box center [516, 63] width 12 height 12
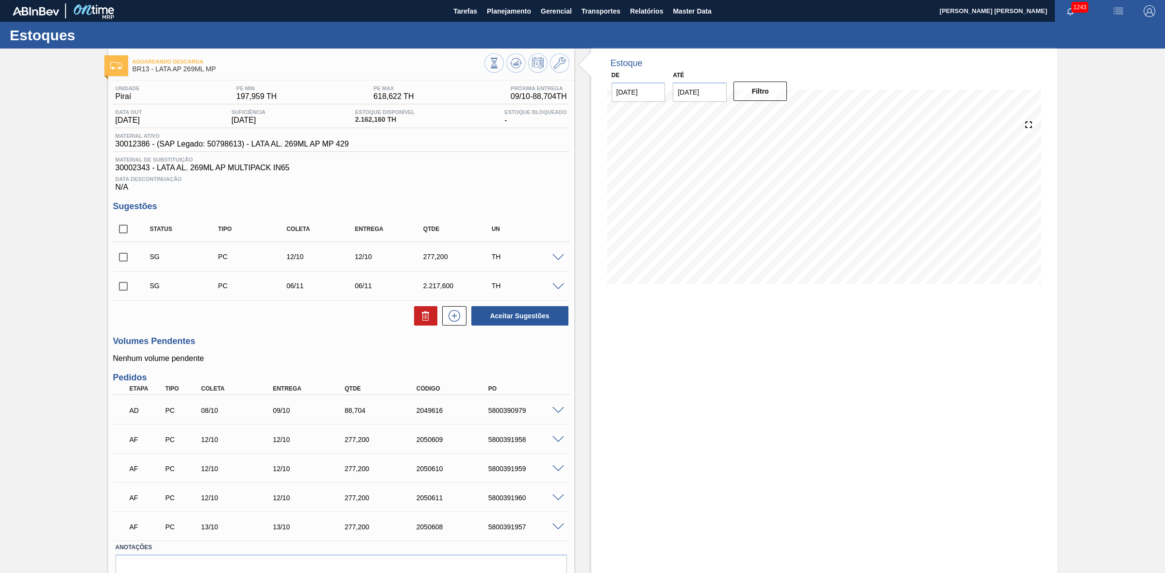
click at [127, 253] on input "checkbox" at bounding box center [123, 257] width 20 height 20
click at [516, 311] on button "Aceitar Sugestões" at bounding box center [519, 315] width 97 height 19
checkbox input "false"
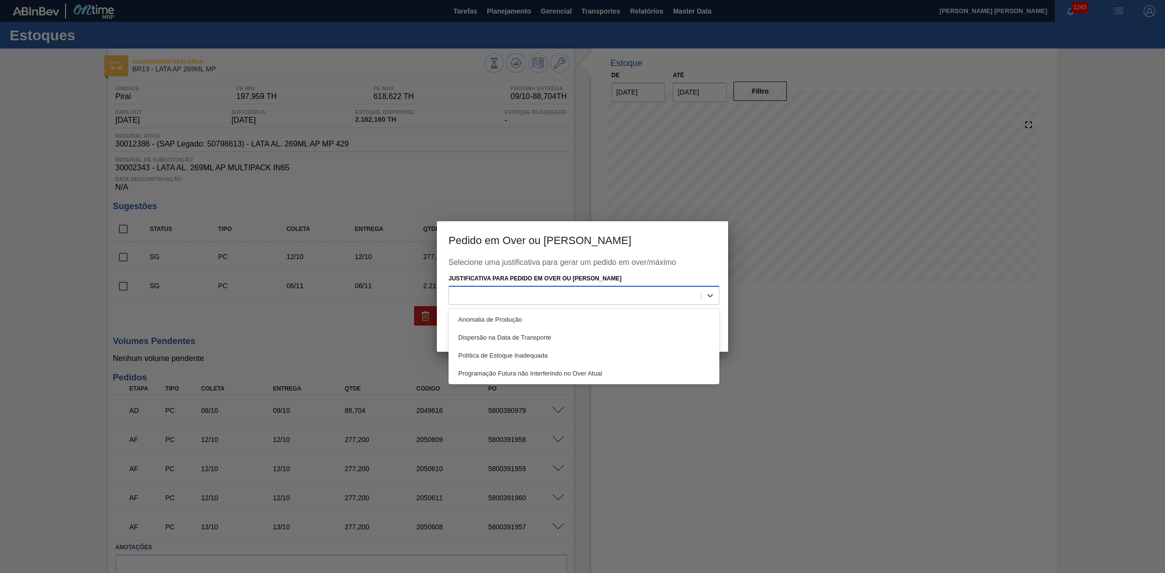
click at [556, 297] on div at bounding box center [575, 295] width 252 height 14
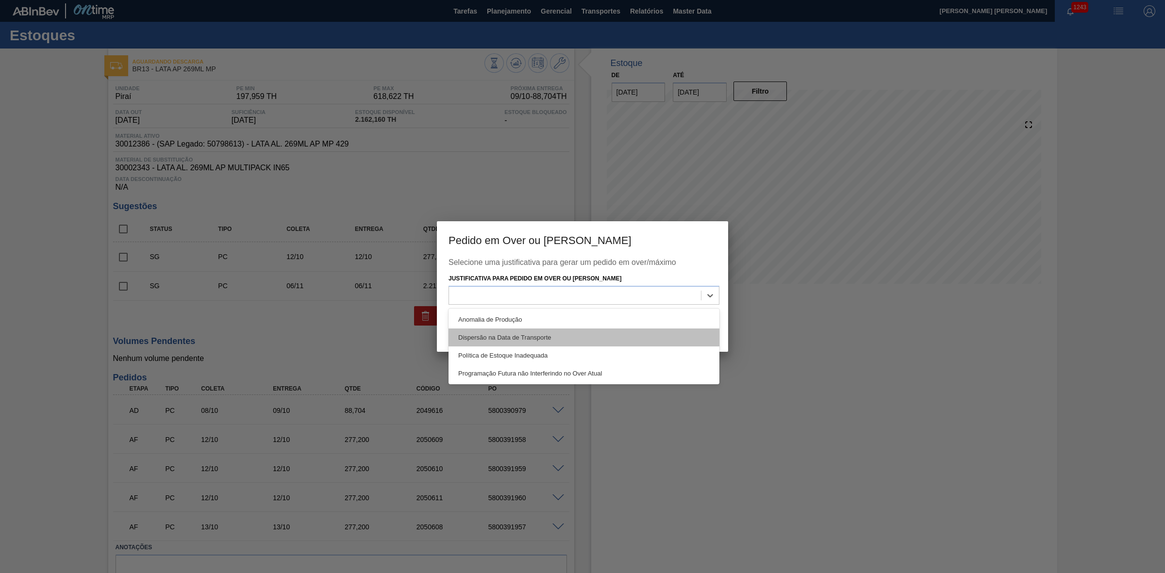
click at [535, 341] on div "Dispersão na Data de Transporte" at bounding box center [584, 338] width 271 height 18
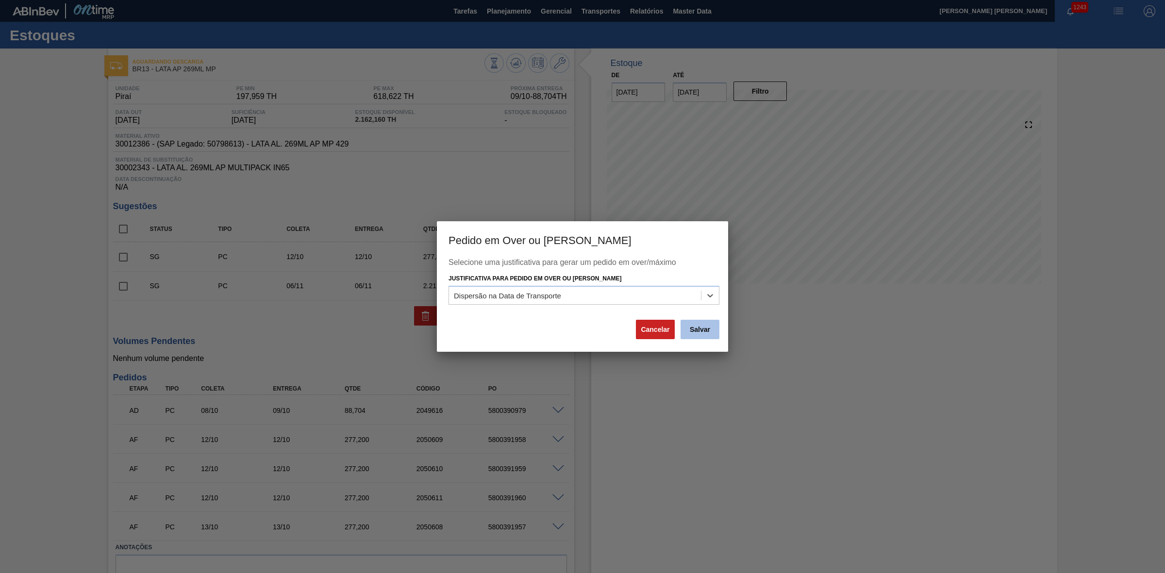
click at [697, 327] on button "Salvar" at bounding box center [700, 329] width 39 height 19
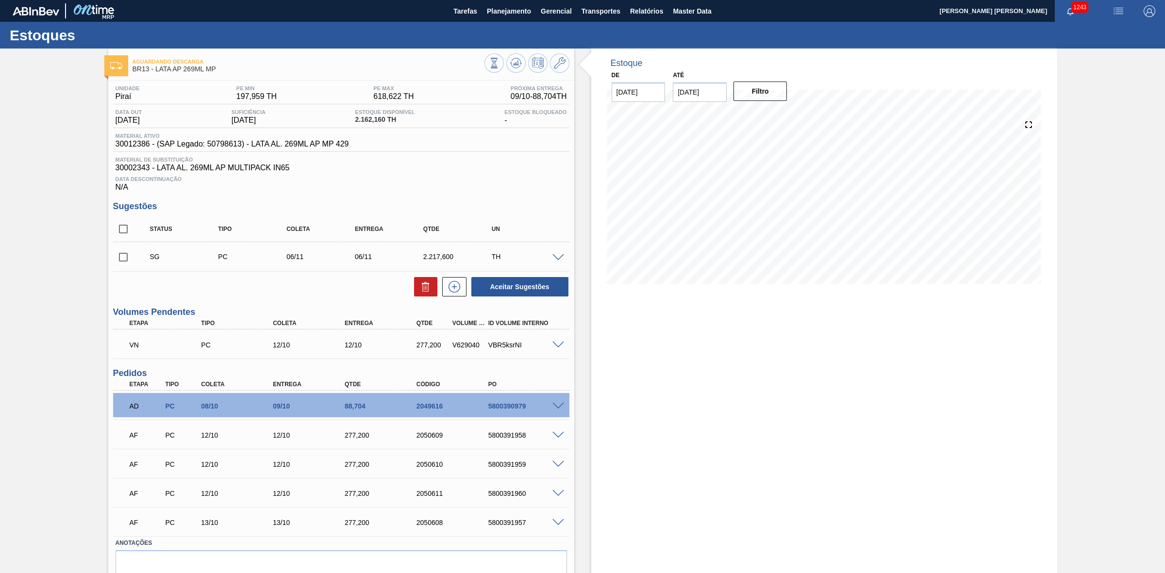
click at [119, 234] on input "checkbox" at bounding box center [123, 229] width 20 height 20
checkbox input "true"
click at [417, 285] on button at bounding box center [425, 286] width 23 height 19
checkbox input "false"
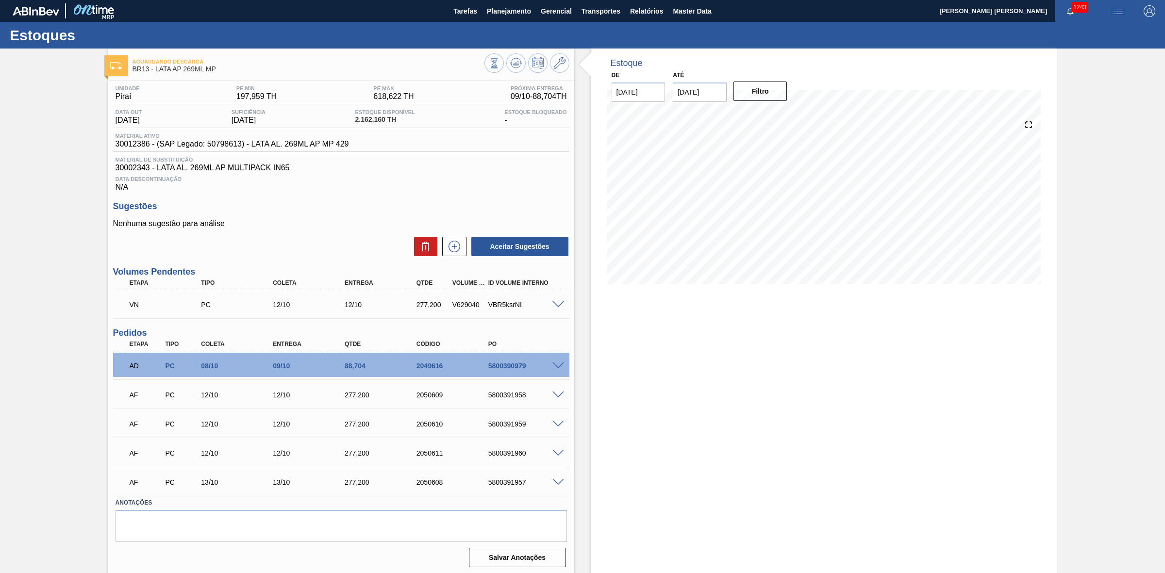
click at [553, 369] on span at bounding box center [558, 366] width 12 height 7
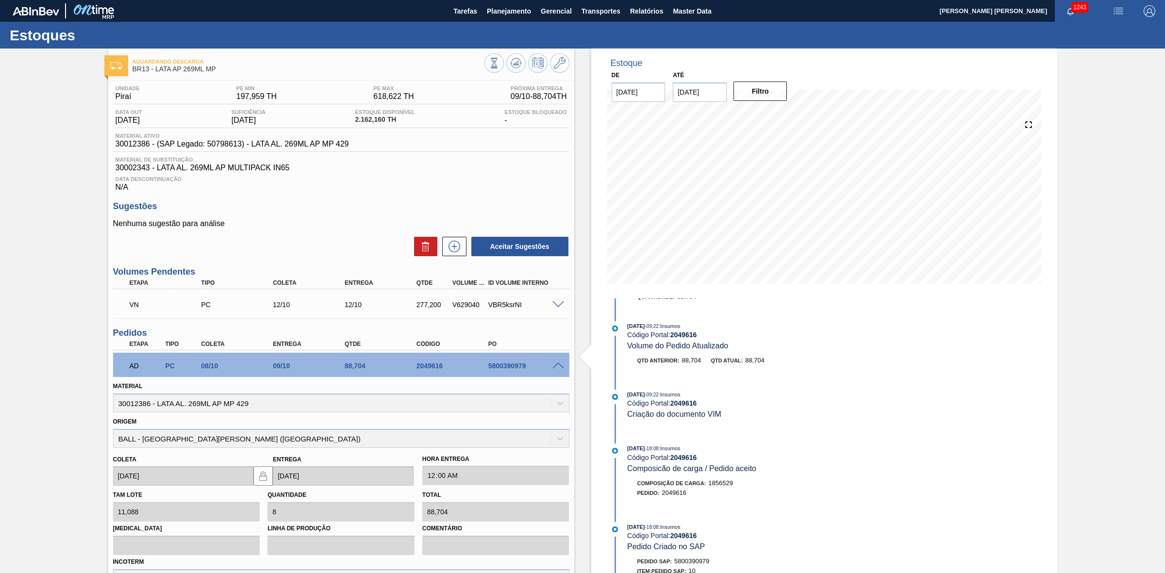
scroll to position [485, 0]
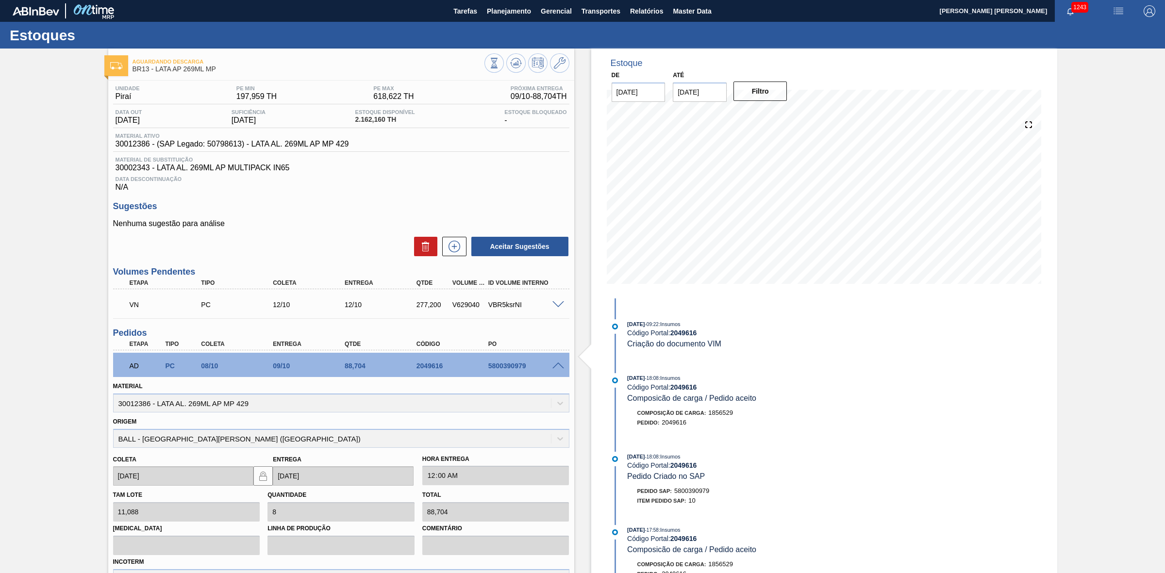
click at [525, 72] on div at bounding box center [527, 64] width 85 height 22
click at [515, 63] on icon at bounding box center [516, 63] width 6 height 4
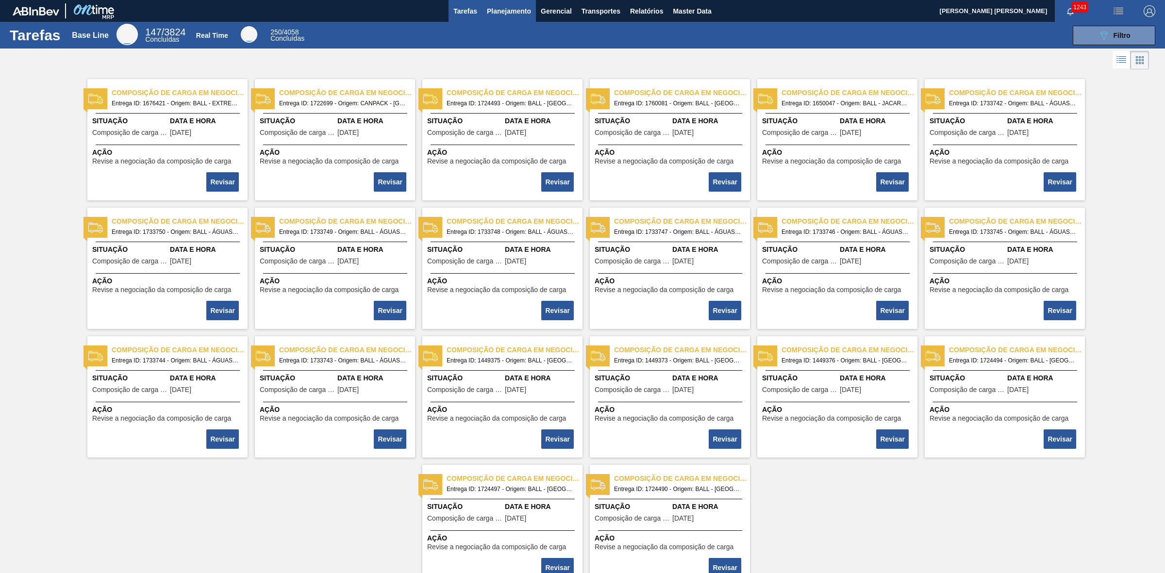
click at [503, 15] on span "Planejamento" at bounding box center [509, 11] width 44 height 12
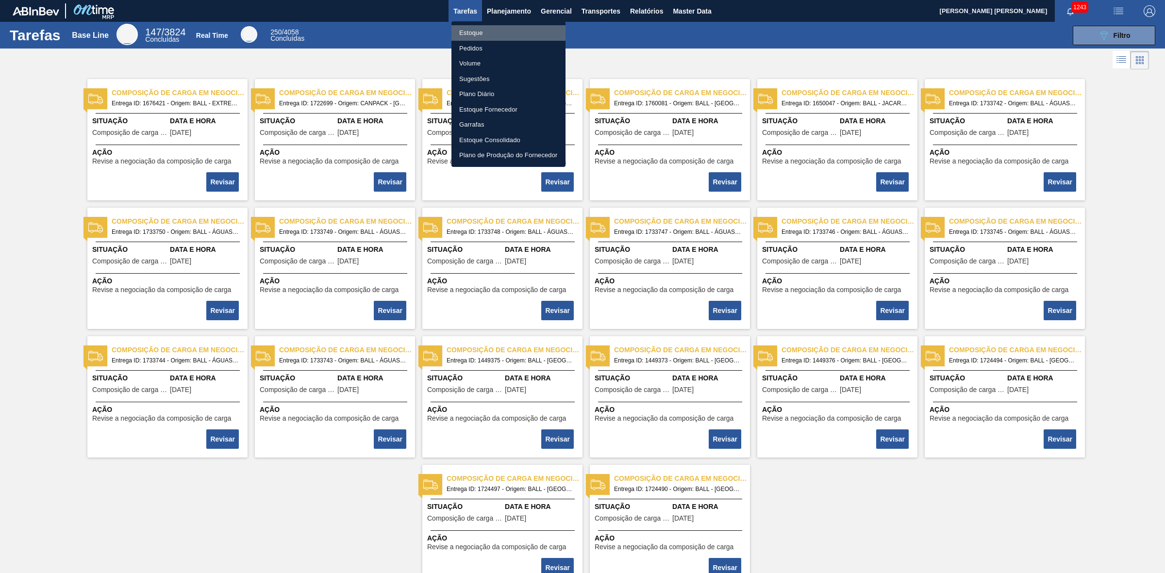
click at [480, 31] on li "Estoque" at bounding box center [509, 33] width 114 height 16
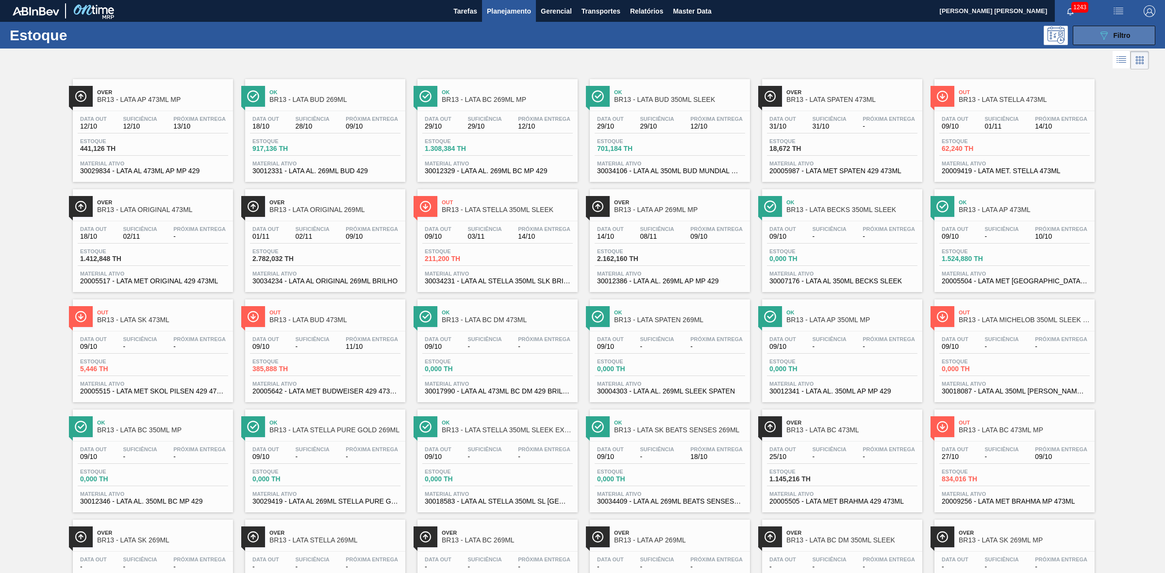
click at [1095, 37] on button "089F7B8B-B2A5-4AFE-B5C0-19BA573D28AC Filtro" at bounding box center [1114, 35] width 83 height 19
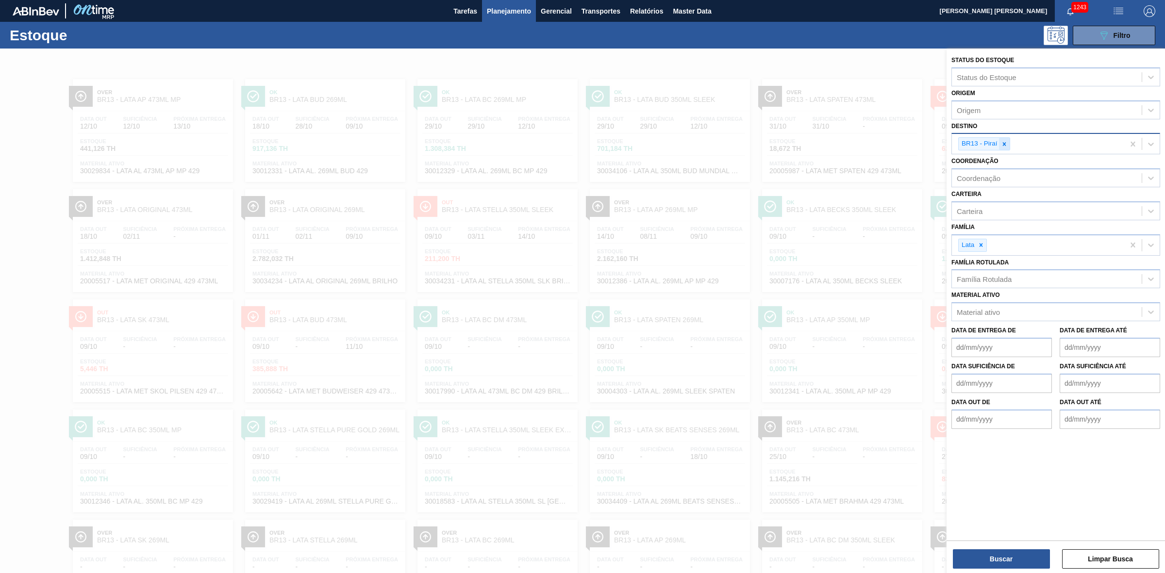
click at [1001, 144] on icon at bounding box center [1004, 144] width 7 height 7
type input "07"
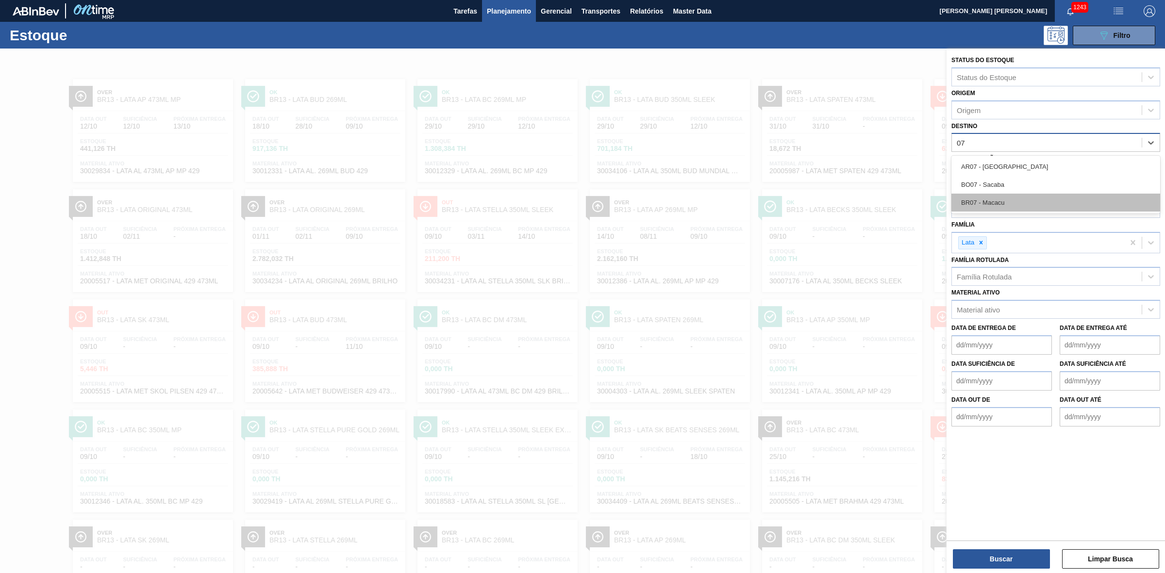
click at [1001, 198] on div "BR07 - Macacu" at bounding box center [1056, 203] width 209 height 18
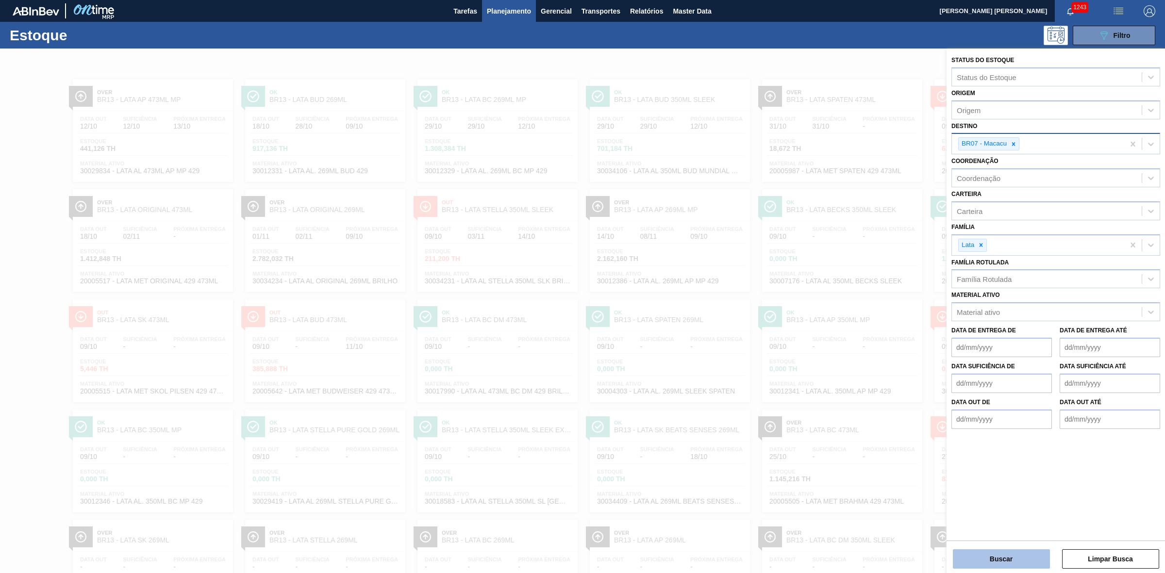
click at [1012, 556] on button "Buscar" at bounding box center [1001, 559] width 97 height 19
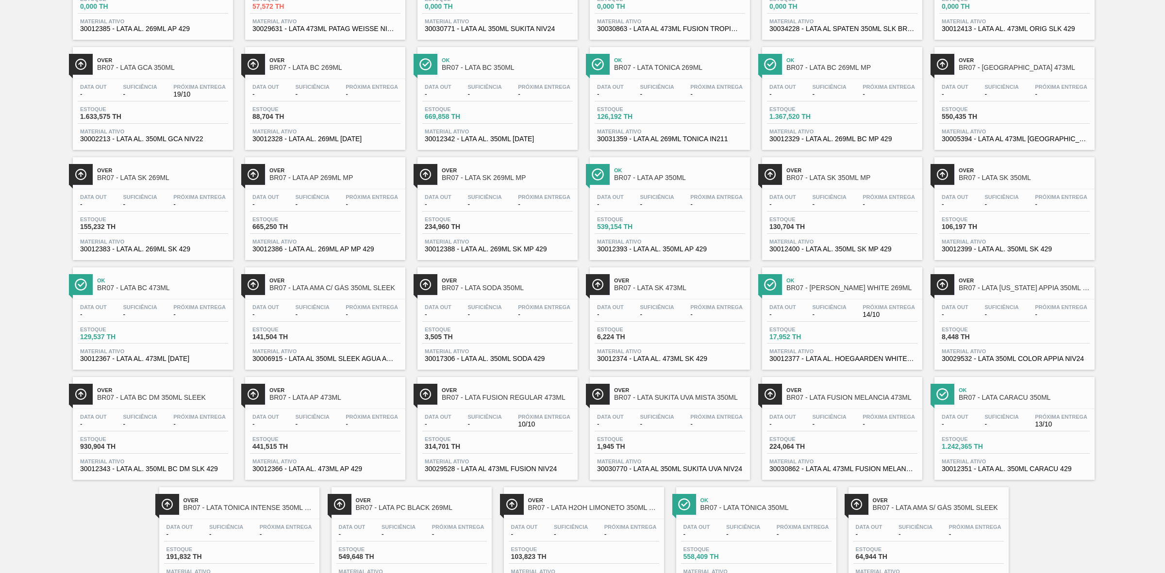
scroll to position [364, 0]
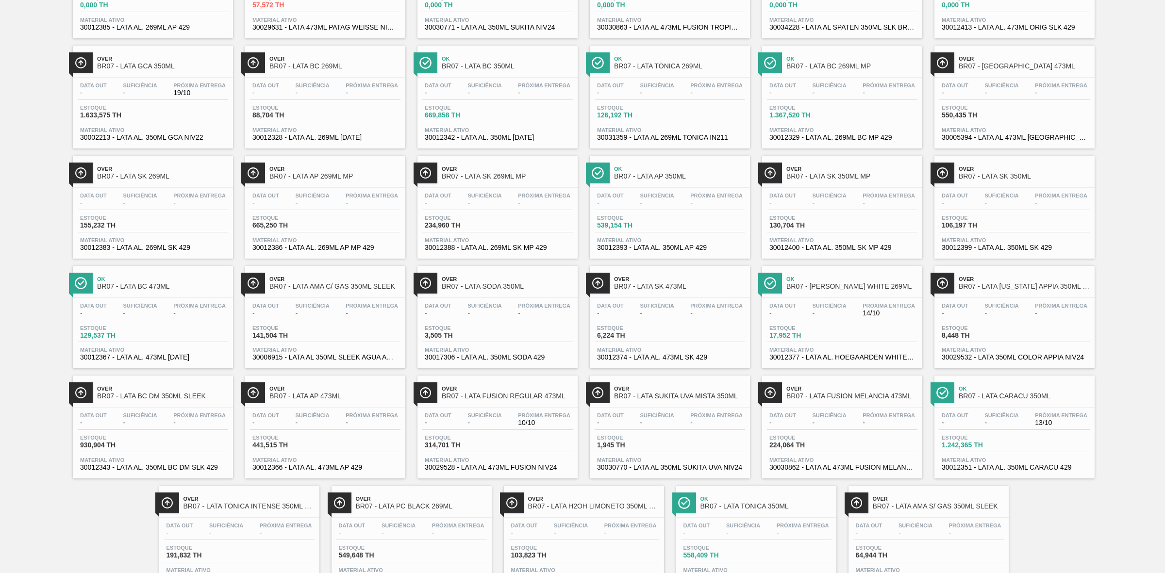
click at [834, 309] on span "Suficiência" at bounding box center [829, 306] width 34 height 6
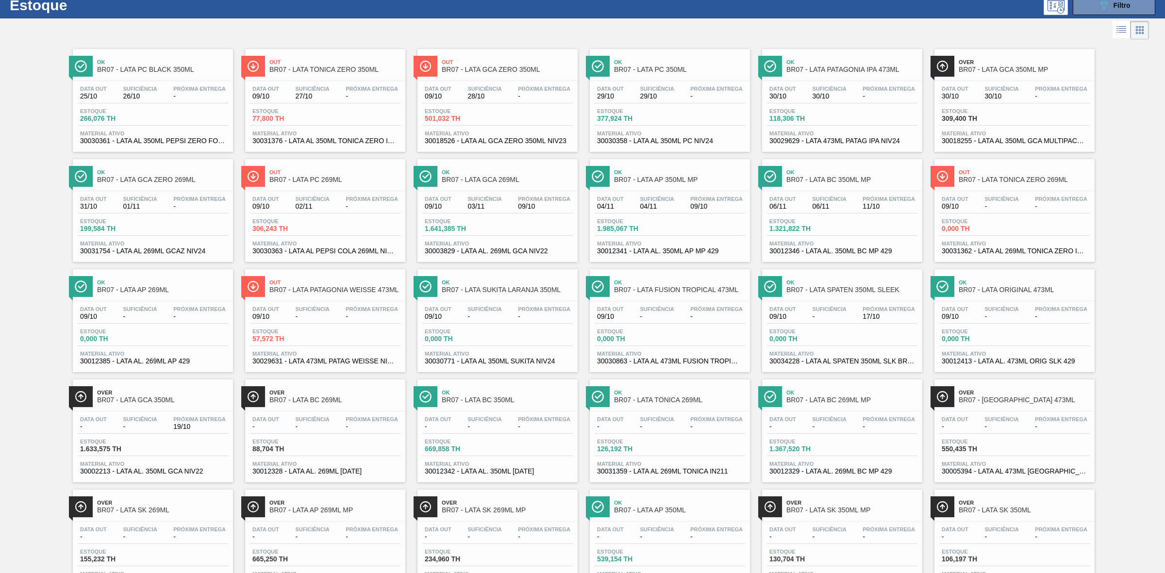
scroll to position [0, 0]
